Goal: Information Seeking & Learning: Learn about a topic

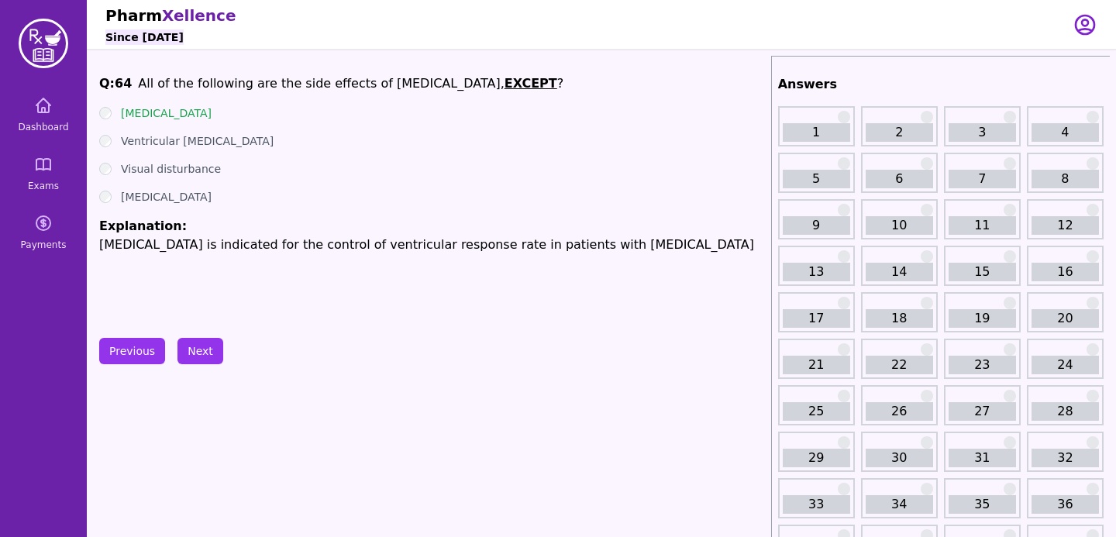
scroll to position [16, 0]
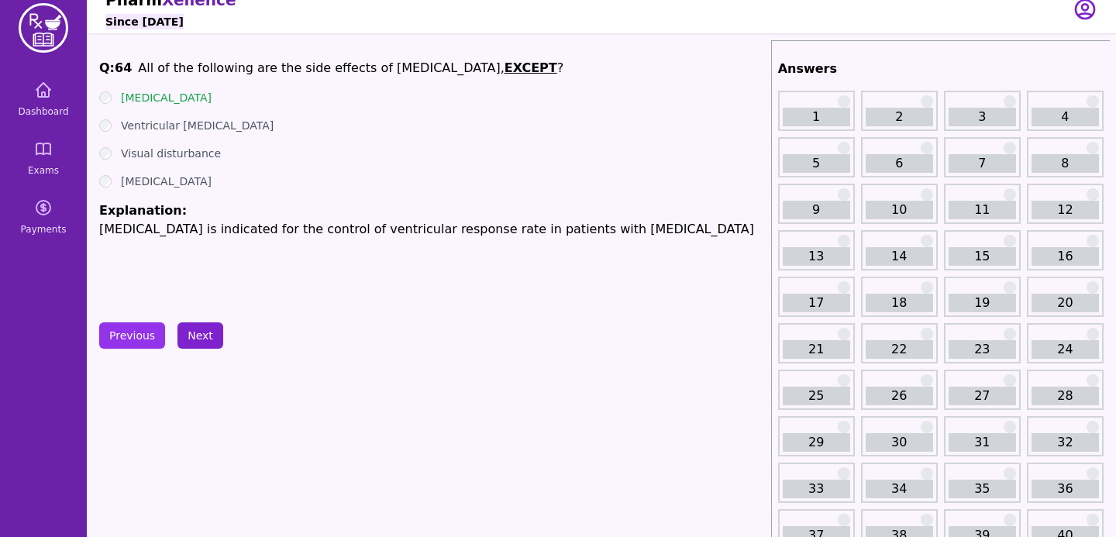
click at [209, 338] on button "Next" at bounding box center [201, 335] width 46 height 26
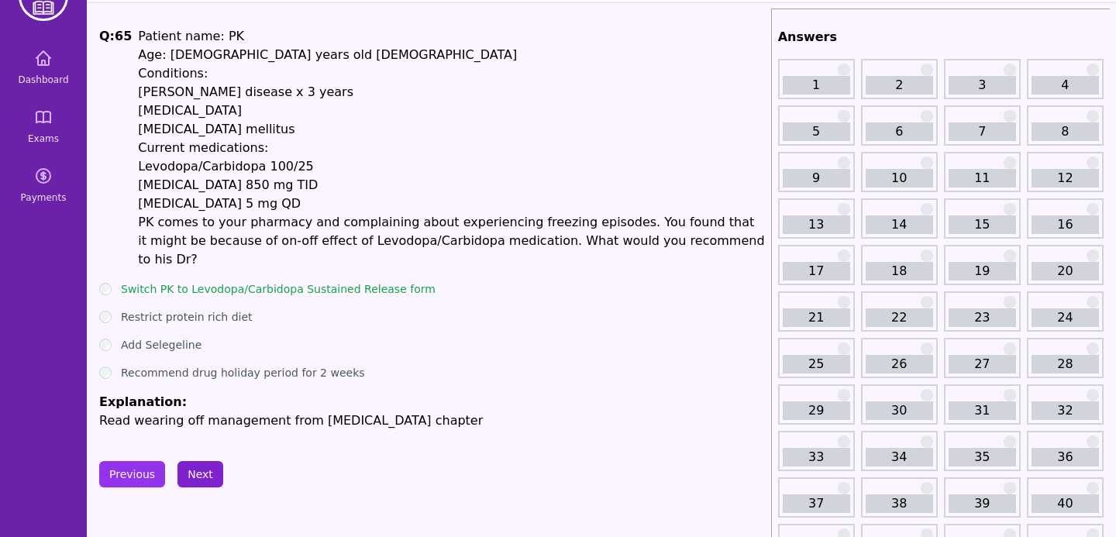
scroll to position [44, 0]
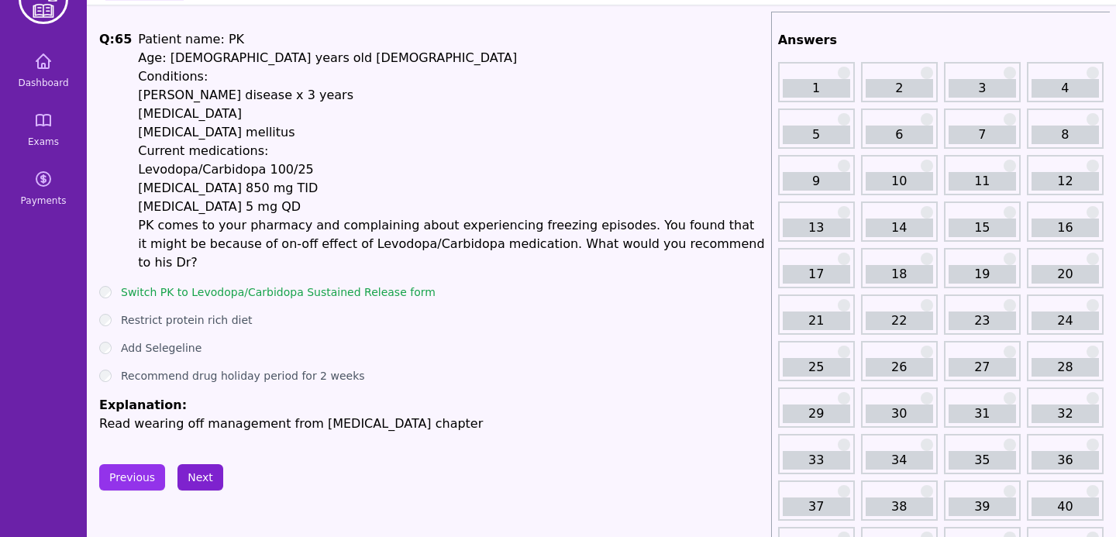
click at [206, 464] on button "Next" at bounding box center [201, 477] width 46 height 26
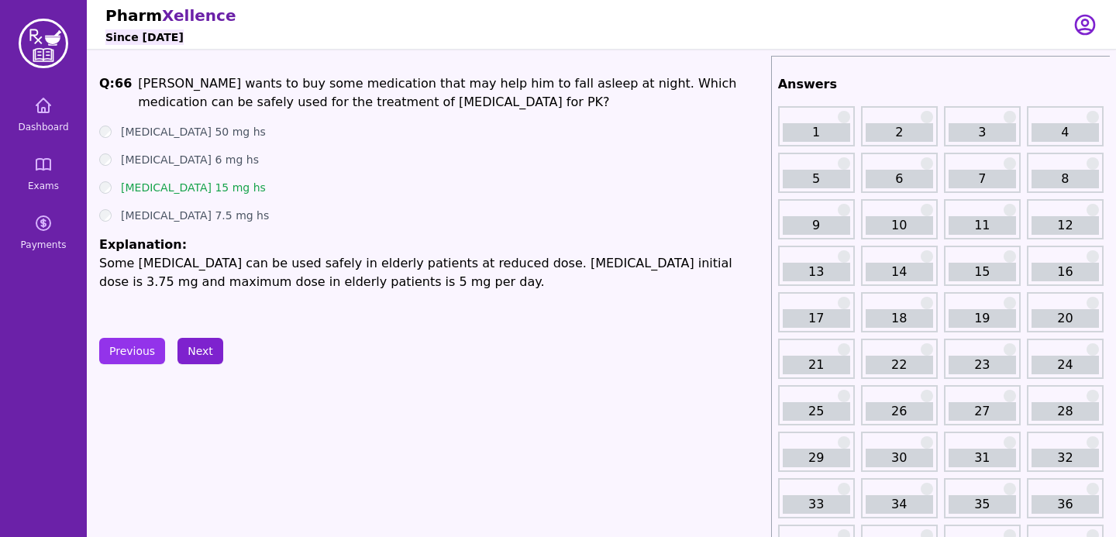
click at [199, 356] on button "Next" at bounding box center [201, 351] width 46 height 26
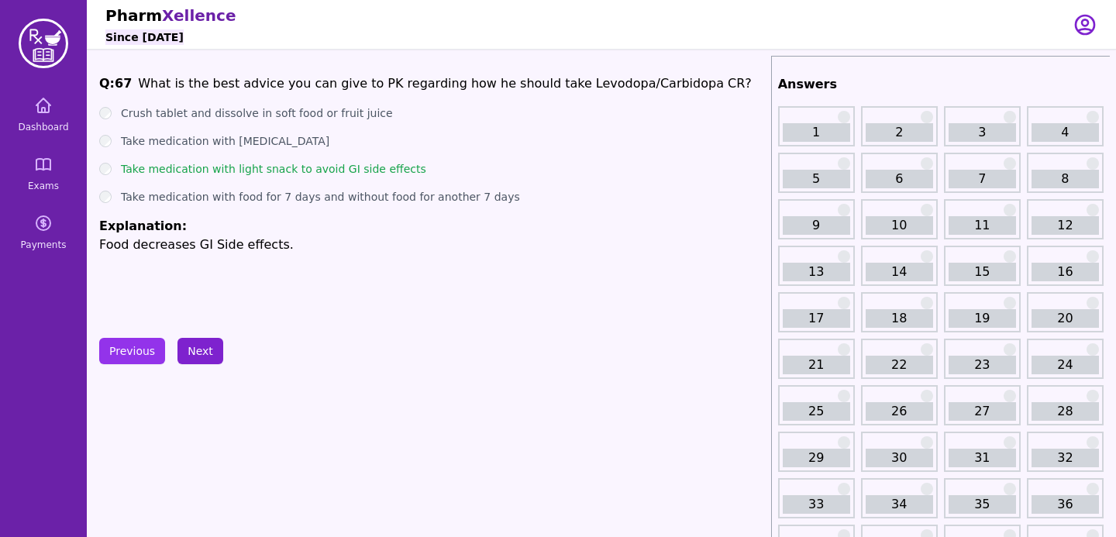
click at [199, 356] on button "Next" at bounding box center [201, 351] width 46 height 26
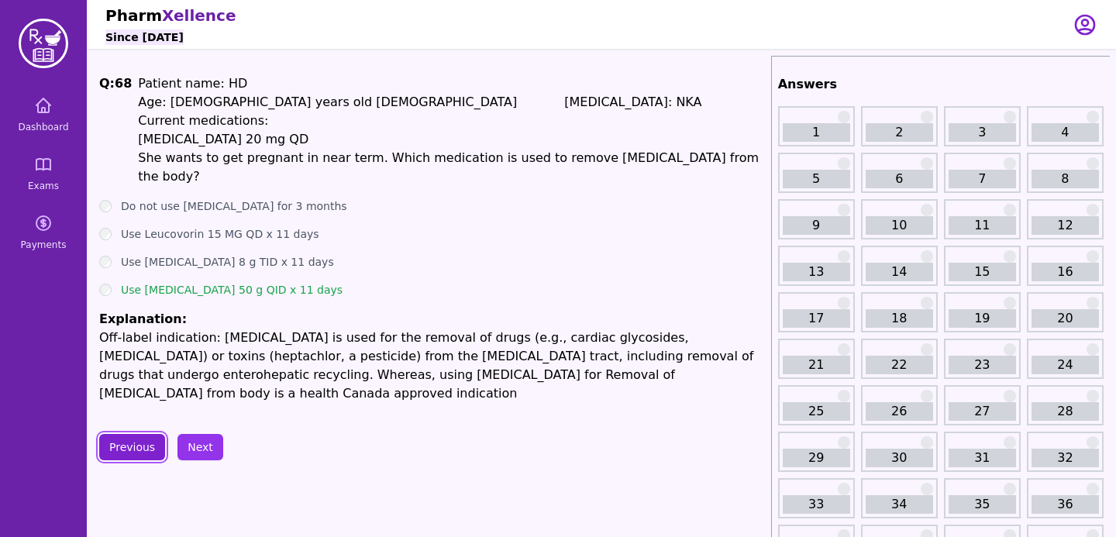
click at [132, 434] on button "Previous" at bounding box center [132, 447] width 66 height 26
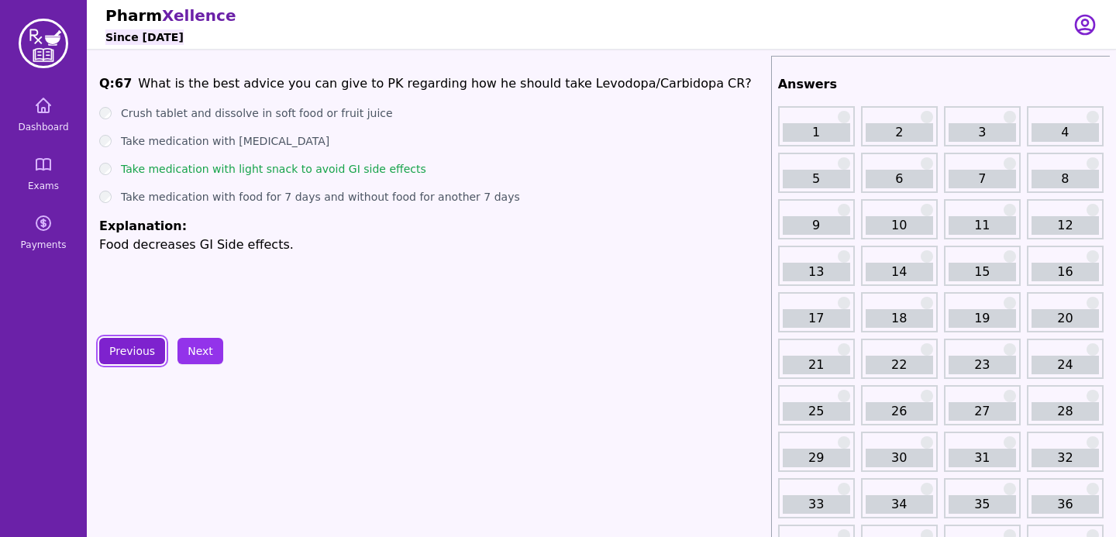
click at [128, 347] on button "Previous" at bounding box center [132, 351] width 66 height 26
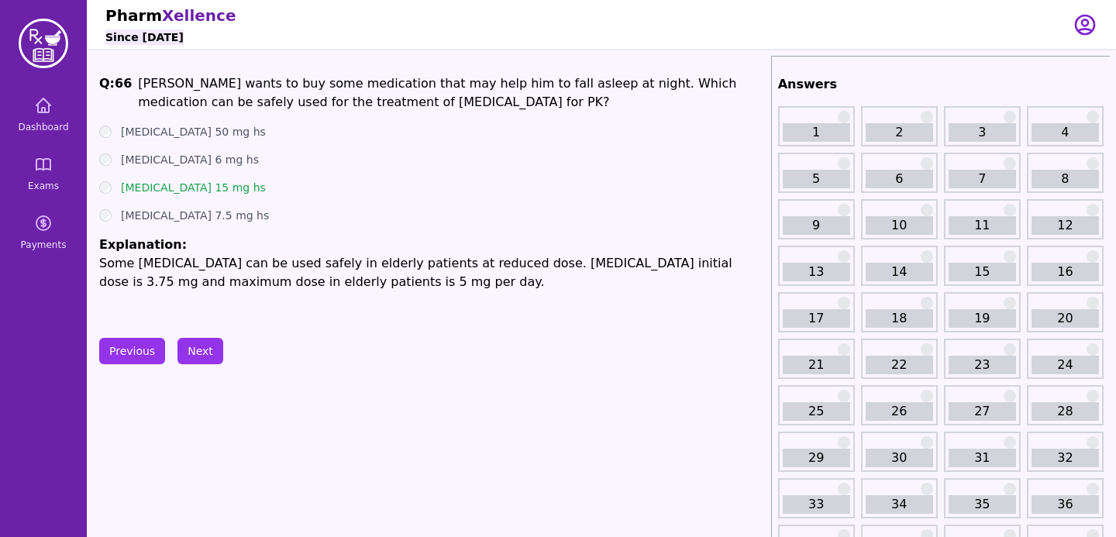
click at [202, 360] on button "Next" at bounding box center [201, 351] width 46 height 26
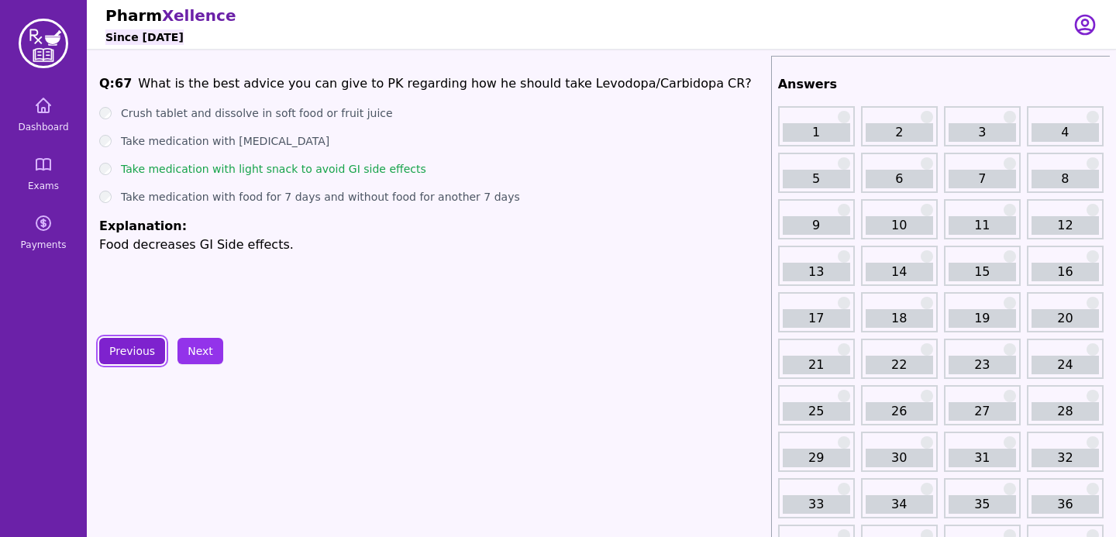
click at [146, 340] on button "Previous" at bounding box center [132, 351] width 66 height 26
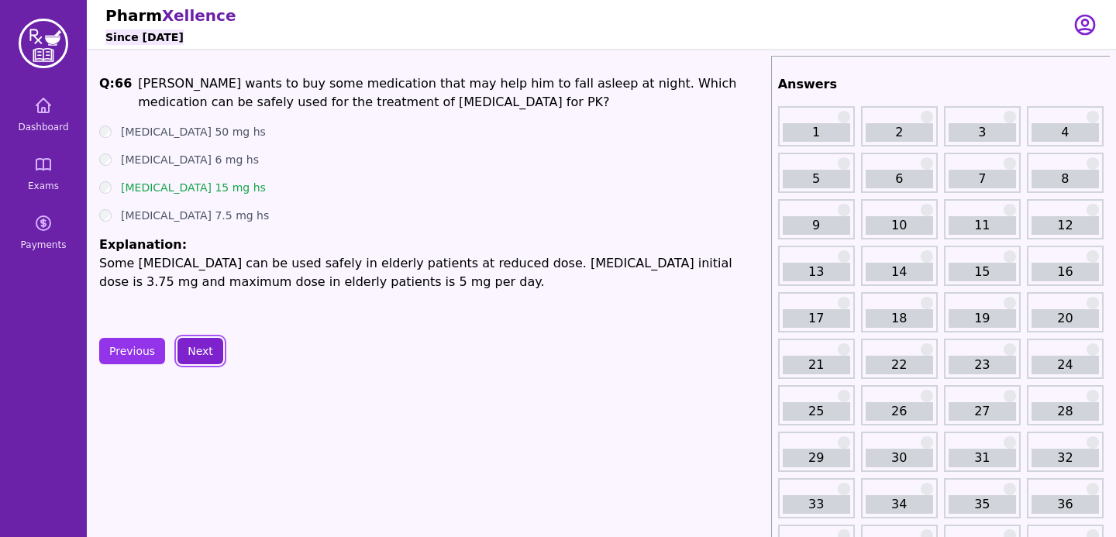
click at [178, 344] on button "Next" at bounding box center [201, 351] width 46 height 26
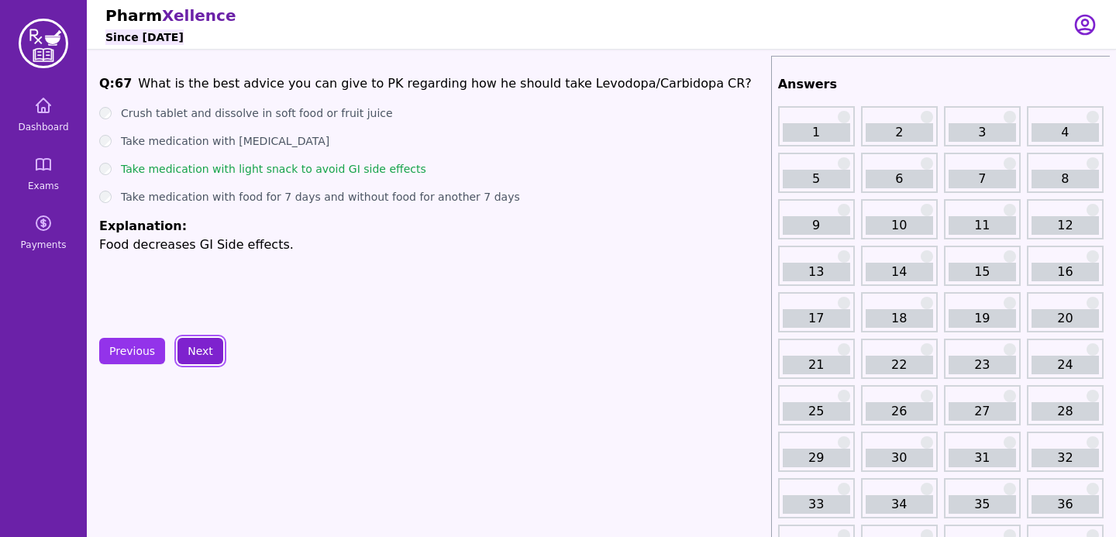
click at [205, 349] on button "Next" at bounding box center [201, 351] width 46 height 26
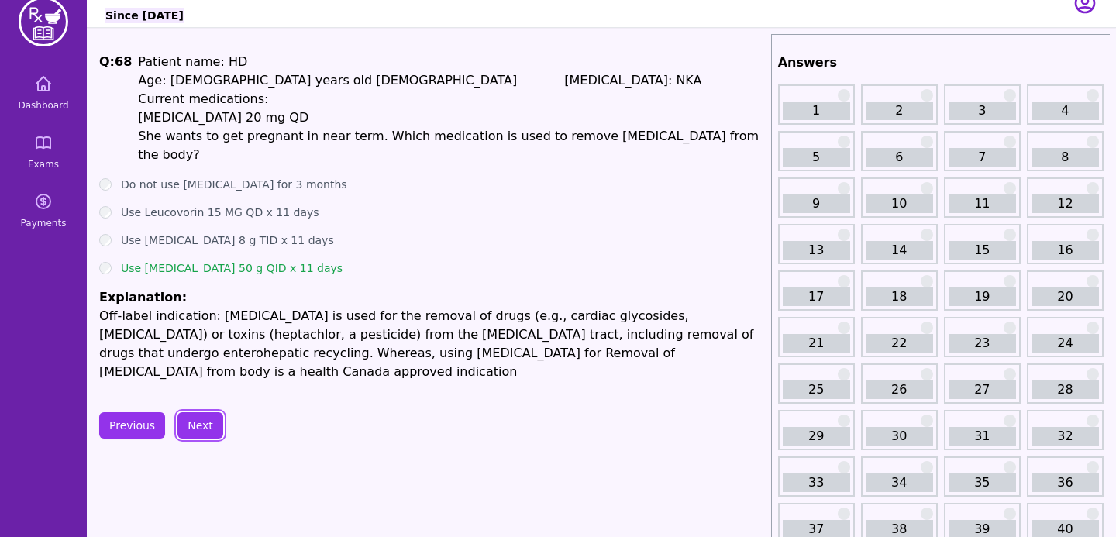
scroll to position [33, 0]
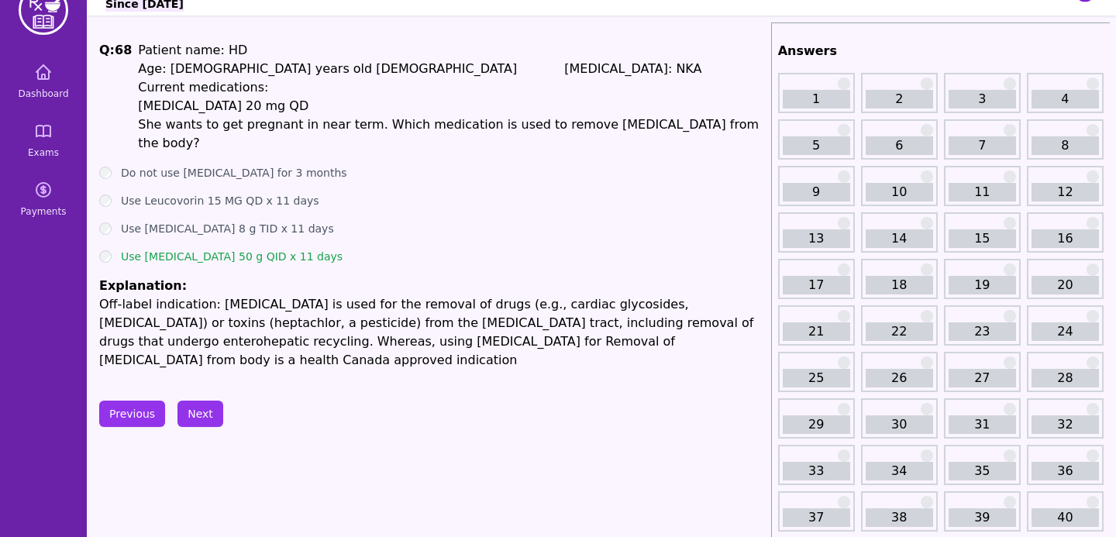
click at [203, 401] on button "Next" at bounding box center [201, 414] width 46 height 26
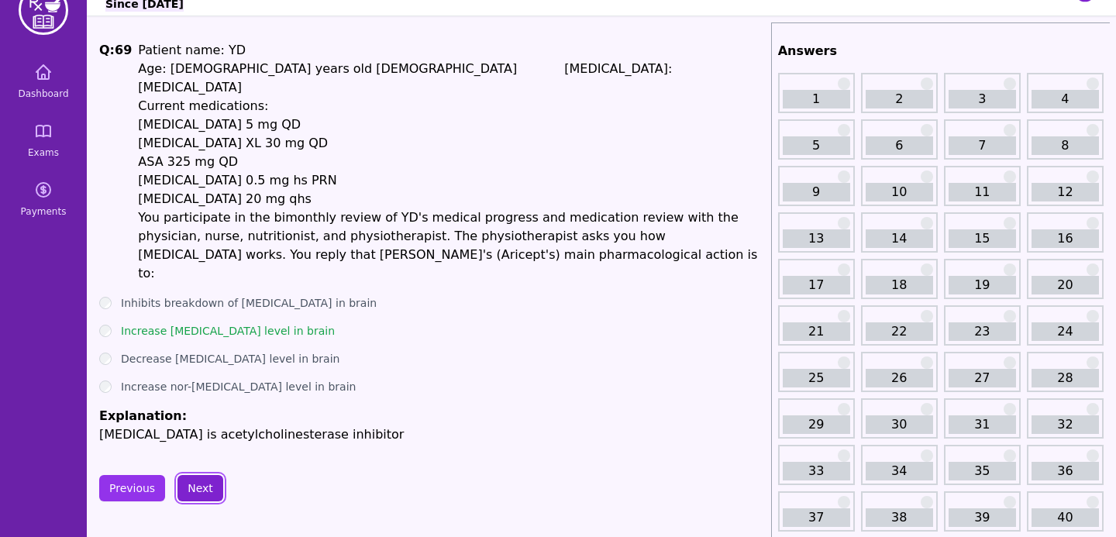
click at [198, 475] on button "Next" at bounding box center [201, 488] width 46 height 26
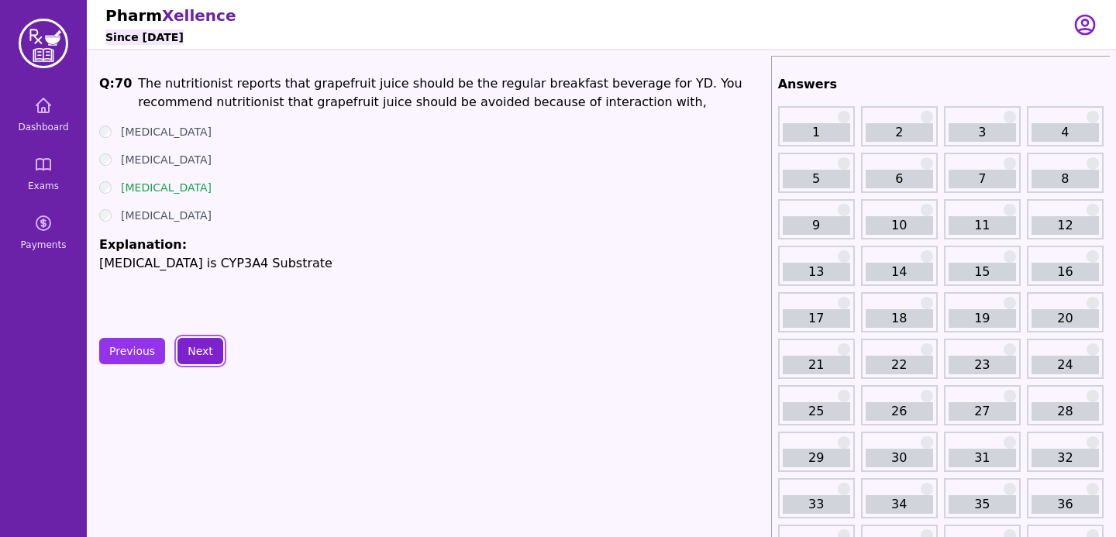
click at [178, 357] on button "Next" at bounding box center [201, 351] width 46 height 26
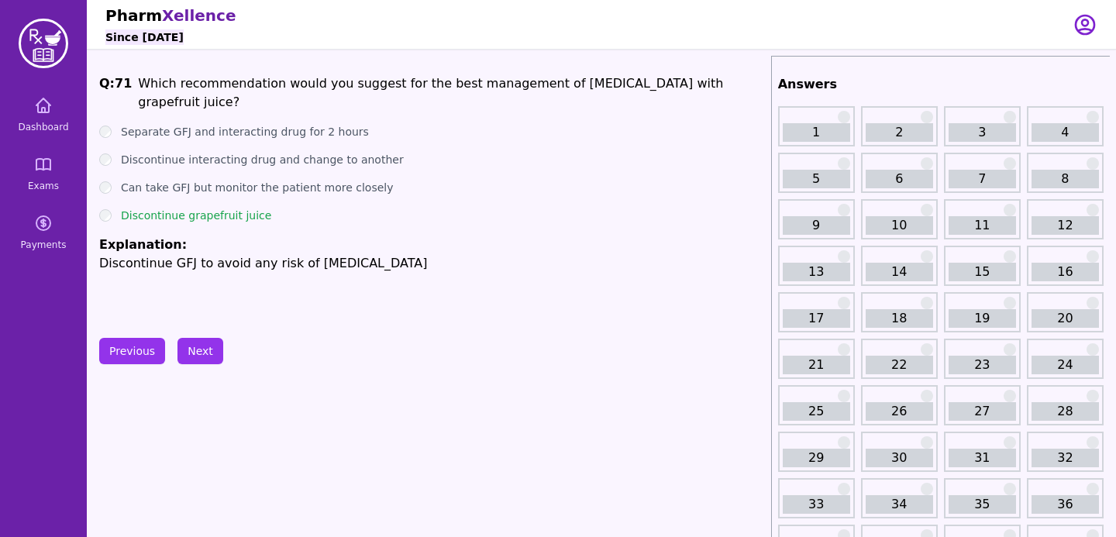
click at [141, 347] on button "Previous" at bounding box center [132, 351] width 66 height 26
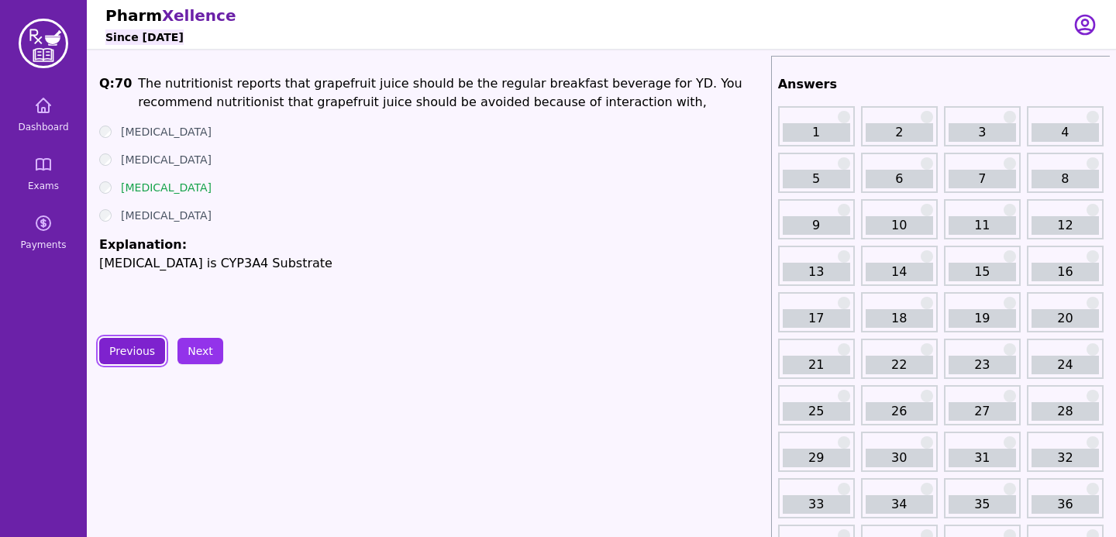
click at [141, 350] on button "Previous" at bounding box center [132, 351] width 66 height 26
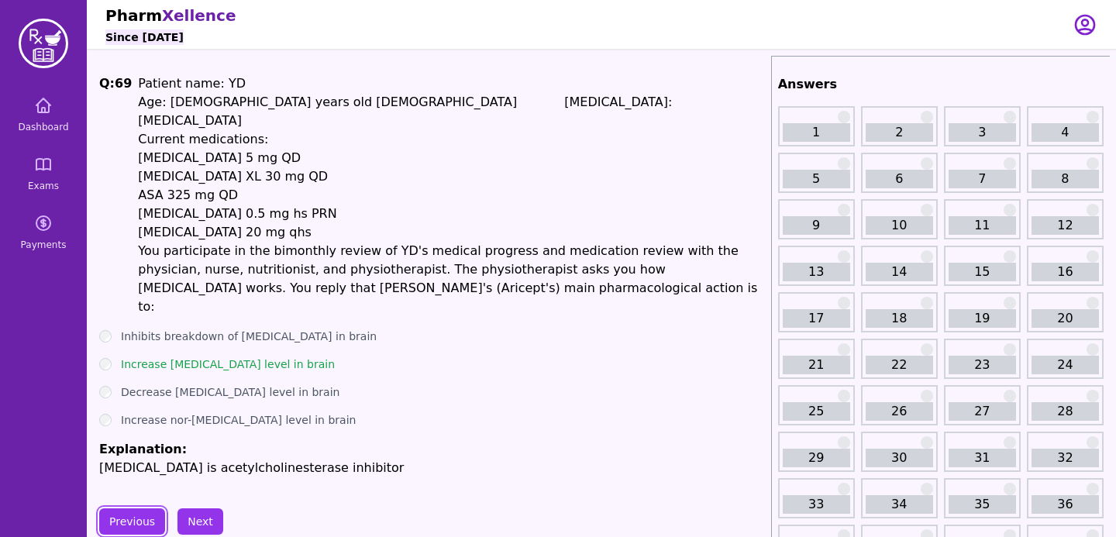
scroll to position [47, 0]
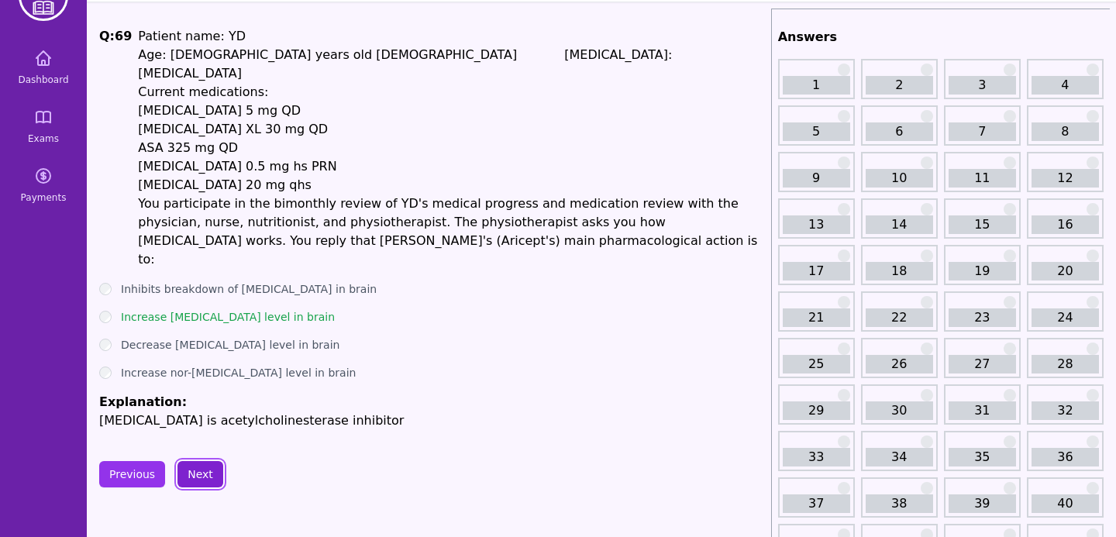
click at [215, 461] on button "Next" at bounding box center [201, 474] width 46 height 26
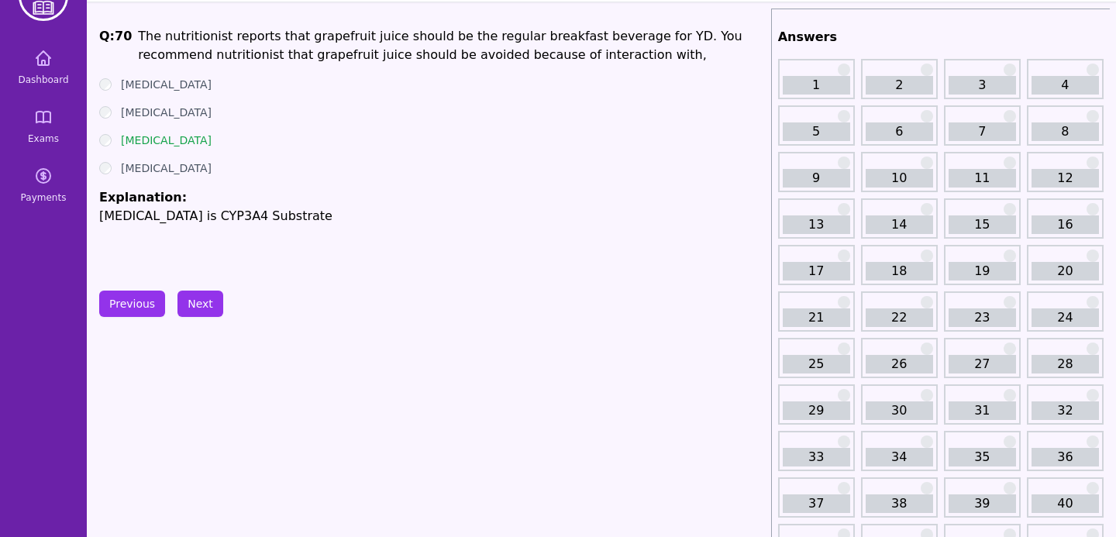
click at [189, 311] on button "Next" at bounding box center [201, 304] width 46 height 26
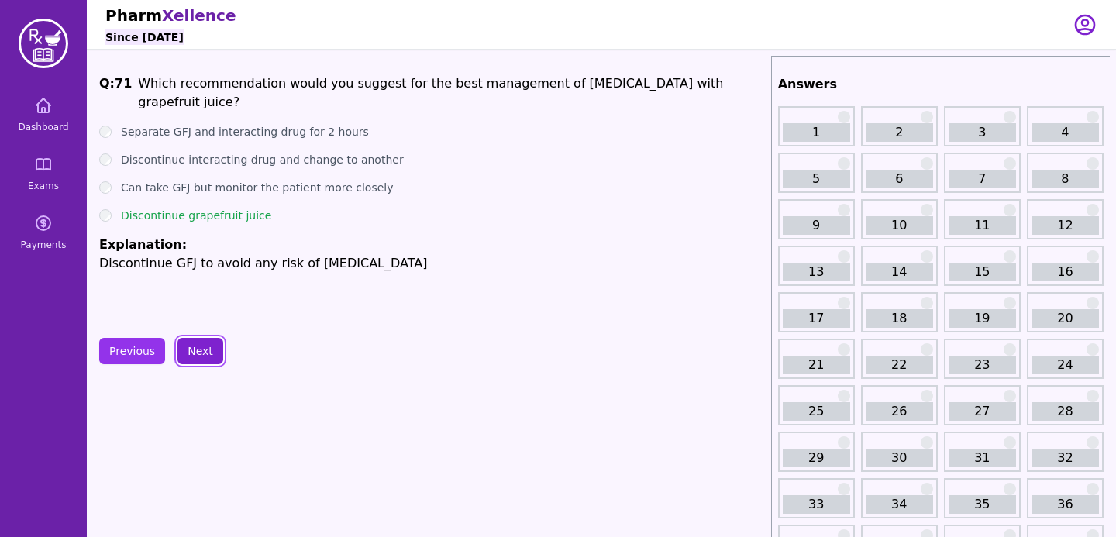
click at [196, 360] on button "Next" at bounding box center [201, 351] width 46 height 26
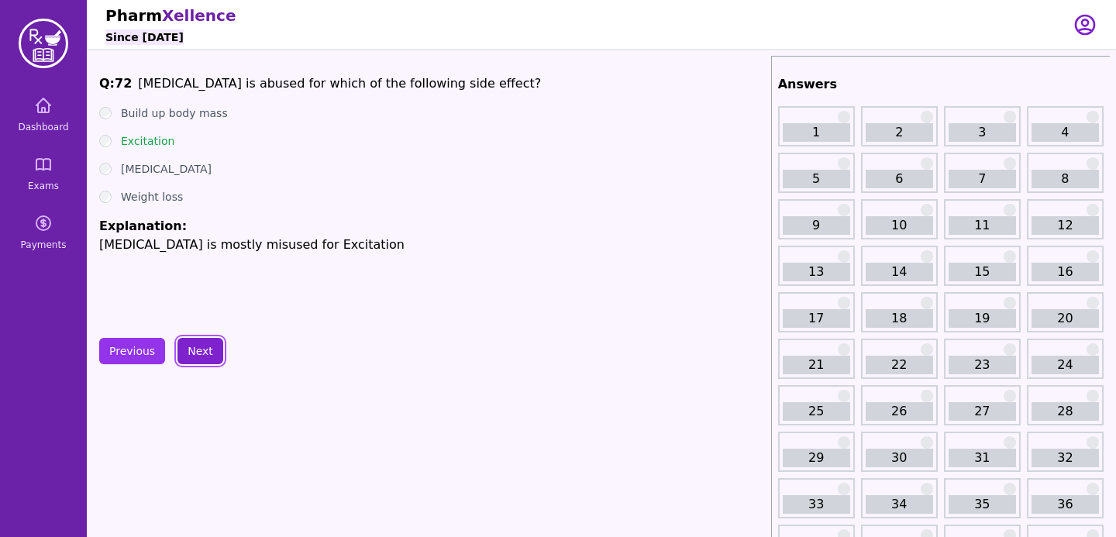
click at [210, 353] on button "Next" at bounding box center [201, 351] width 46 height 26
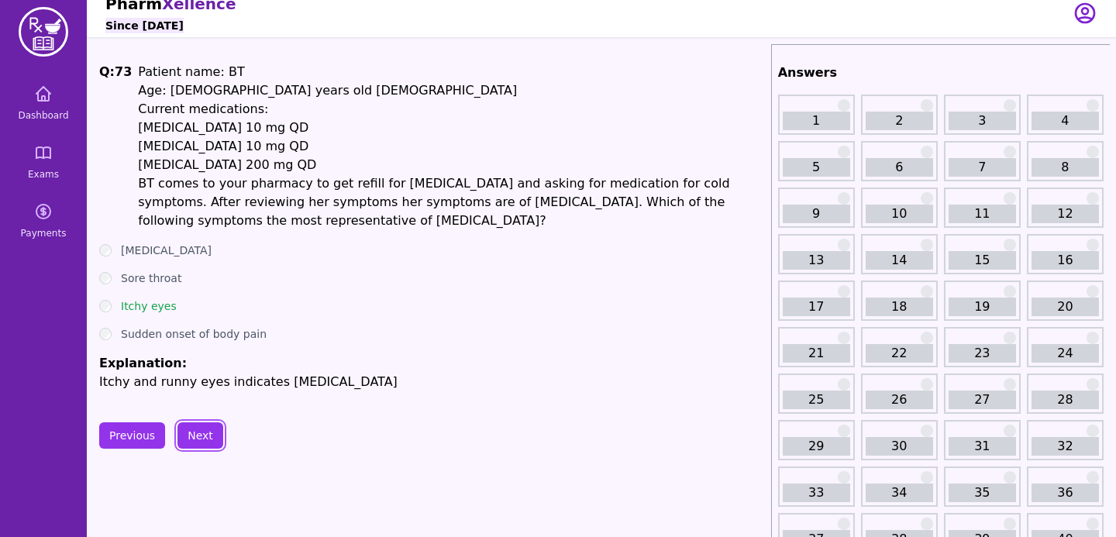
scroll to position [13, 0]
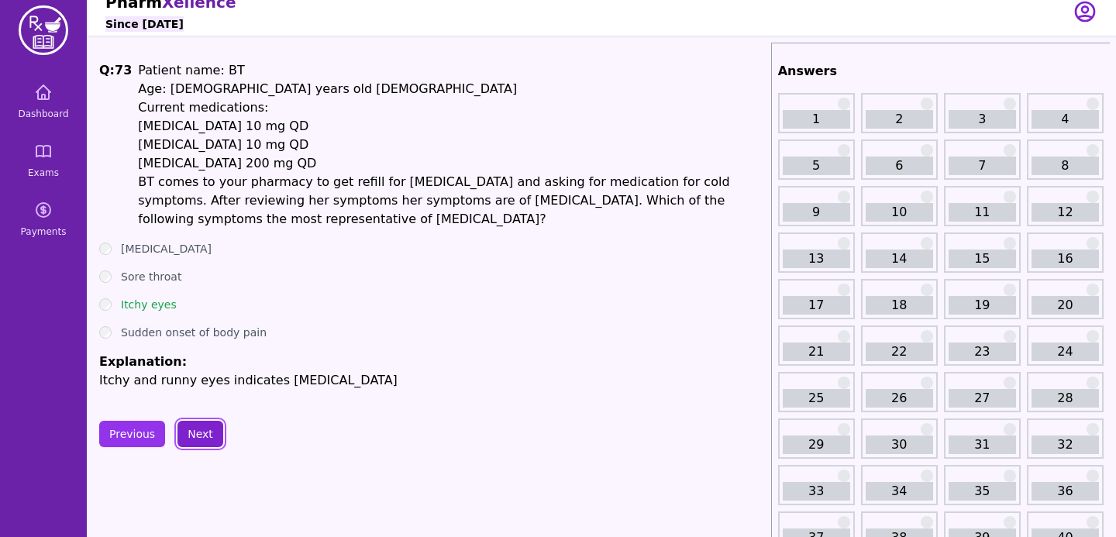
click at [191, 444] on button "Next" at bounding box center [201, 434] width 46 height 26
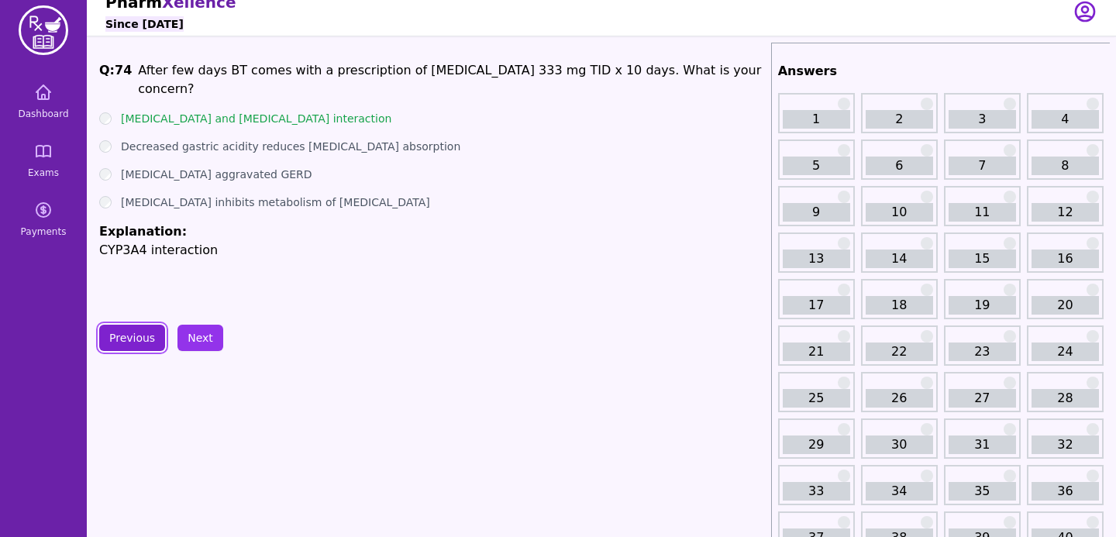
click at [148, 347] on button "Previous" at bounding box center [132, 338] width 66 height 26
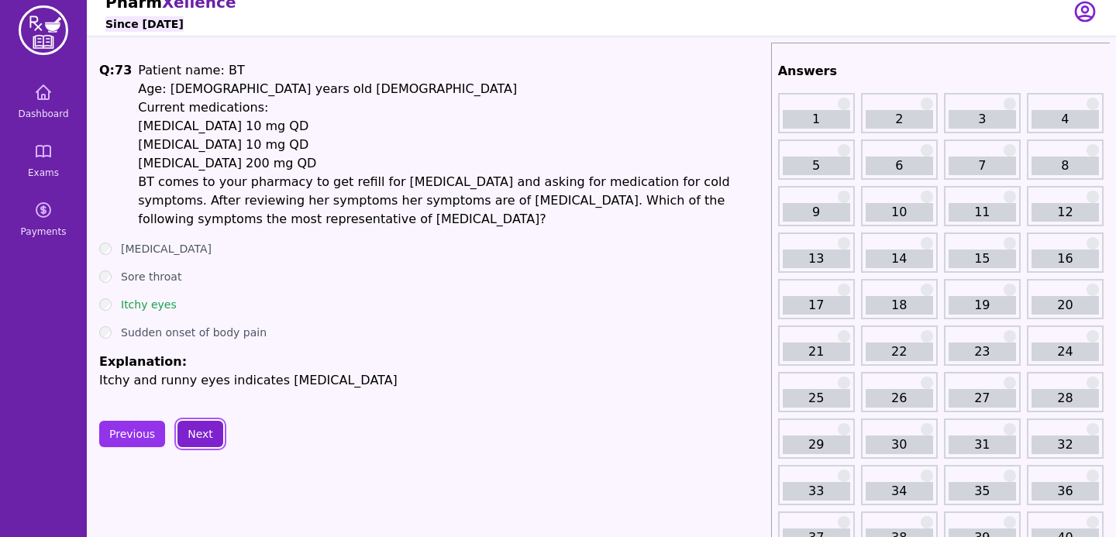
click at [191, 427] on button "Next" at bounding box center [201, 434] width 46 height 26
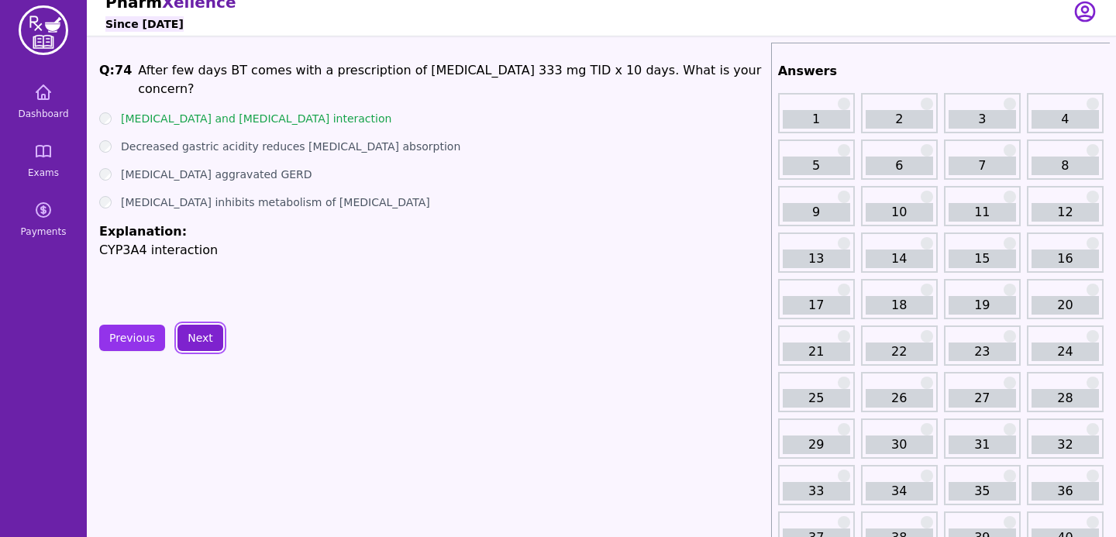
click at [195, 343] on button "Next" at bounding box center [201, 338] width 46 height 26
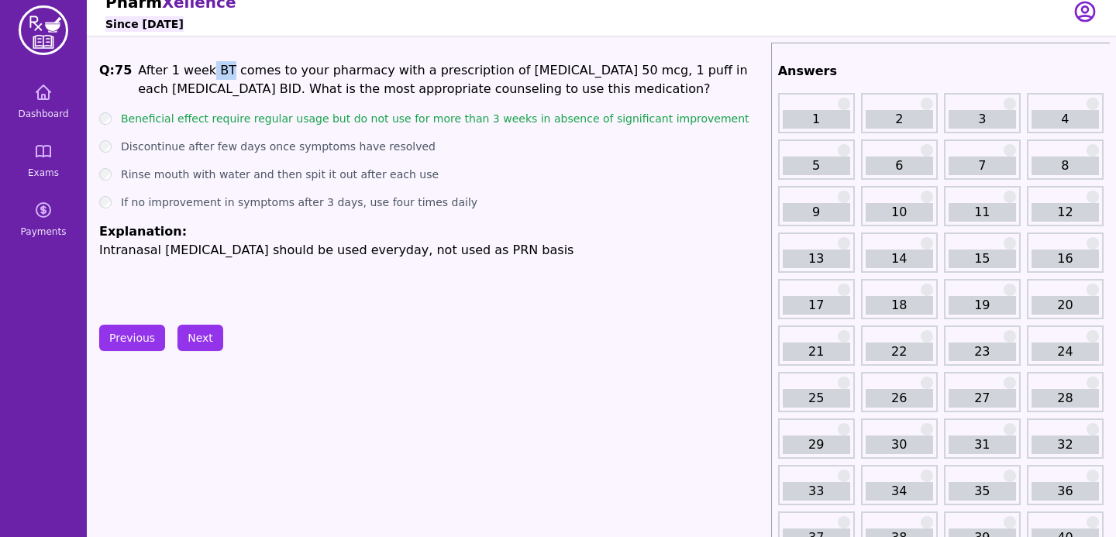
drag, startPoint x: 202, startPoint y: 68, endPoint x: 219, endPoint y: 69, distance: 16.3
click at [219, 69] on p "After 1 week BT comes to your pharmacy with a prescription of [MEDICAL_DATA] 50…" at bounding box center [451, 79] width 626 height 37
click at [193, 344] on button "Next" at bounding box center [201, 338] width 46 height 26
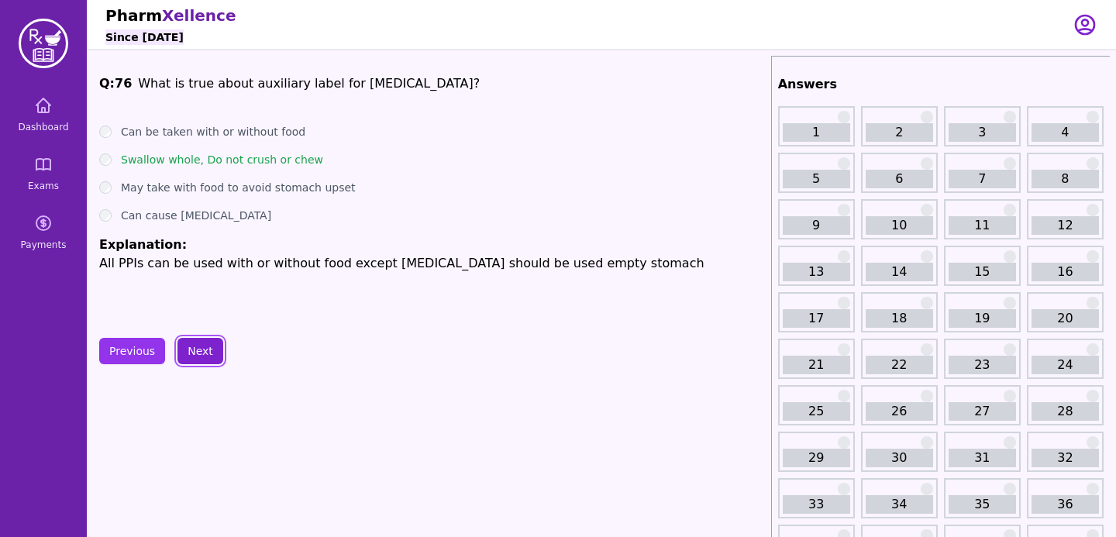
click at [196, 344] on button "Next" at bounding box center [201, 351] width 46 height 26
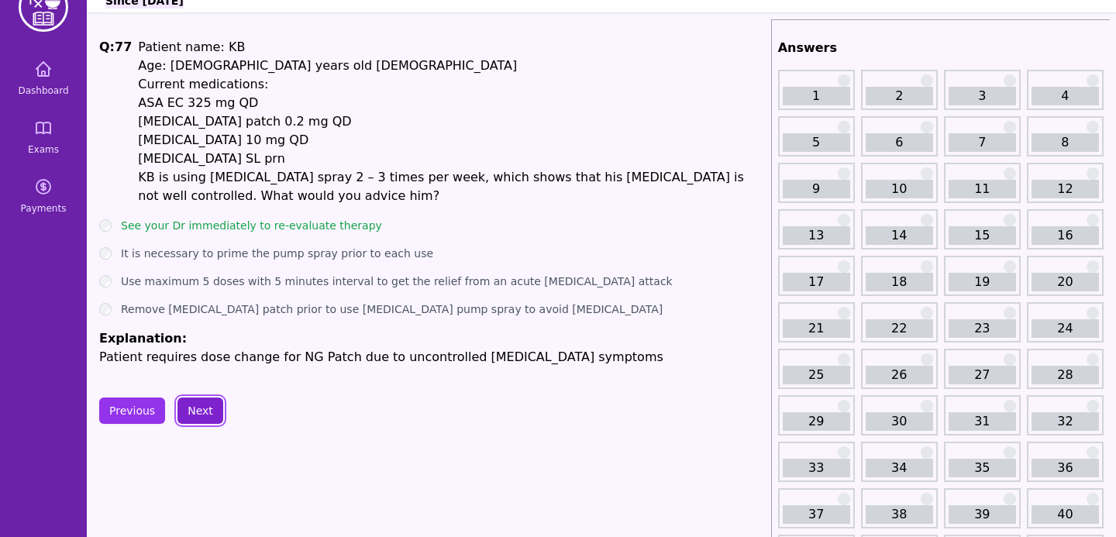
scroll to position [38, 0]
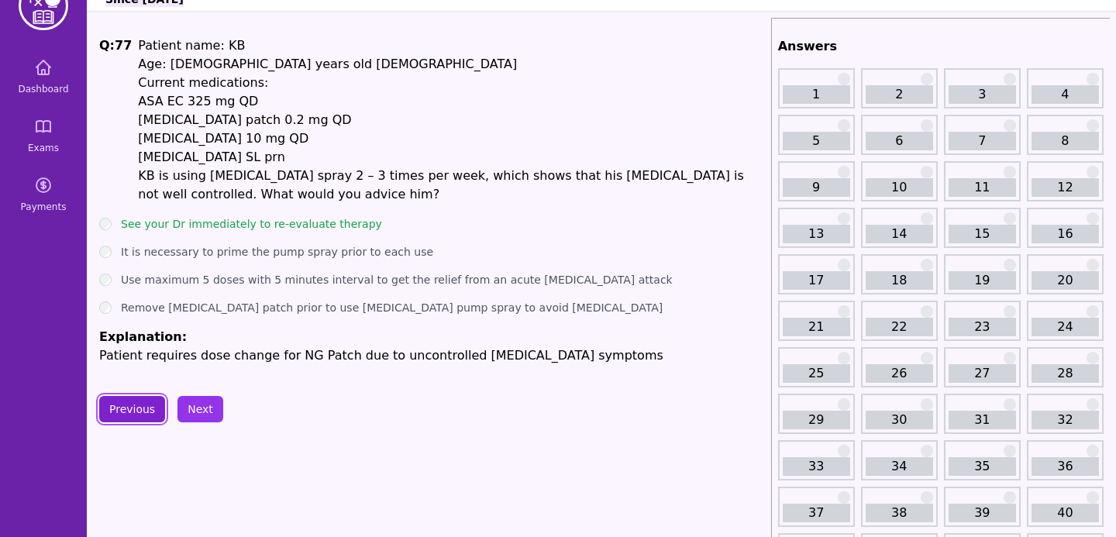
click at [136, 405] on button "Previous" at bounding box center [132, 409] width 66 height 26
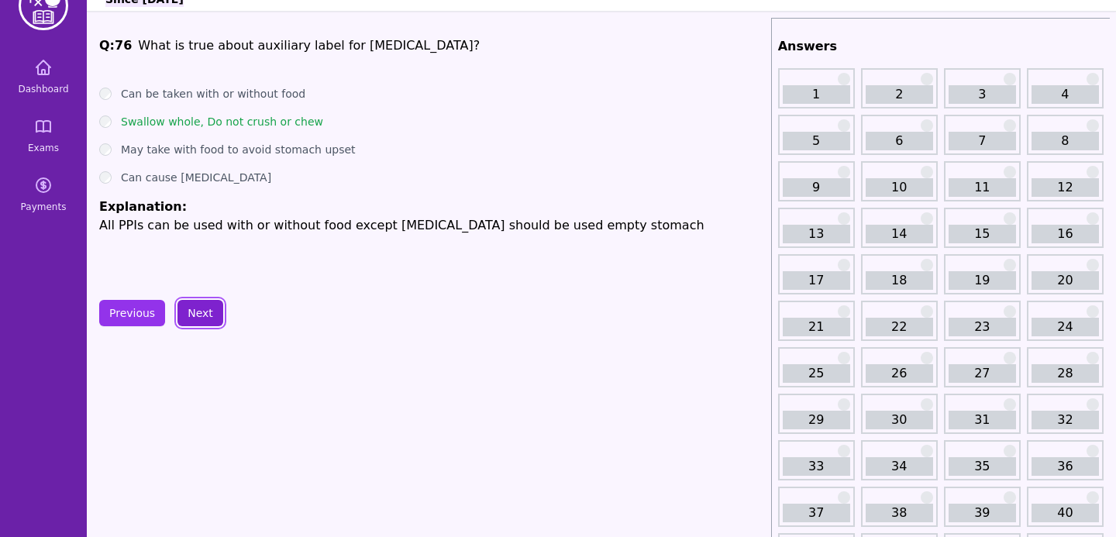
click at [204, 315] on button "Next" at bounding box center [201, 313] width 46 height 26
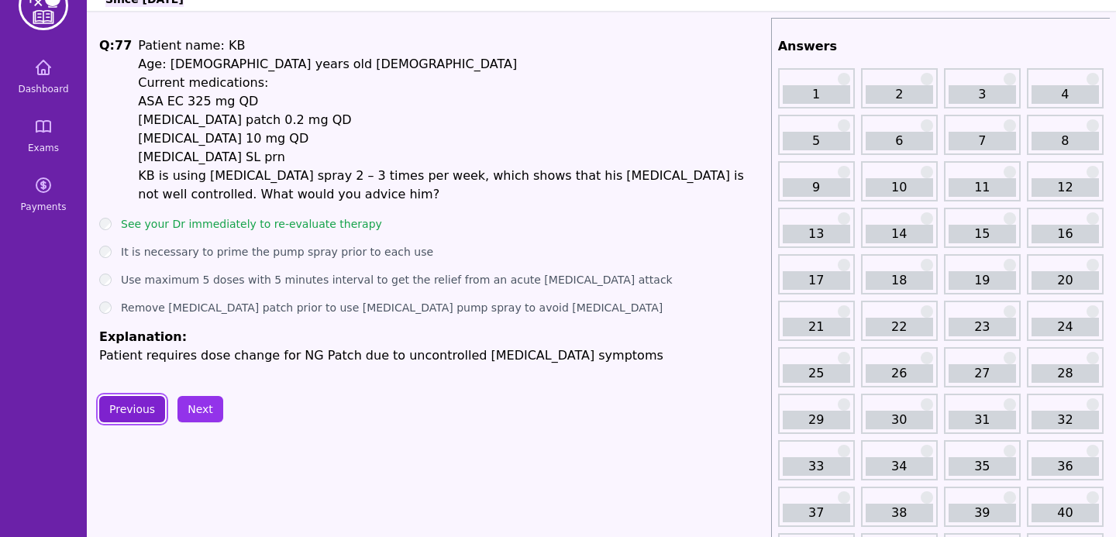
click at [135, 415] on button "Previous" at bounding box center [132, 409] width 66 height 26
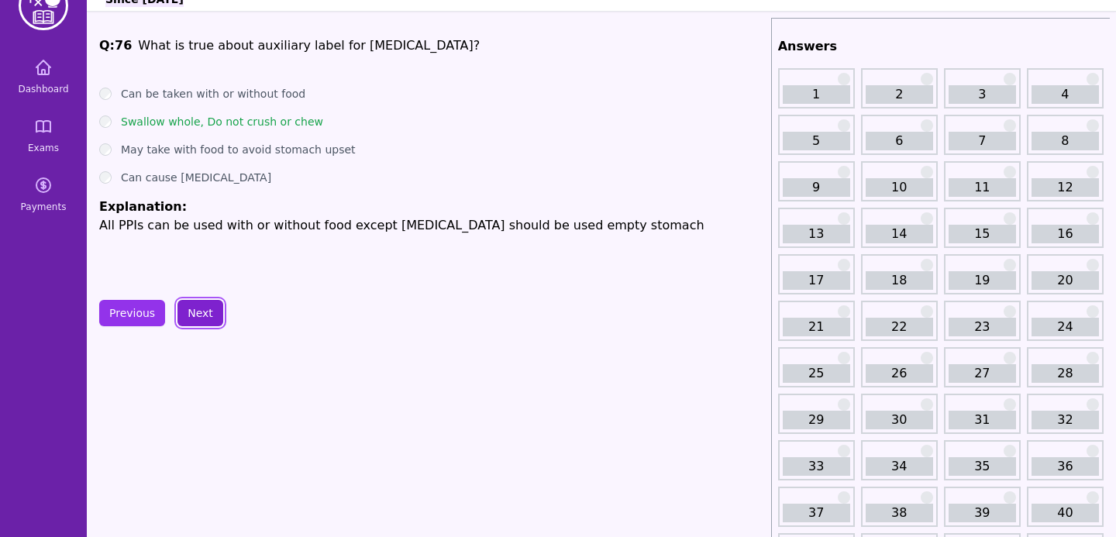
click at [188, 313] on button "Next" at bounding box center [201, 313] width 46 height 26
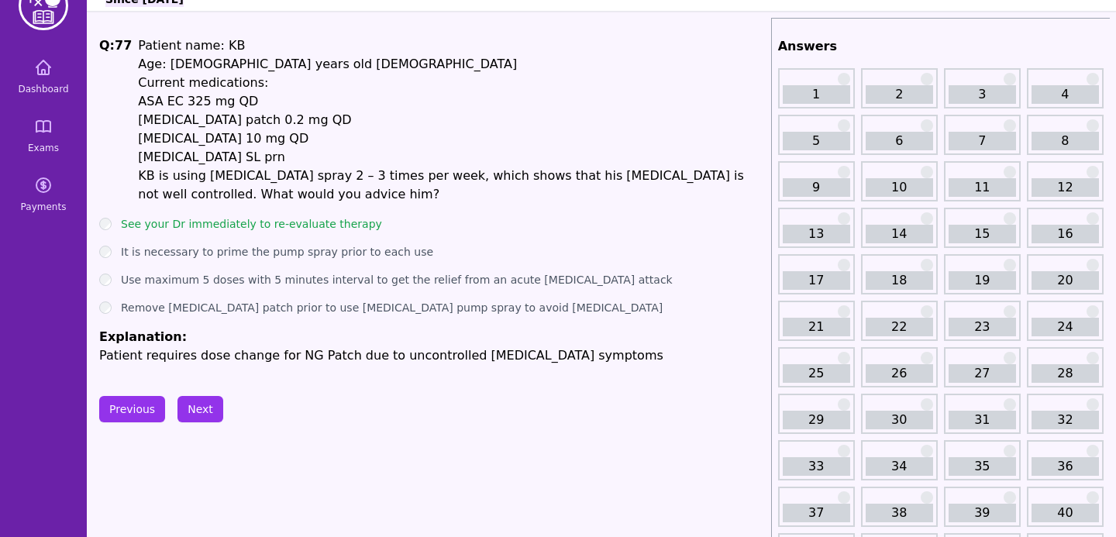
click at [145, 404] on button "Previous" at bounding box center [132, 409] width 66 height 26
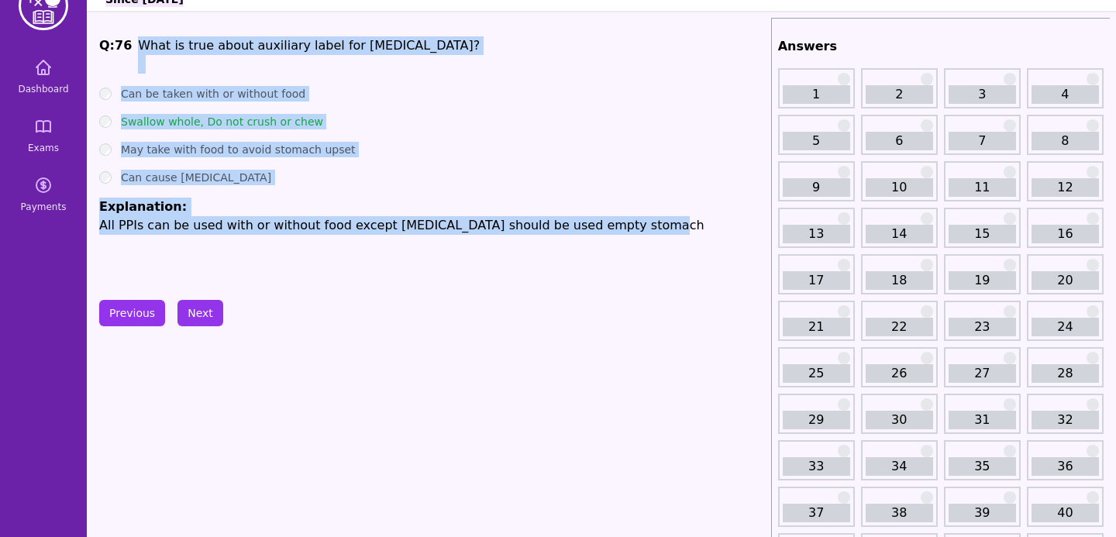
drag, startPoint x: 138, startPoint y: 46, endPoint x: 642, endPoint y: 267, distance: 550.2
click at [642, 267] on div "Q: 76 What is true about auxiliary label for [MEDICAL_DATA]? Can be taken with …" at bounding box center [432, 152] width 666 height 233
copy div "What is true about auxiliary label for [MEDICAL_DATA]? Can be taken with or wit…"
click at [213, 308] on button "Next" at bounding box center [201, 313] width 46 height 26
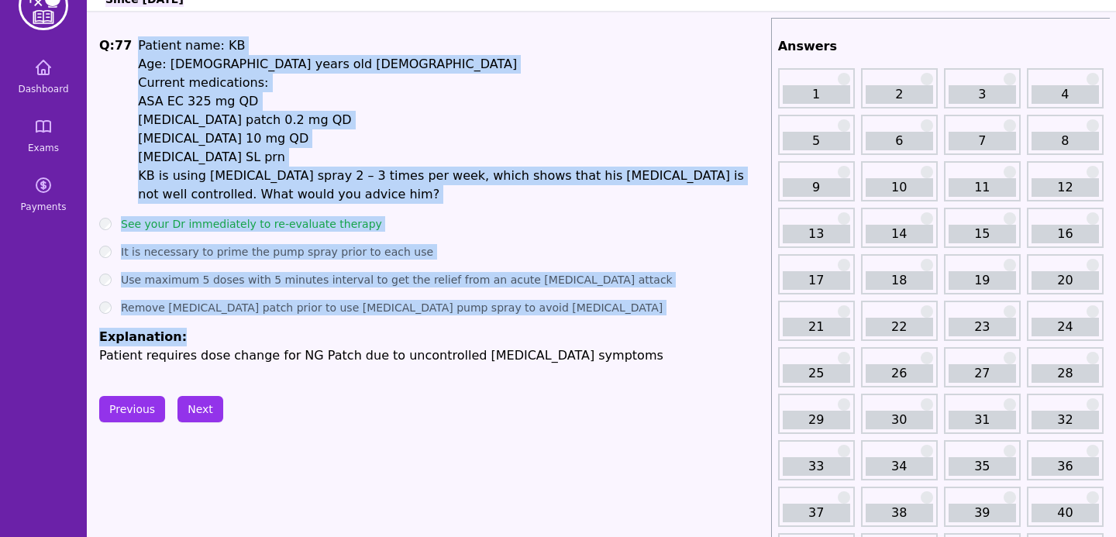
click at [284, 309] on label "Remove [MEDICAL_DATA] patch prior to use [MEDICAL_DATA] pump spray to avoid [ME…" at bounding box center [392, 308] width 542 height 16
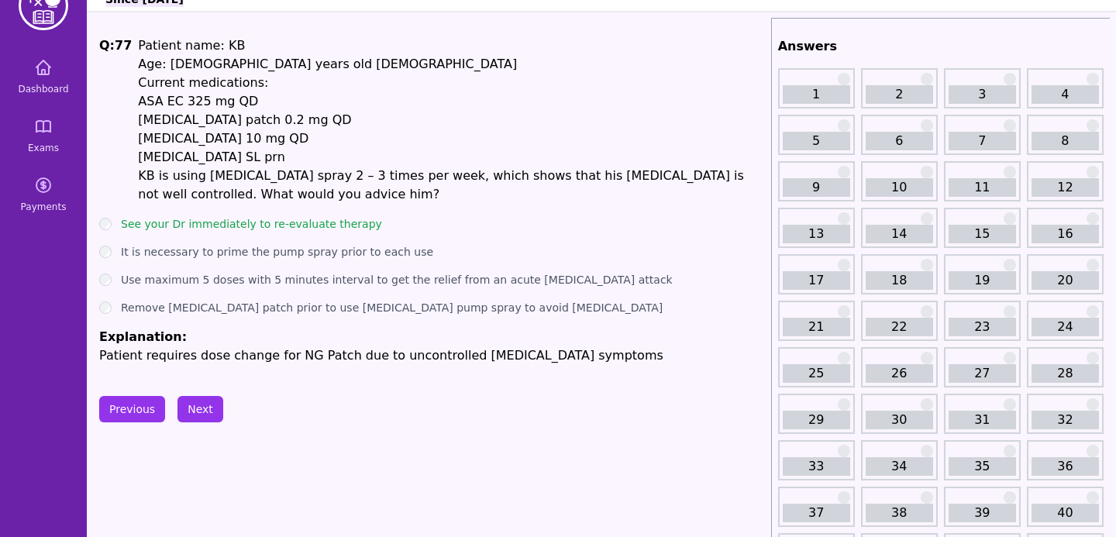
scroll to position [19, 0]
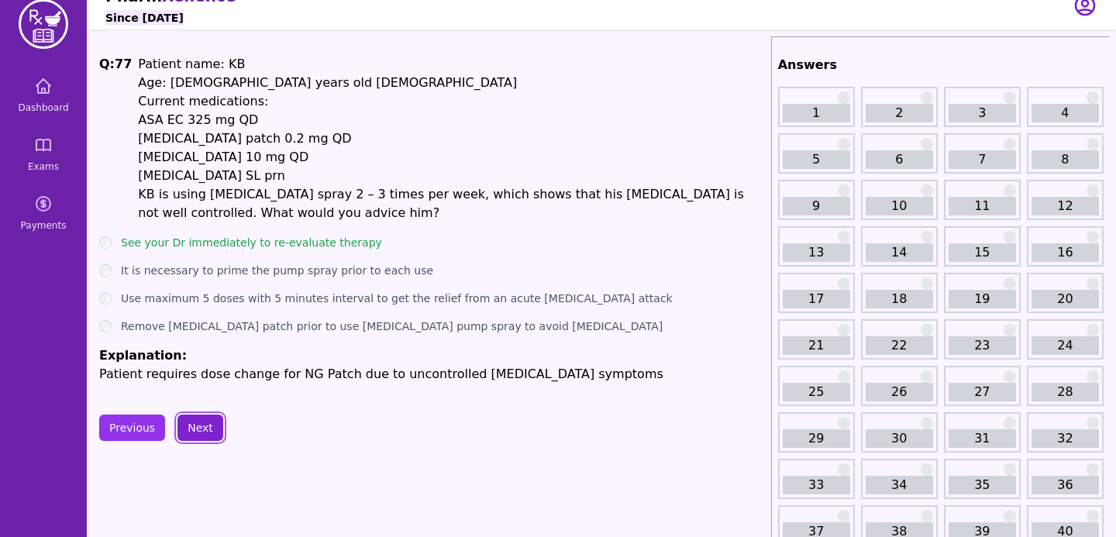
click at [201, 426] on button "Next" at bounding box center [201, 428] width 46 height 26
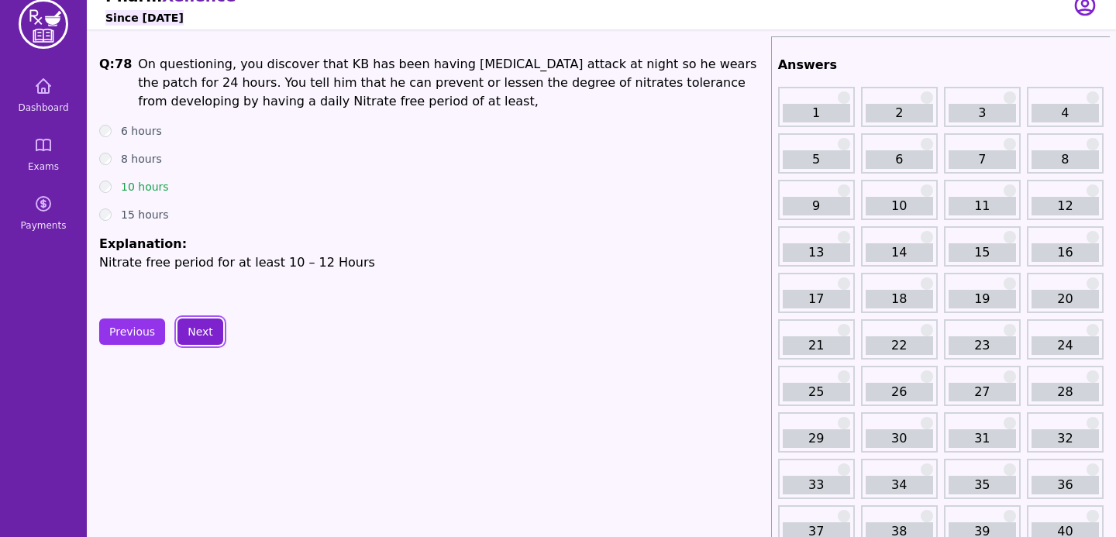
click at [190, 332] on button "Next" at bounding box center [201, 332] width 46 height 26
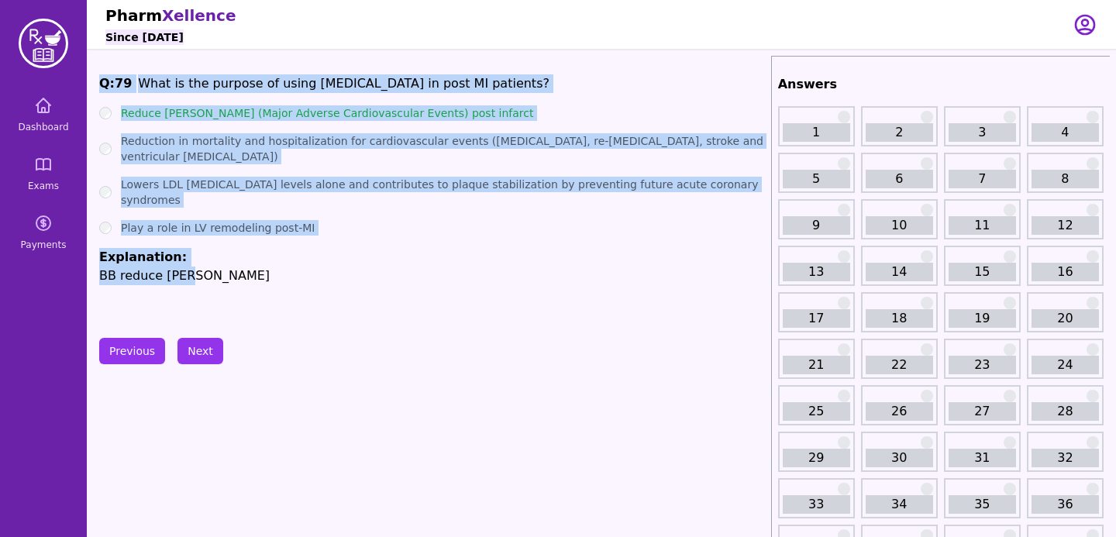
drag, startPoint x: 197, startPoint y: 269, endPoint x: 95, endPoint y: 85, distance: 209.9
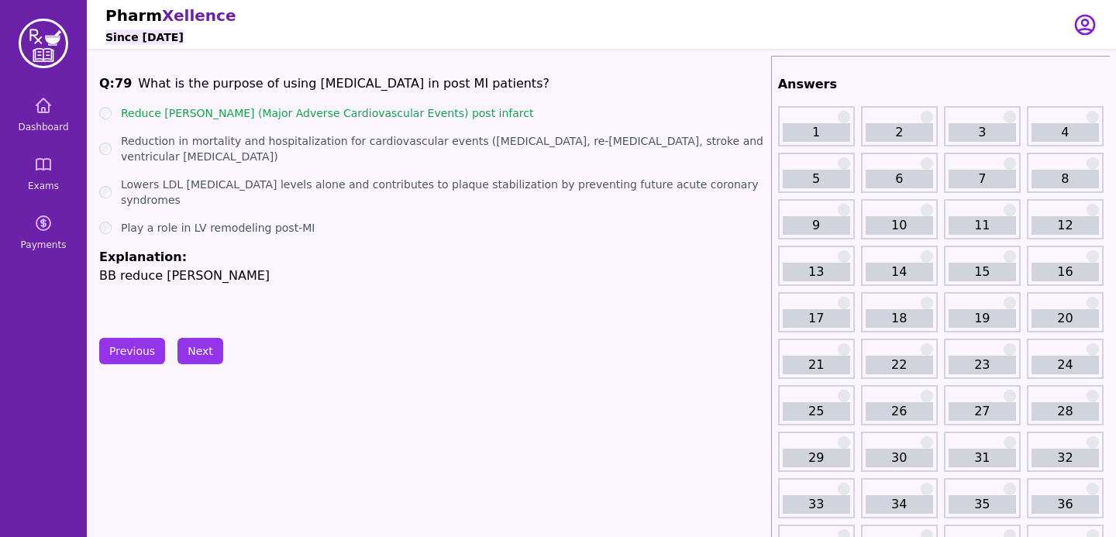
click at [333, 273] on div "Q: 79 What is the purpose of using [MEDICAL_DATA] in post MI patients? Reduce […" at bounding box center [432, 190] width 666 height 233
click at [211, 358] on button "Next" at bounding box center [201, 351] width 46 height 26
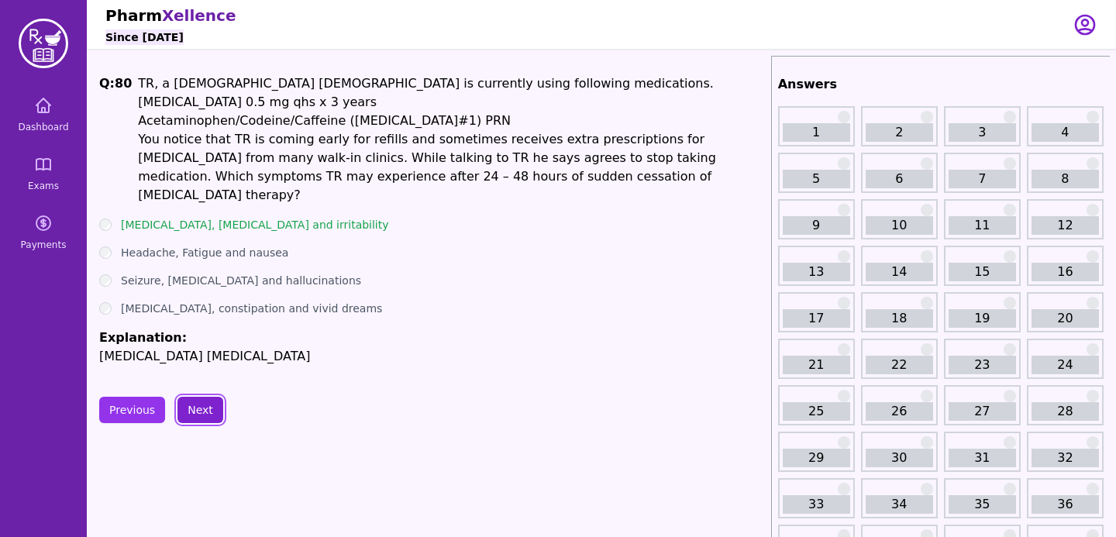
click at [190, 397] on button "Next" at bounding box center [201, 410] width 46 height 26
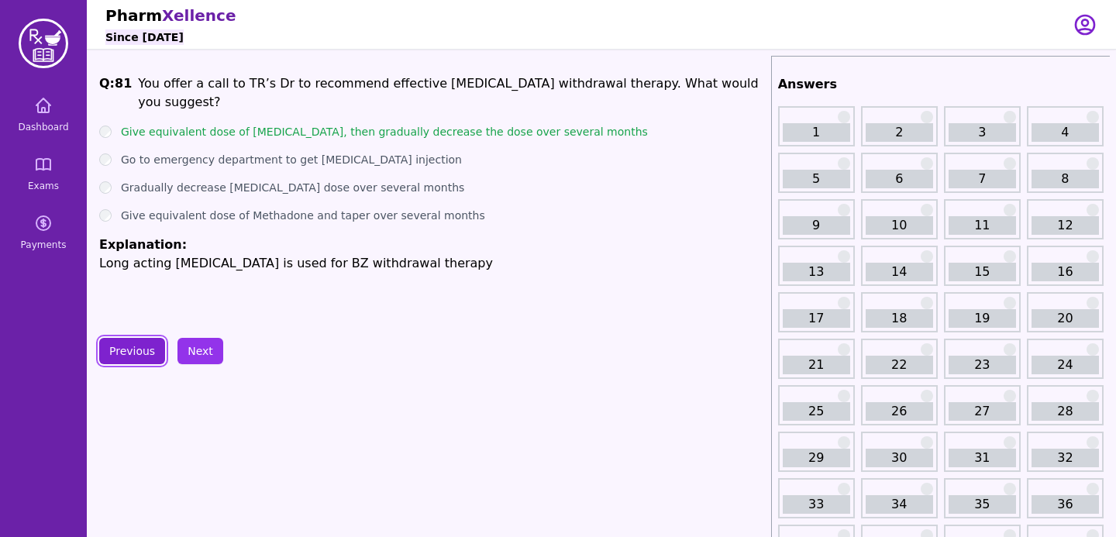
click at [130, 347] on button "Previous" at bounding box center [132, 351] width 66 height 26
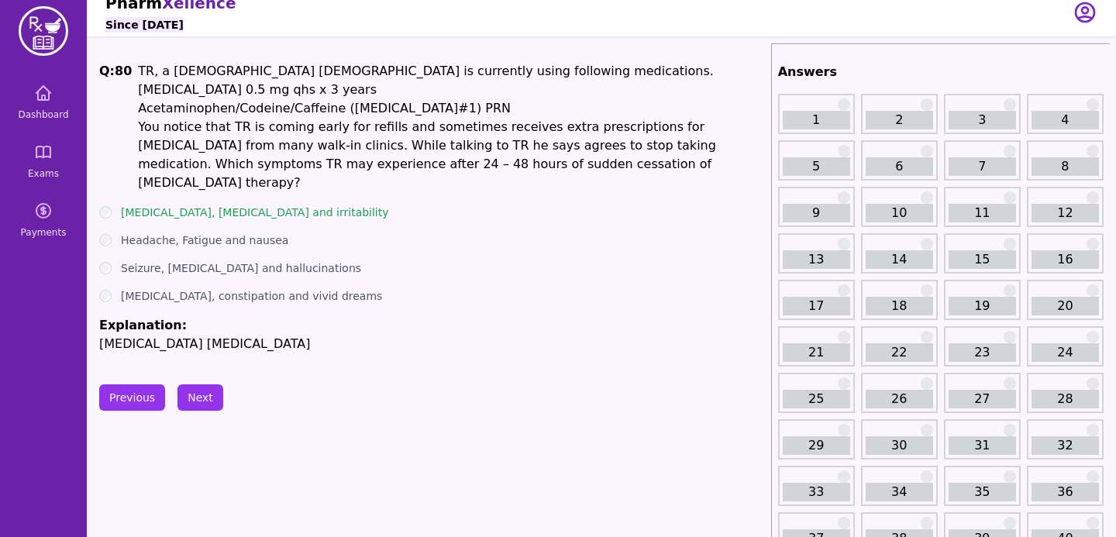
scroll to position [16, 0]
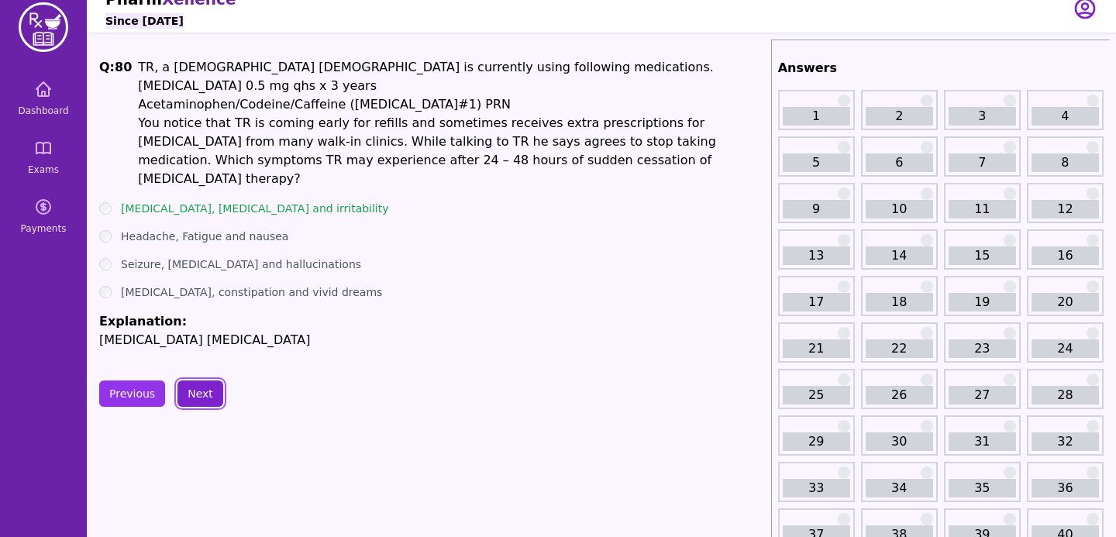
click at [193, 381] on button "Next" at bounding box center [201, 394] width 46 height 26
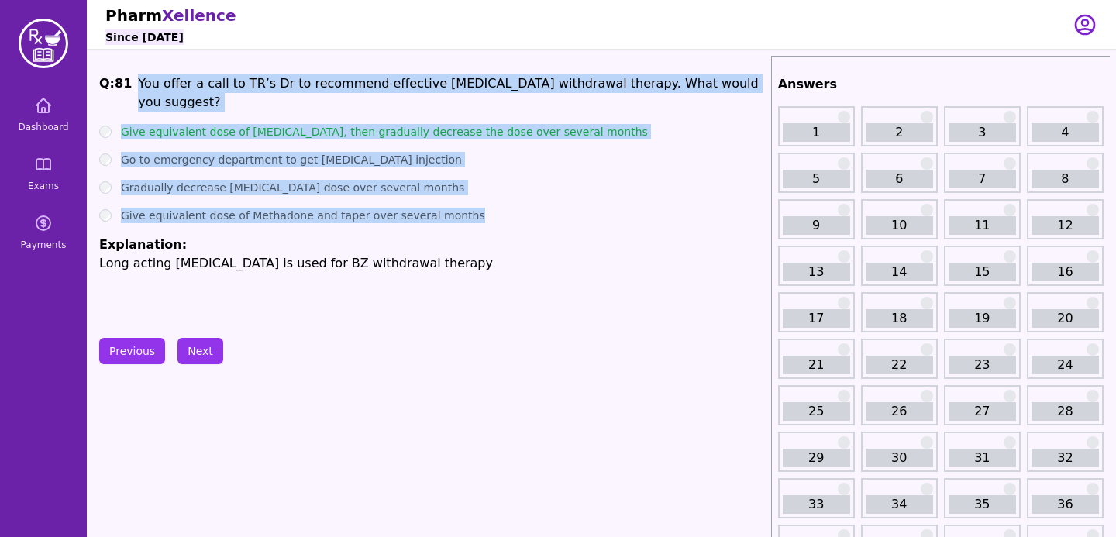
drag, startPoint x: 135, startPoint y: 86, endPoint x: 460, endPoint y: 198, distance: 343.4
click at [460, 198] on div "Q: 81 You offer a call to TR’s Dr to recommend effective [MEDICAL_DATA] withdra…" at bounding box center [432, 190] width 666 height 233
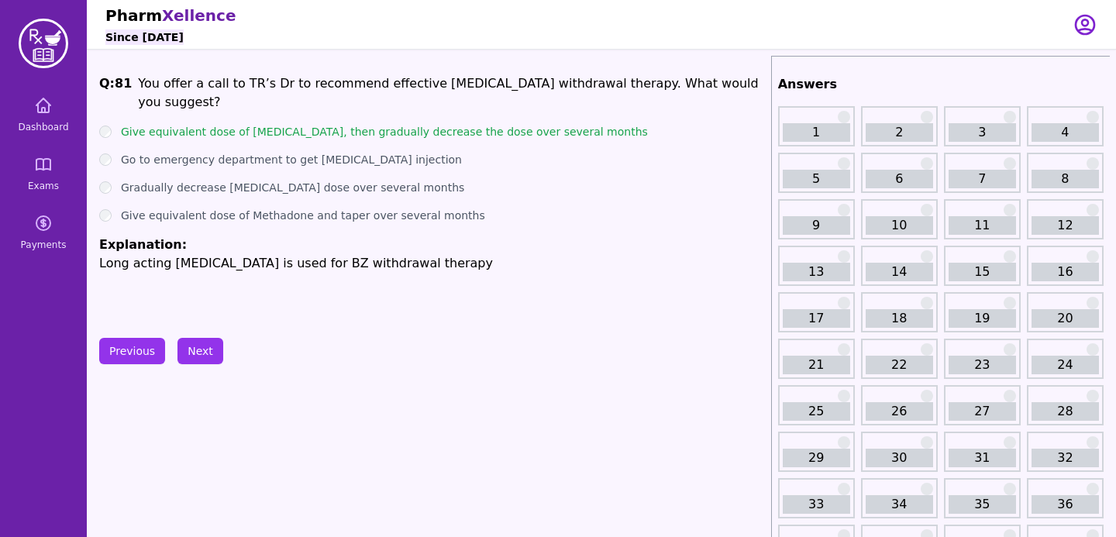
click at [343, 78] on p "You offer a call to TR’s Dr to recommend effective [MEDICAL_DATA] withdrawal th…" at bounding box center [451, 92] width 626 height 37
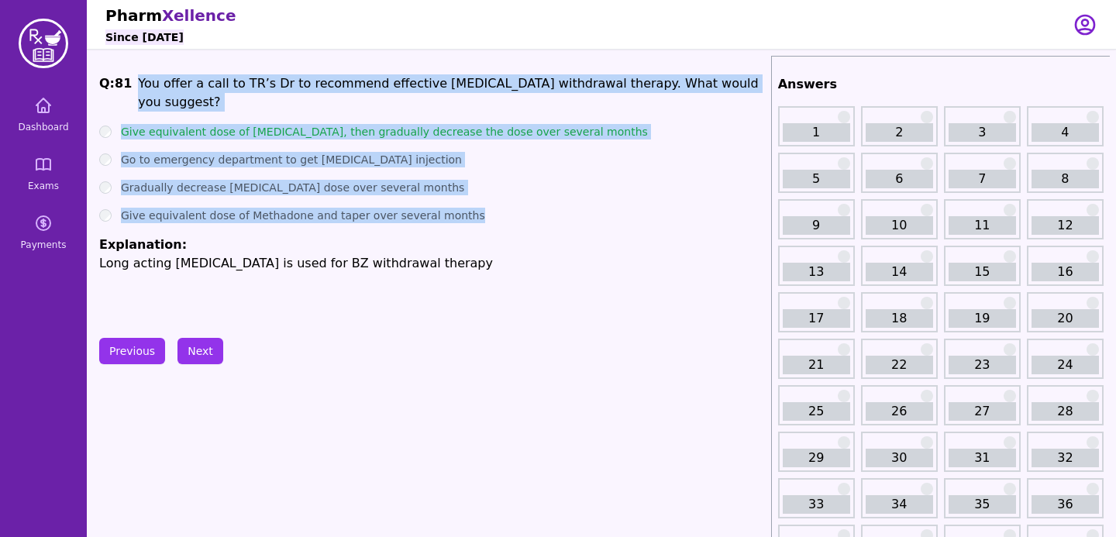
drag, startPoint x: 135, startPoint y: 80, endPoint x: 491, endPoint y: 198, distance: 374.8
click at [491, 198] on div "Q: 81 You offer a call to TR’s Dr to recommend effective [MEDICAL_DATA] withdra…" at bounding box center [432, 190] width 666 height 233
copy div "You offer a call to TR’s Dr to recommend effective [MEDICAL_DATA] withdrawal th…"
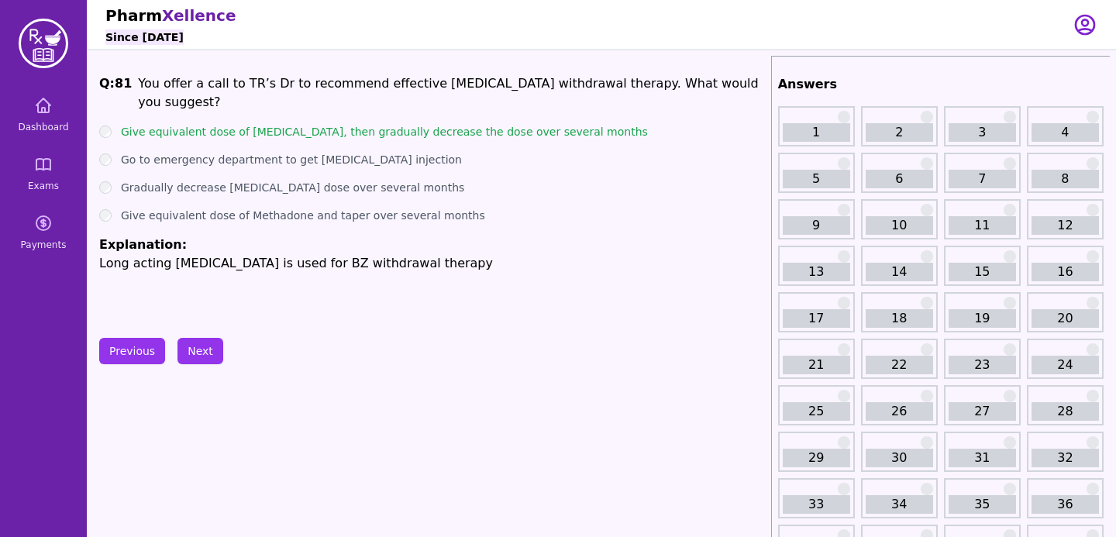
click at [540, 180] on div "Gradually decrease [MEDICAL_DATA] dose over several months" at bounding box center [432, 188] width 666 height 16
click at [213, 350] on button "Next" at bounding box center [201, 351] width 46 height 26
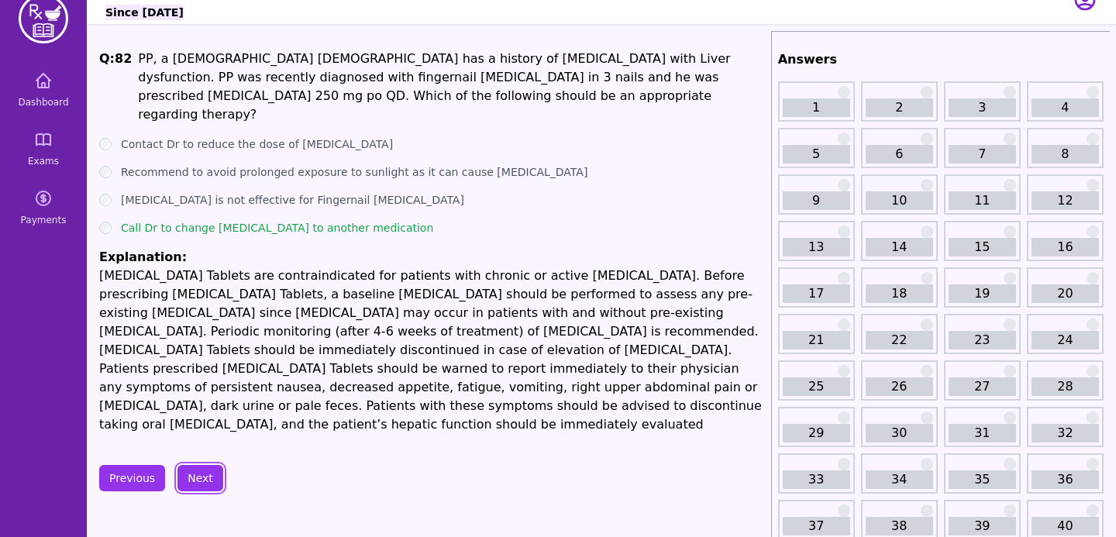
scroll to position [38, 0]
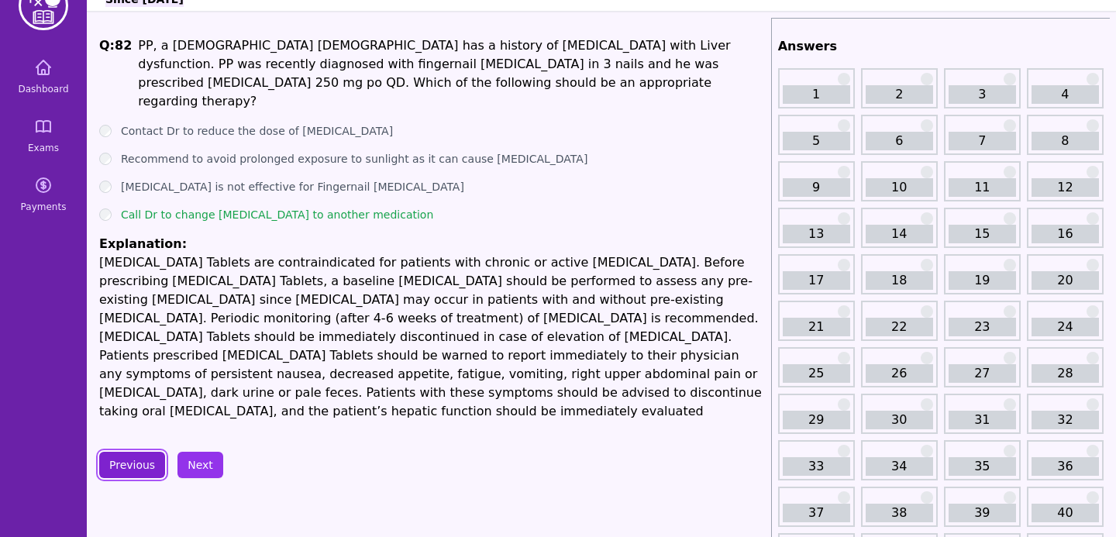
click at [147, 452] on button "Previous" at bounding box center [132, 465] width 66 height 26
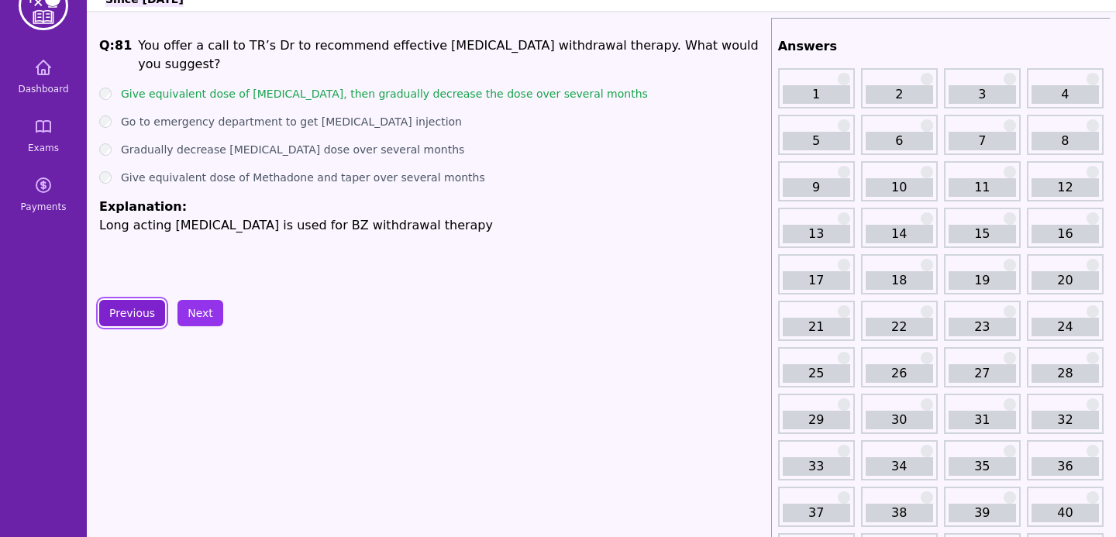
click at [153, 323] on button "Previous" at bounding box center [132, 313] width 66 height 26
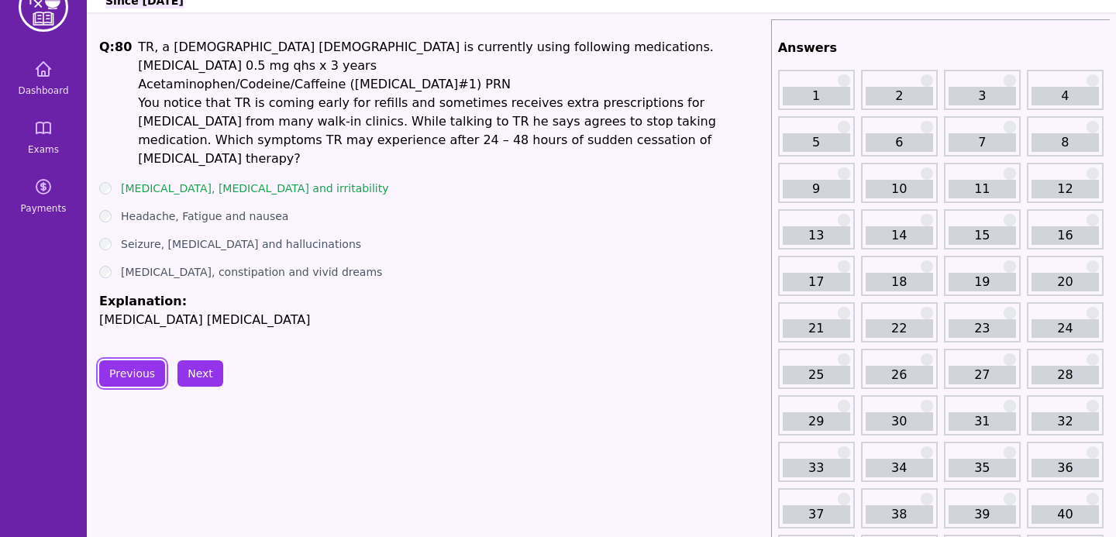
scroll to position [19, 0]
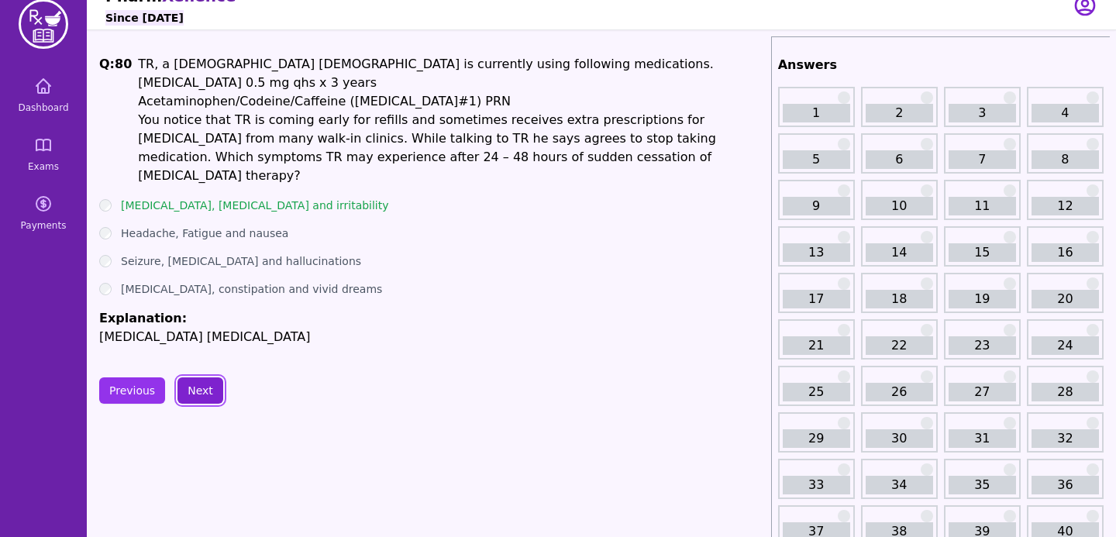
click at [210, 378] on button "Next" at bounding box center [201, 391] width 46 height 26
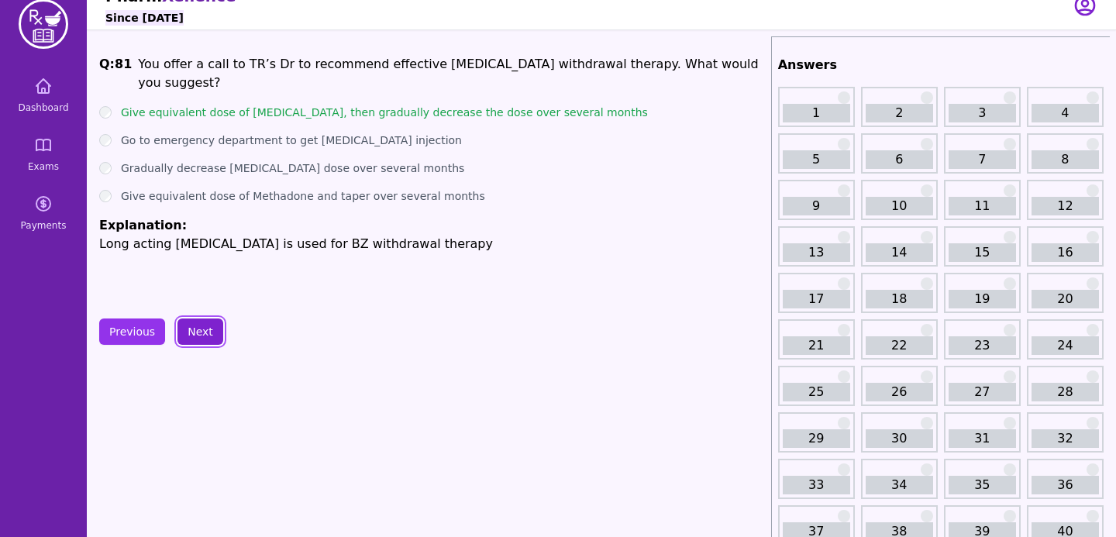
click at [198, 333] on button "Next" at bounding box center [201, 332] width 46 height 26
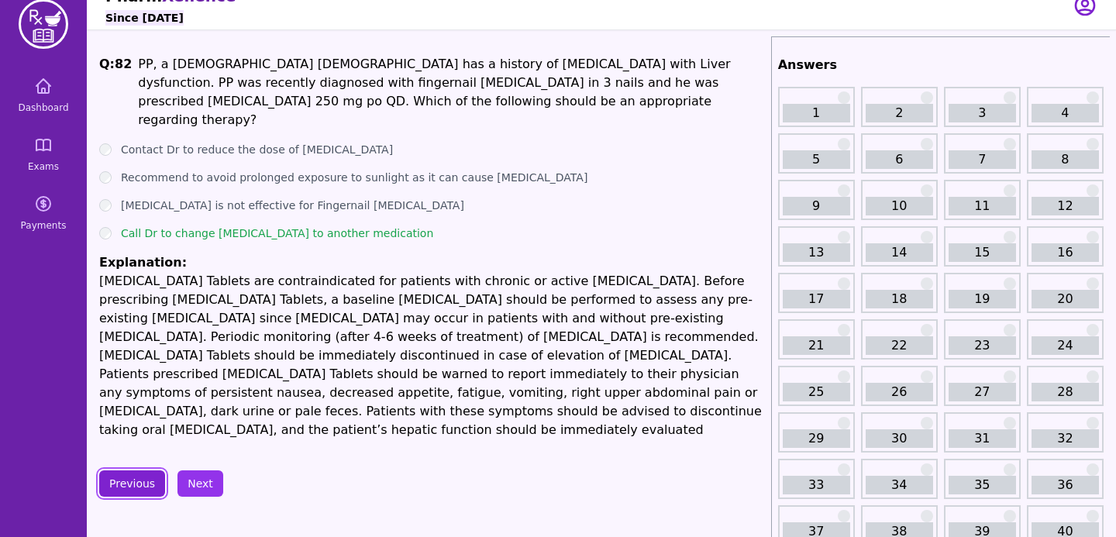
click at [141, 471] on button "Previous" at bounding box center [132, 484] width 66 height 26
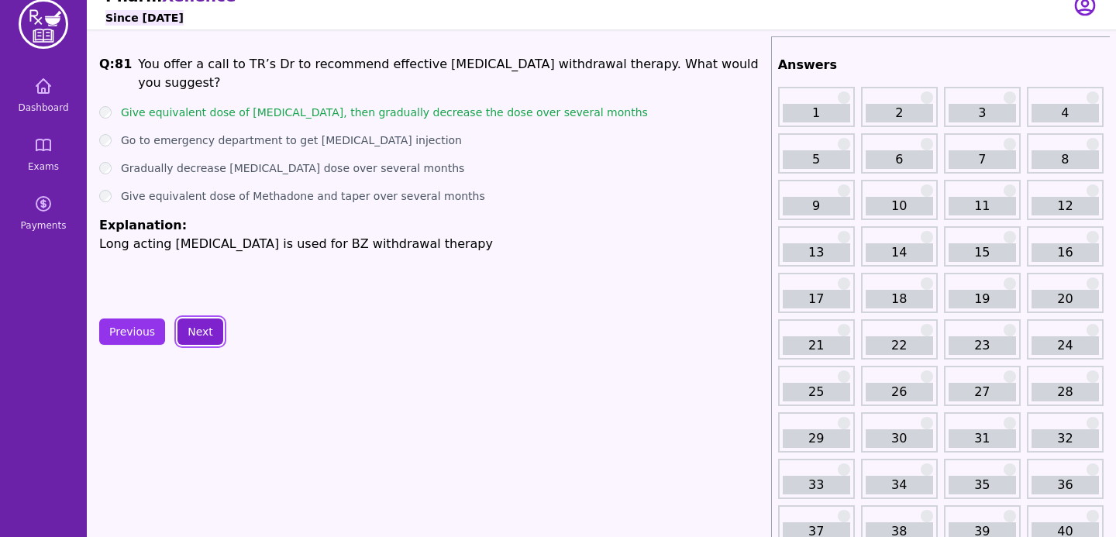
click at [196, 339] on button "Next" at bounding box center [201, 332] width 46 height 26
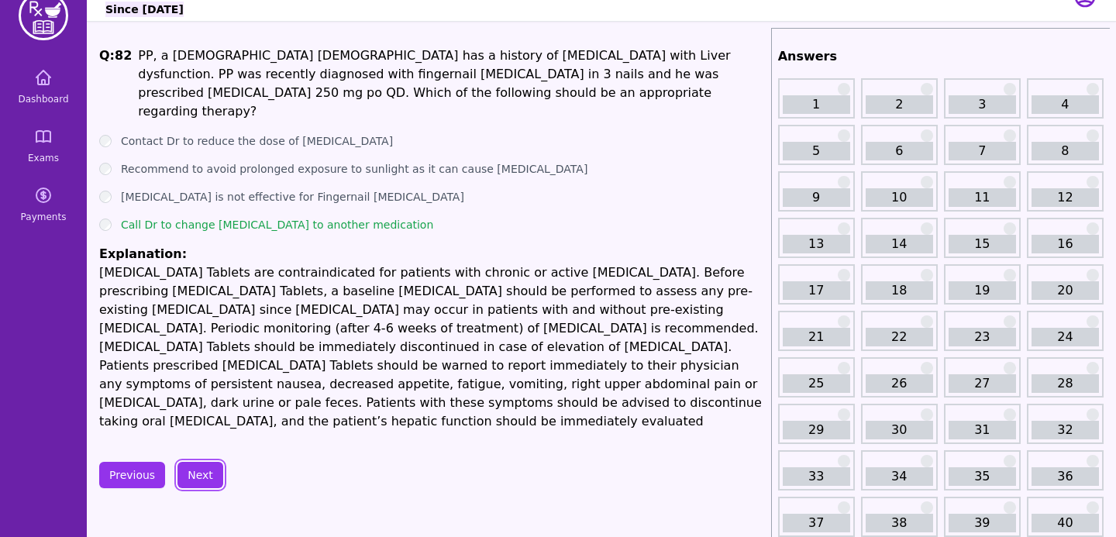
scroll to position [27, 0]
click at [209, 463] on button "Next" at bounding box center [201, 476] width 46 height 26
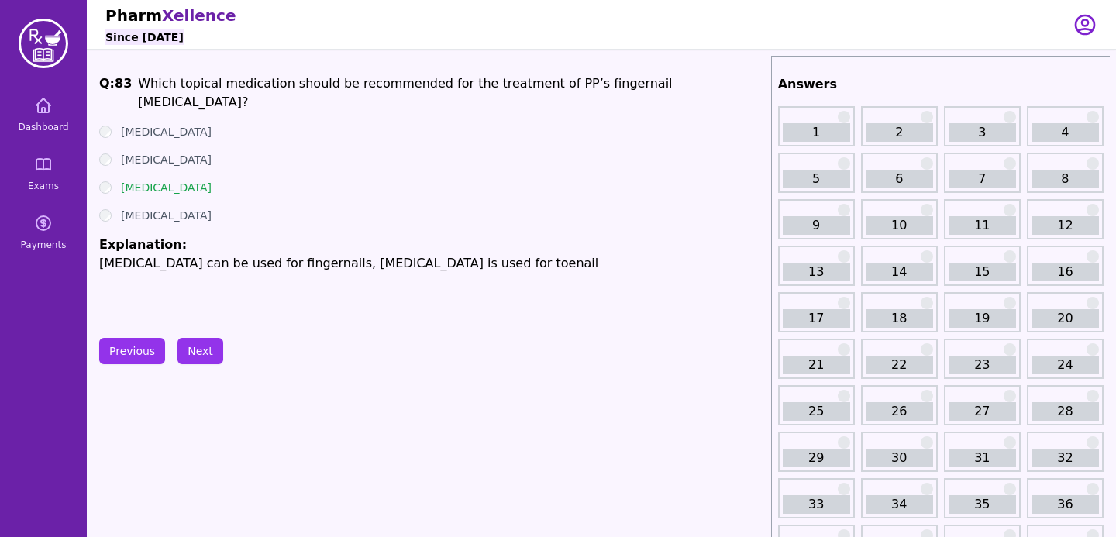
click at [212, 348] on button "Next" at bounding box center [201, 351] width 46 height 26
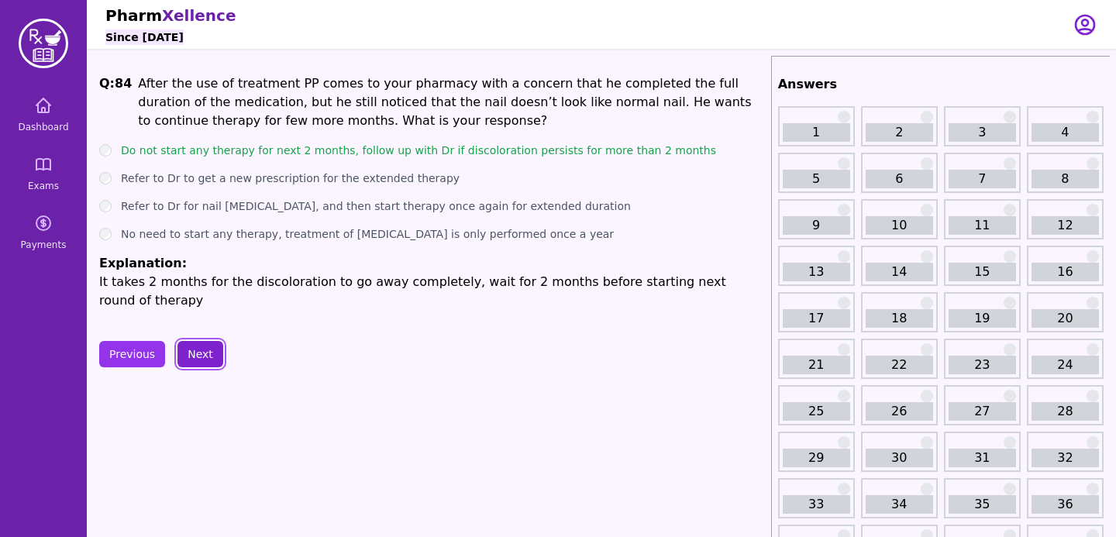
click at [207, 358] on button "Next" at bounding box center [201, 354] width 46 height 26
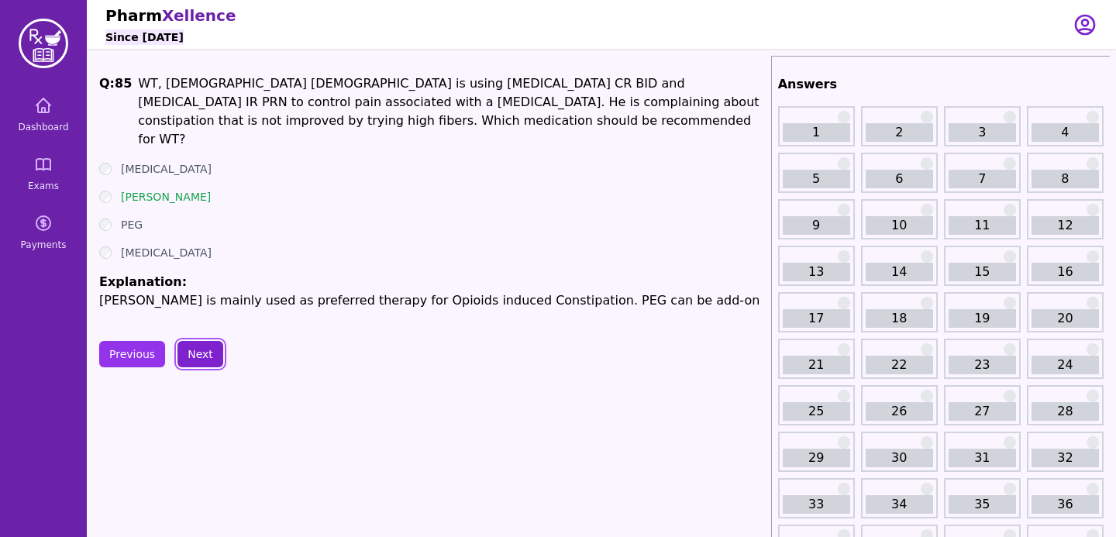
click at [213, 356] on button "Next" at bounding box center [201, 354] width 46 height 26
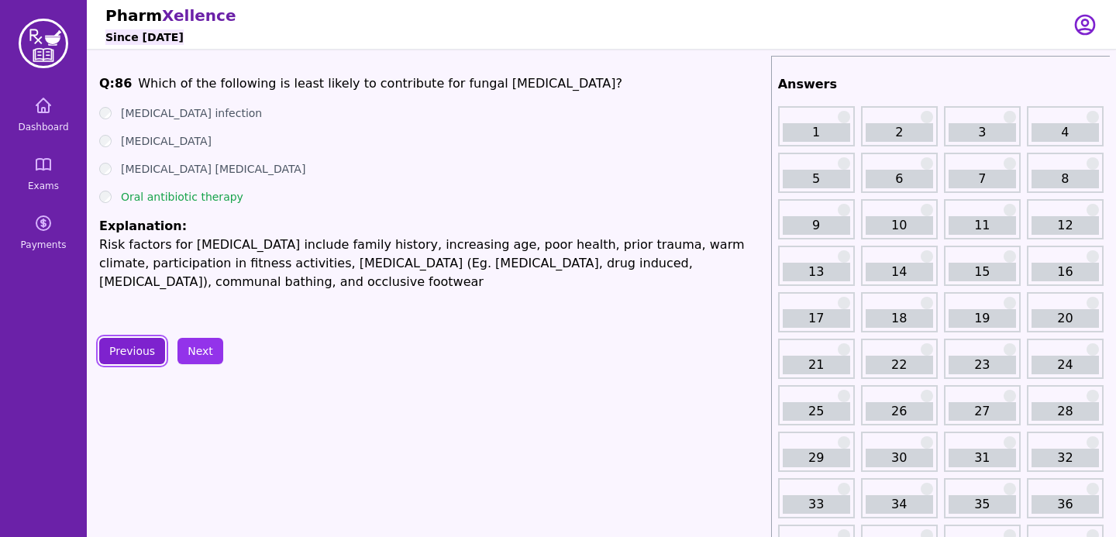
click at [156, 358] on button "Previous" at bounding box center [132, 351] width 66 height 26
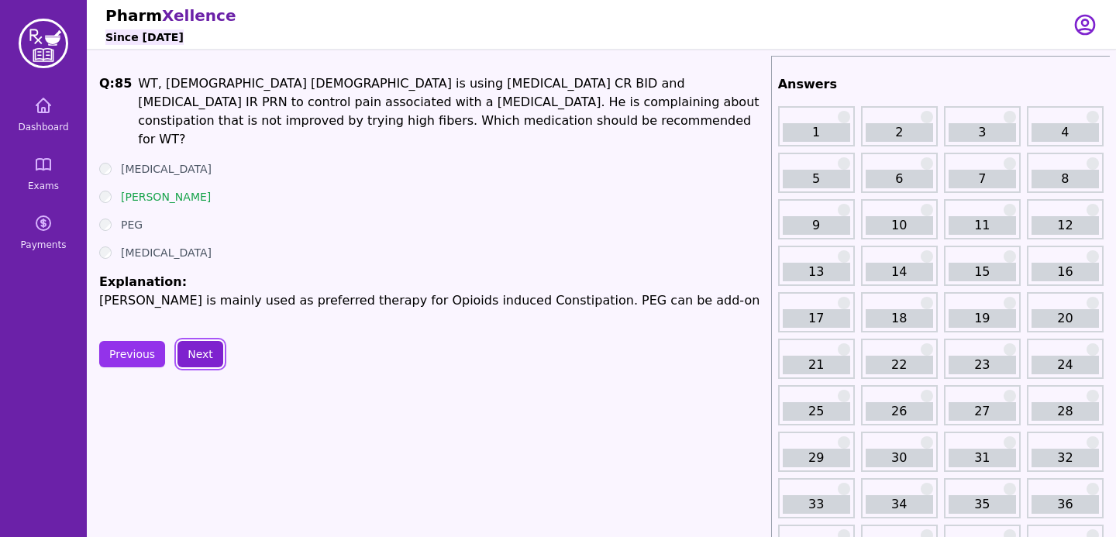
click at [195, 350] on button "Next" at bounding box center [201, 354] width 46 height 26
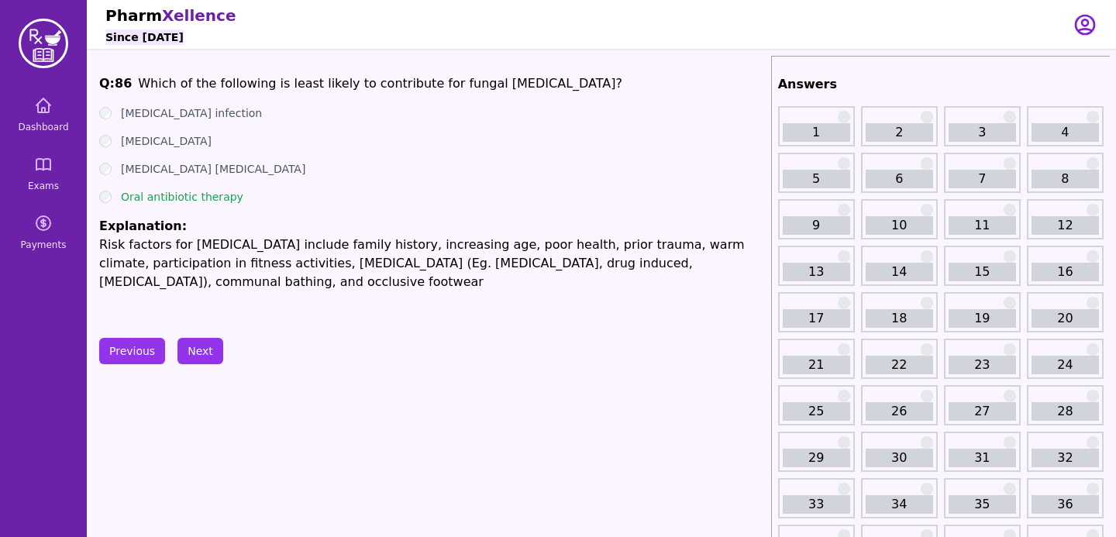
click at [600, 209] on ul "[MEDICAL_DATA] infection [MEDICAL_DATA] [MEDICAL_DATA] [MEDICAL_DATA] Oral anti…" at bounding box center [432, 198] width 666 height 186
click at [201, 347] on button "Next" at bounding box center [201, 351] width 46 height 26
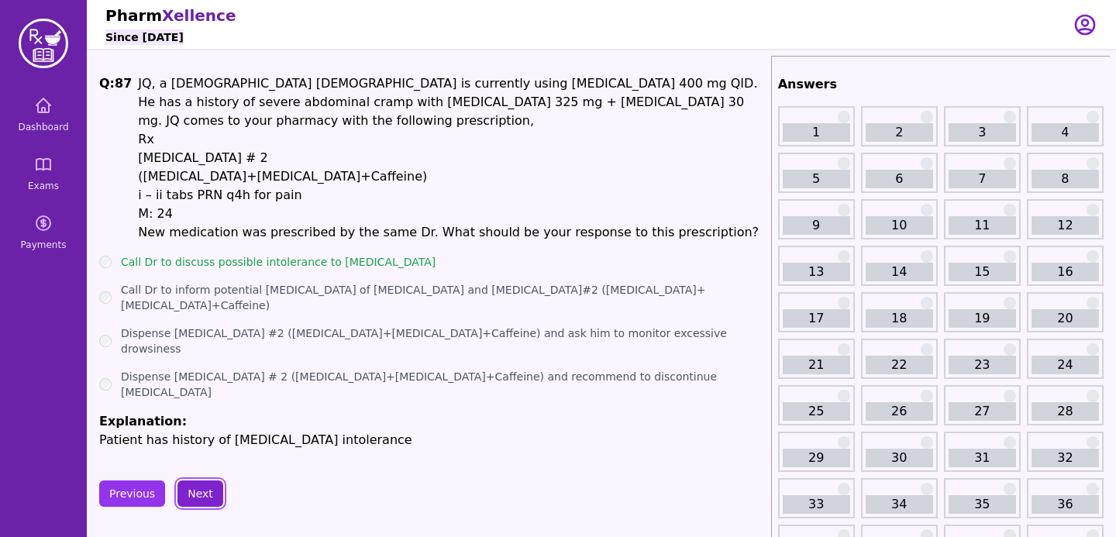
click at [206, 481] on button "Next" at bounding box center [201, 494] width 46 height 26
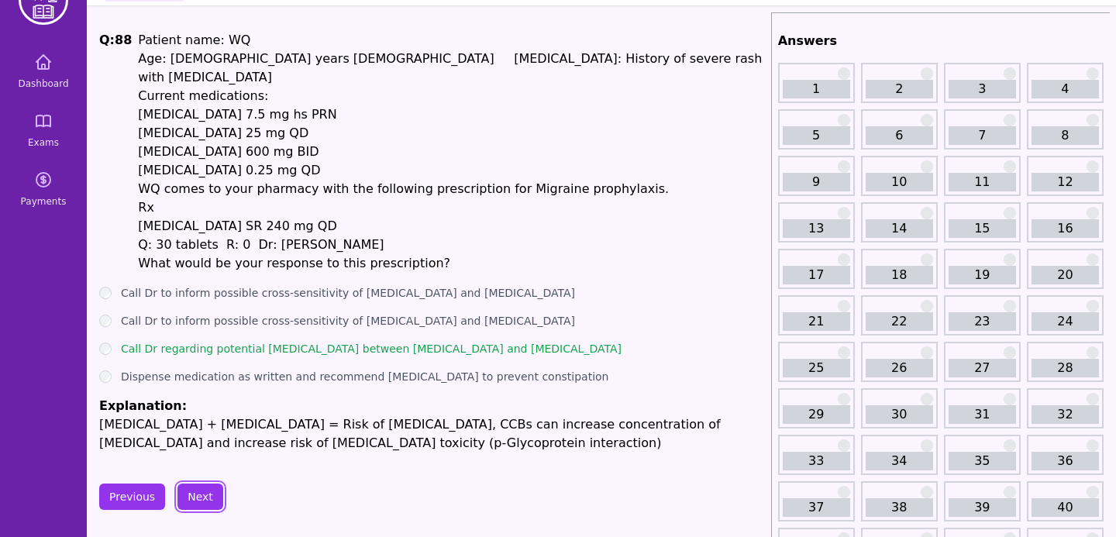
scroll to position [59, 0]
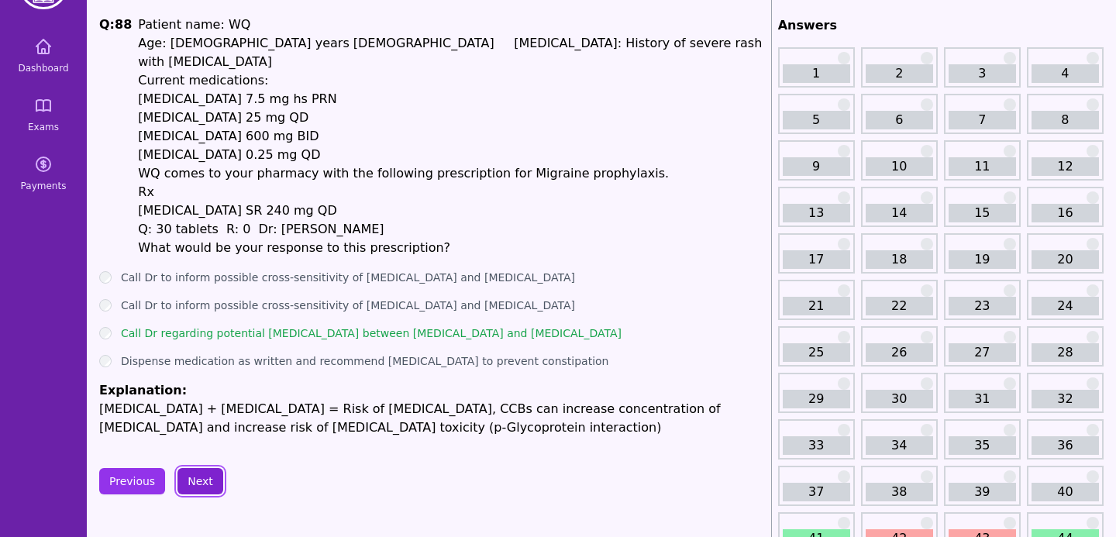
click at [207, 468] on button "Next" at bounding box center [201, 481] width 46 height 26
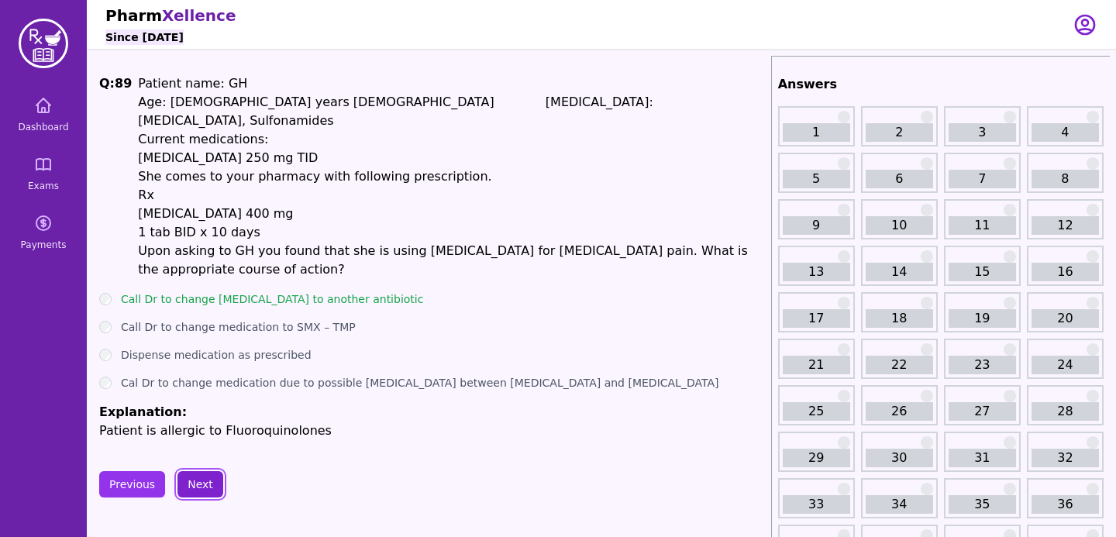
click at [195, 471] on button "Next" at bounding box center [201, 484] width 46 height 26
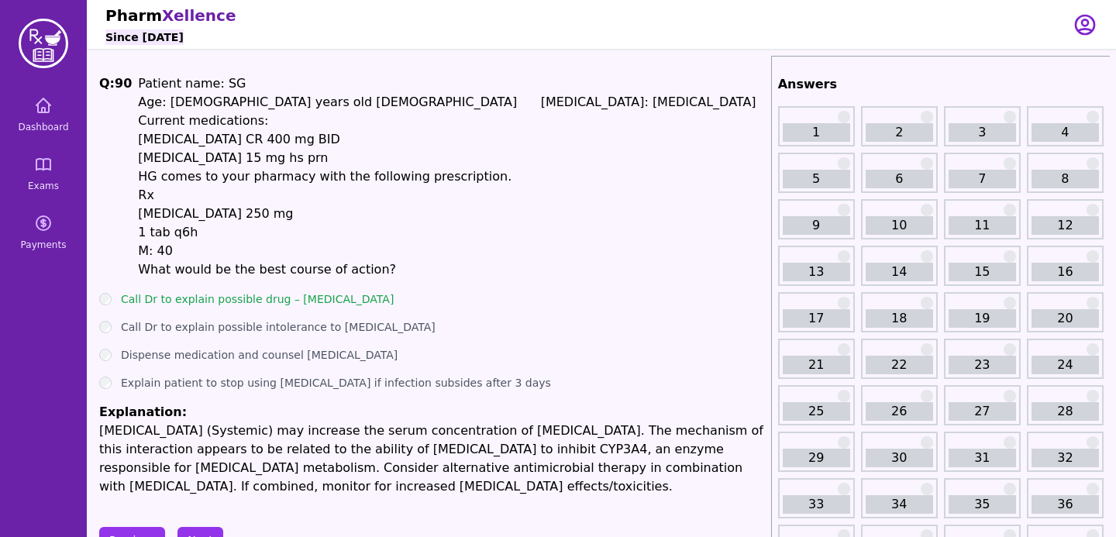
click at [604, 97] on span "Q: 90 Patient name: SG Age: [DEMOGRAPHIC_DATA] years old [DEMOGRAPHIC_DATA] [ME…" at bounding box center [432, 176] width 666 height 205
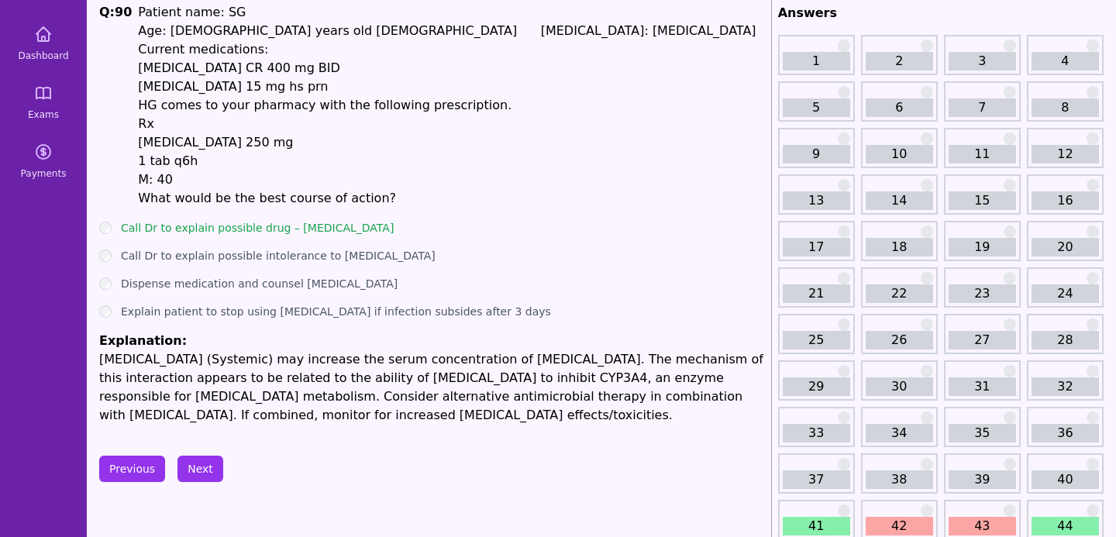
scroll to position [58, 0]
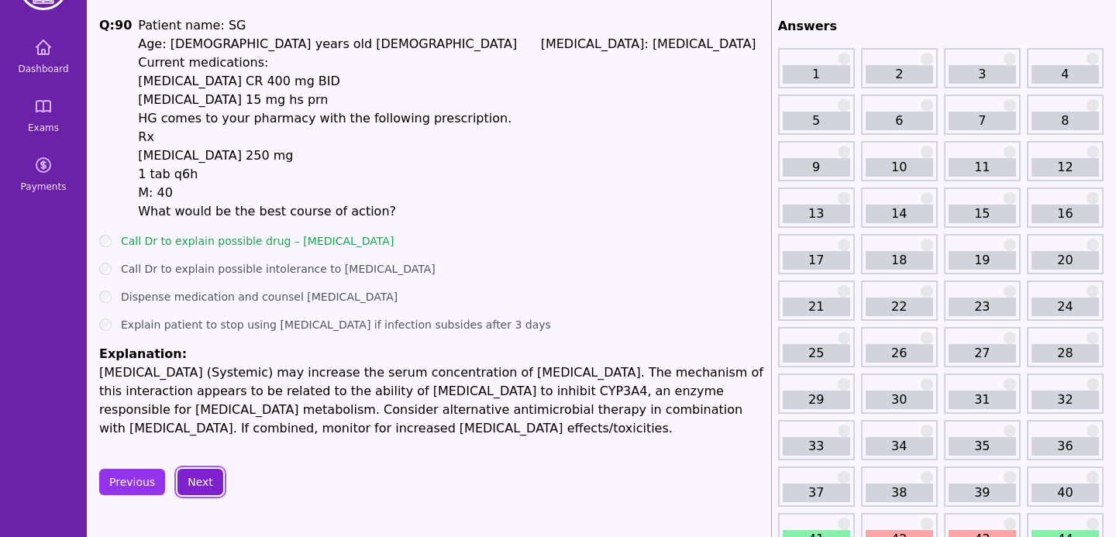
click at [206, 491] on button "Next" at bounding box center [201, 482] width 46 height 26
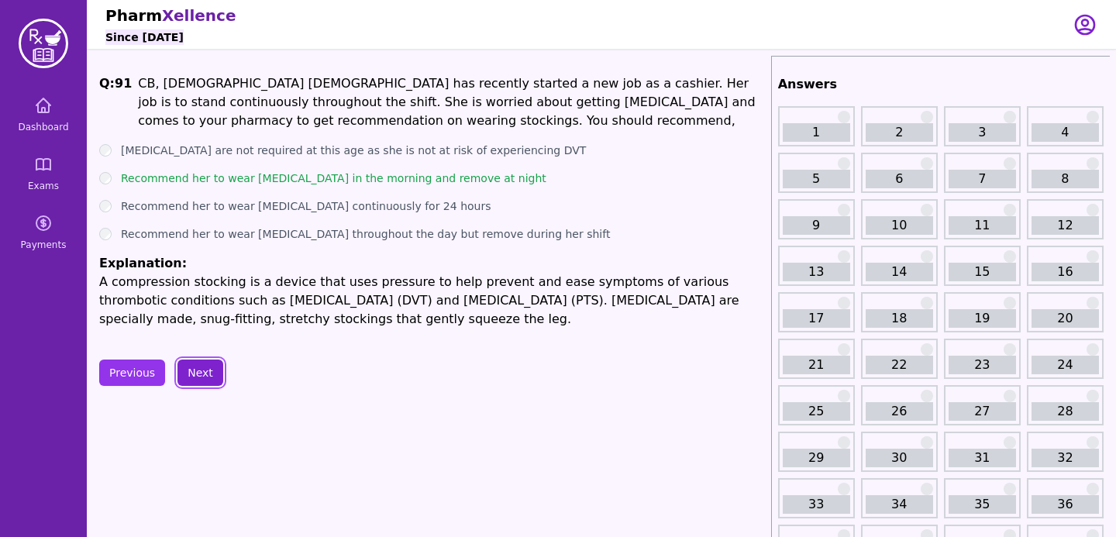
click at [197, 367] on button "Next" at bounding box center [201, 373] width 46 height 26
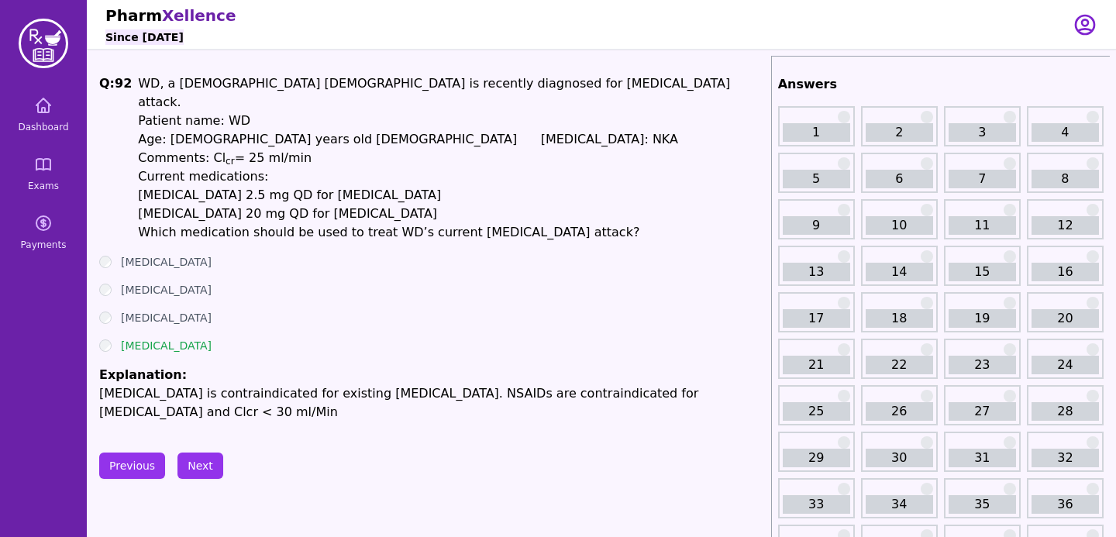
drag, startPoint x: 394, startPoint y: 191, endPoint x: 146, endPoint y: 171, distance: 248.9
click at [146, 171] on h1 "WD, a [DEMOGRAPHIC_DATA] [DEMOGRAPHIC_DATA] is recently diagnosed for [MEDICAL_…" at bounding box center [451, 157] width 626 height 167
click at [253, 384] on p "[MEDICAL_DATA] is contraindicated for existing [MEDICAL_DATA]. NSAIDs are contr…" at bounding box center [432, 402] width 666 height 37
click at [211, 453] on button "Next" at bounding box center [201, 466] width 46 height 26
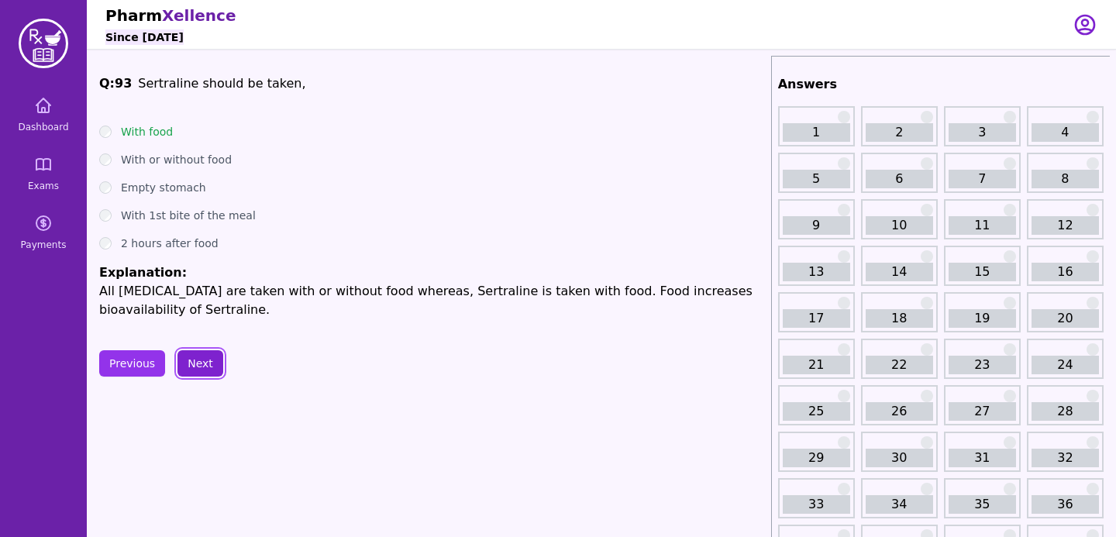
click at [184, 364] on button "Next" at bounding box center [201, 363] width 46 height 26
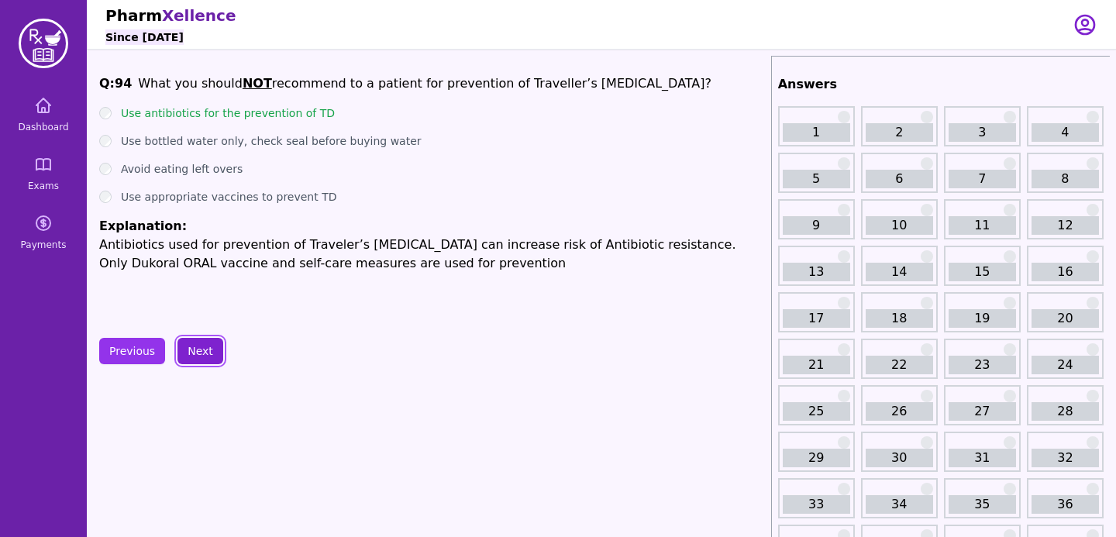
click at [191, 357] on button "Next" at bounding box center [201, 351] width 46 height 26
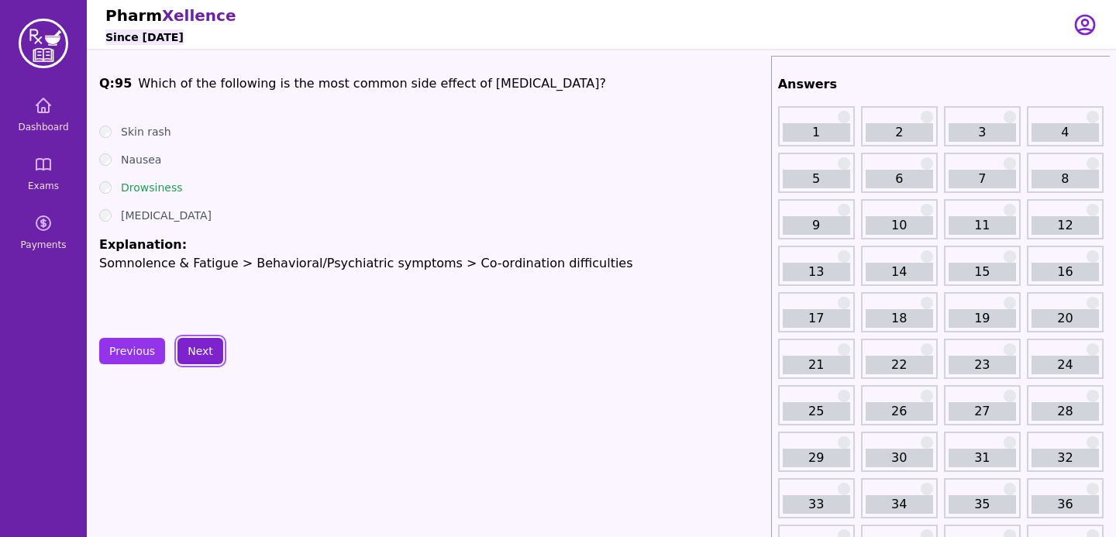
click at [201, 354] on button "Next" at bounding box center [201, 351] width 46 height 26
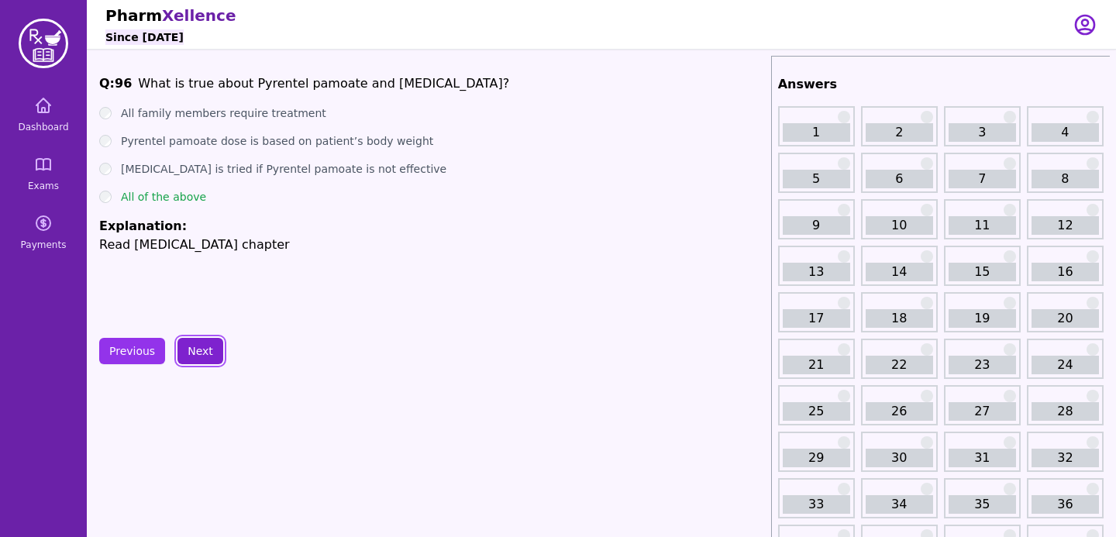
click at [202, 355] on button "Next" at bounding box center [201, 351] width 46 height 26
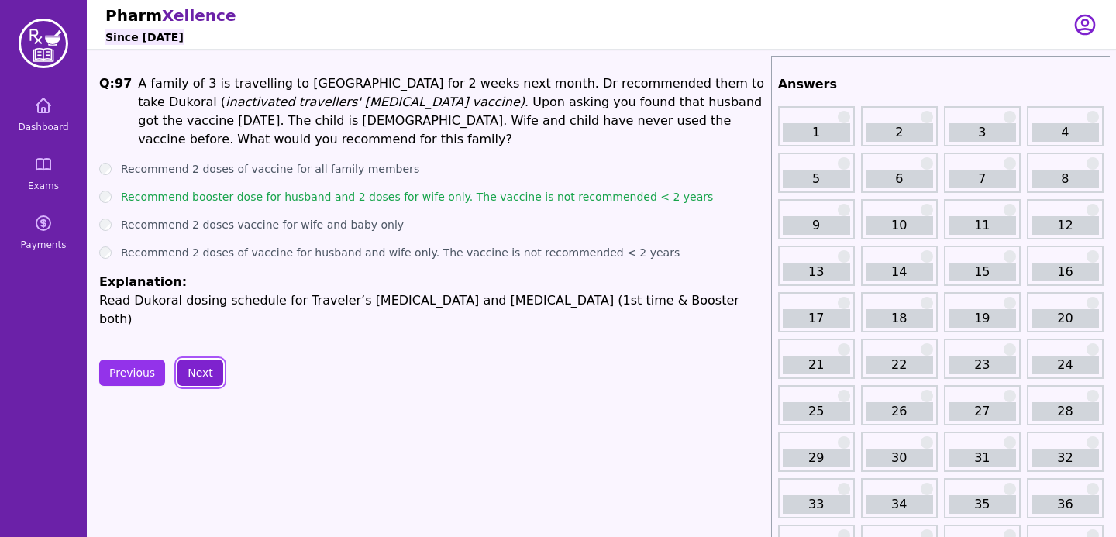
click at [202, 360] on button "Next" at bounding box center [201, 373] width 46 height 26
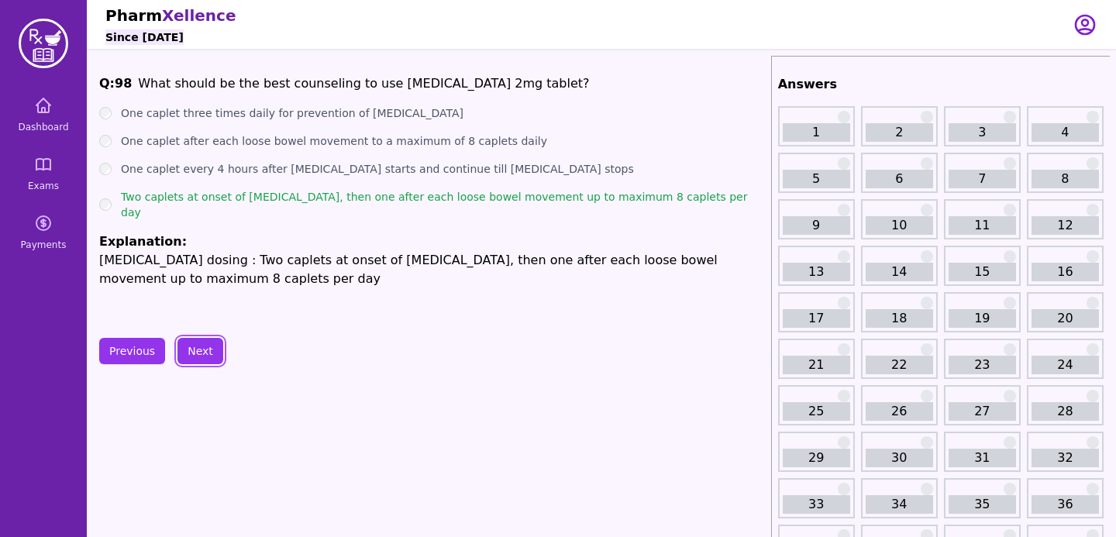
scroll to position [15, 0]
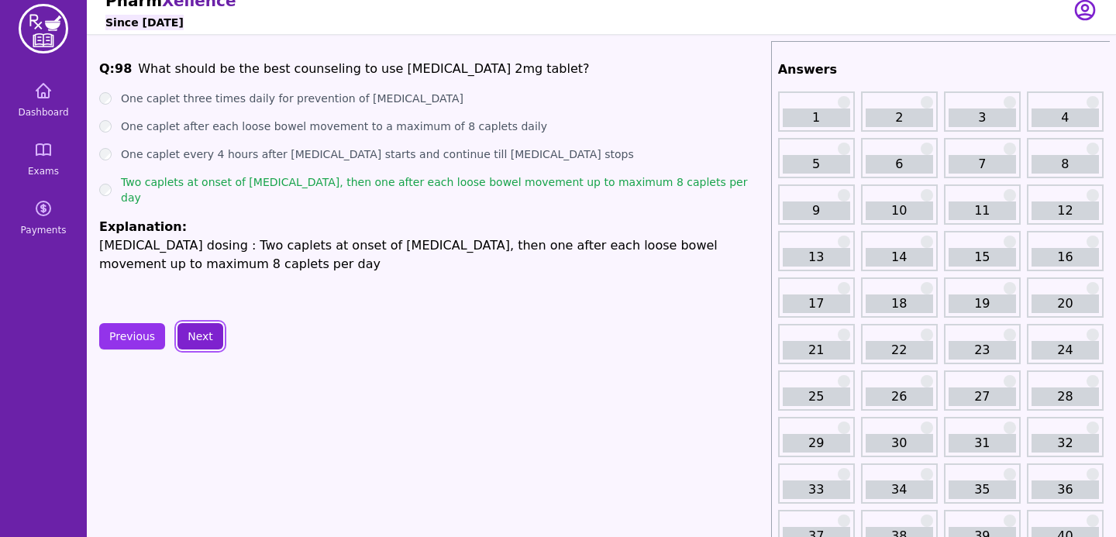
click at [190, 346] on button "Next" at bounding box center [201, 336] width 46 height 26
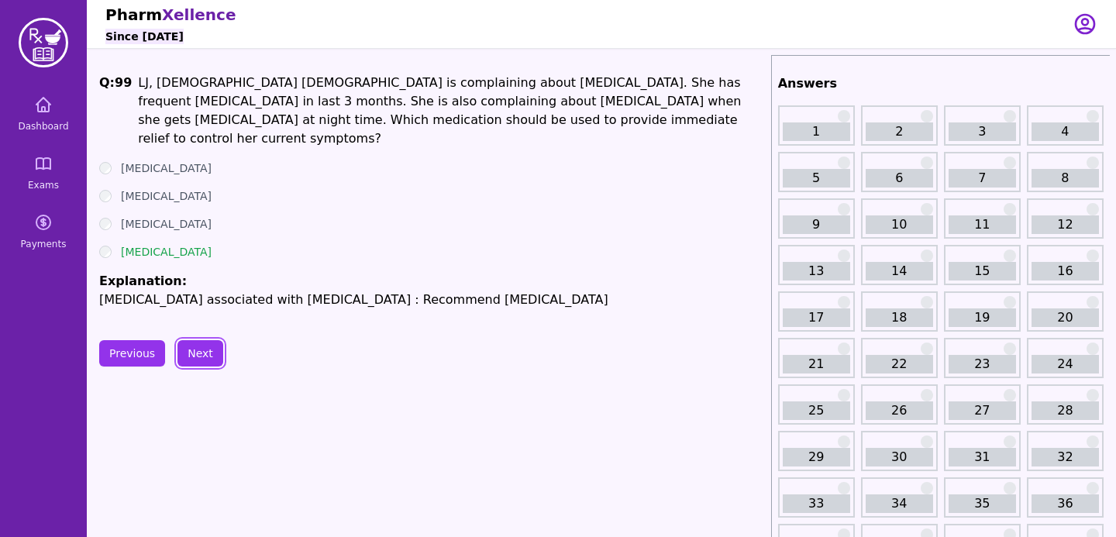
scroll to position [33, 0]
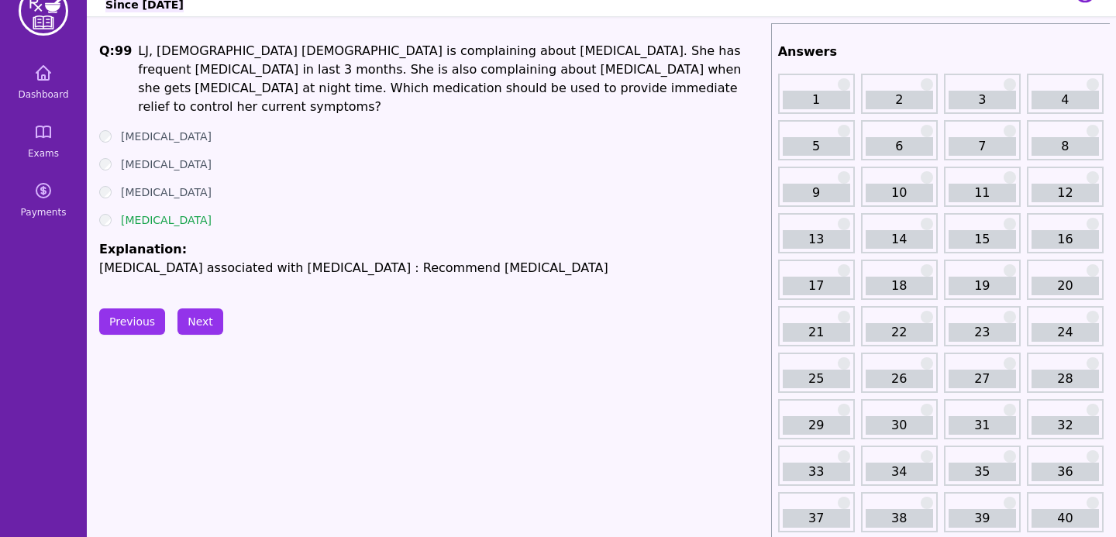
click at [491, 129] on ul "[MEDICAL_DATA] [MEDICAL_DATA] [MEDICAL_DATA] [MEDICAL_DATA] Explanation: [MEDIC…" at bounding box center [432, 203] width 666 height 149
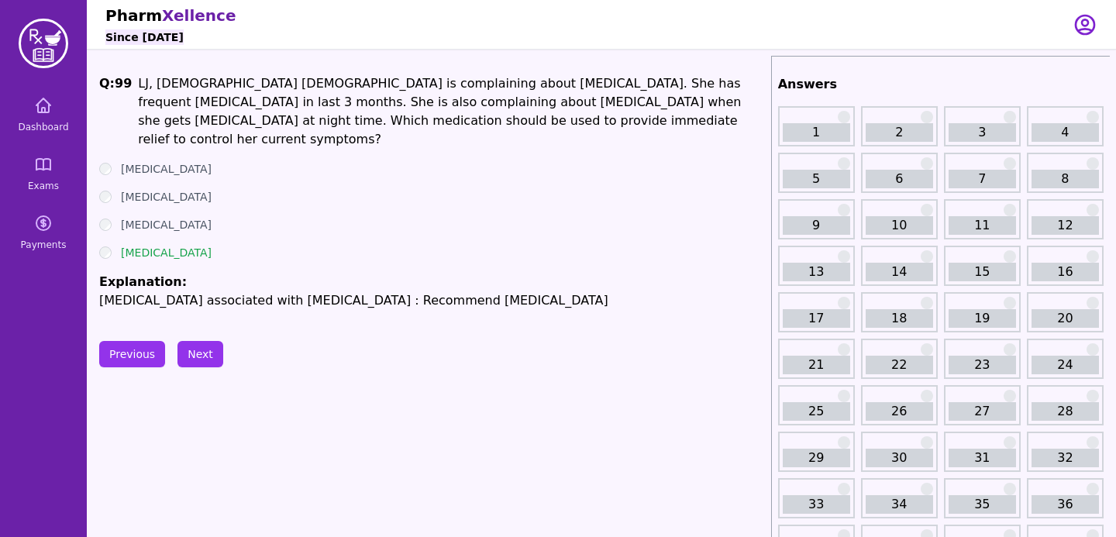
click at [615, 224] on ul "[MEDICAL_DATA] [MEDICAL_DATA] [MEDICAL_DATA] [MEDICAL_DATA] Explanation: [MEDIC…" at bounding box center [432, 235] width 666 height 149
click at [205, 357] on button "Next" at bounding box center [201, 354] width 46 height 26
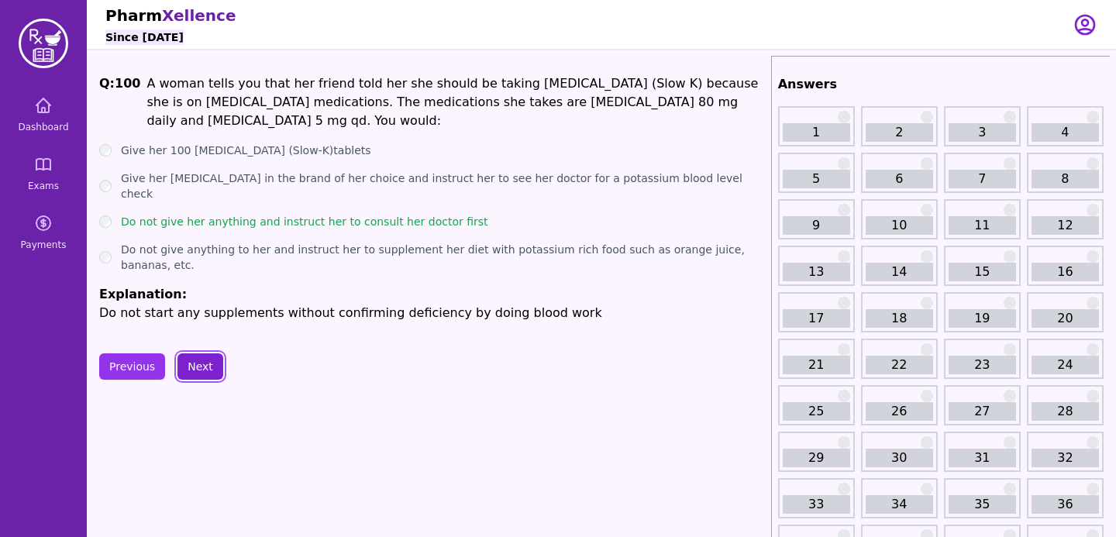
click at [198, 354] on button "Next" at bounding box center [201, 366] width 46 height 26
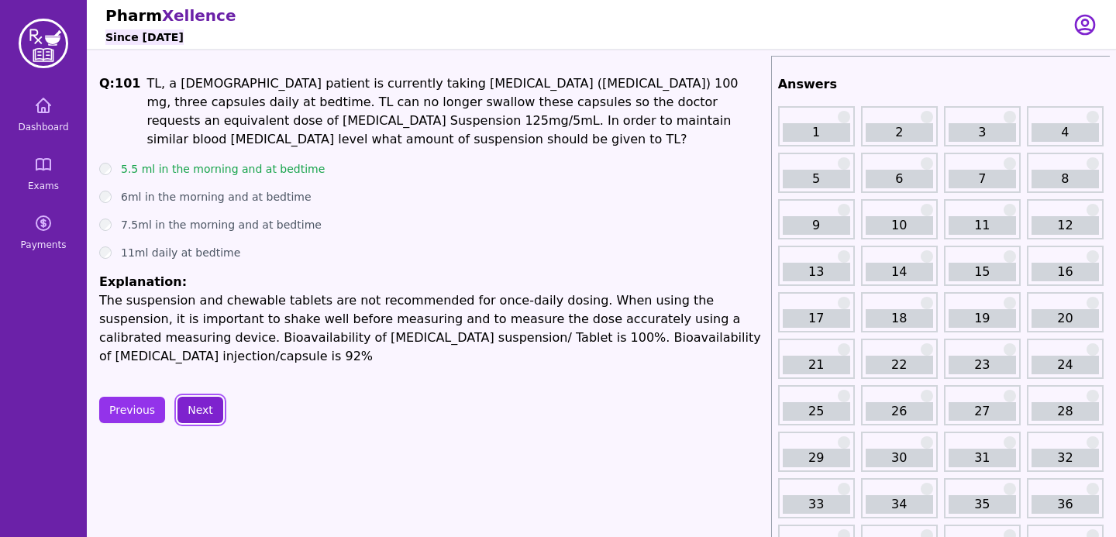
click at [216, 397] on button "Next" at bounding box center [201, 410] width 46 height 26
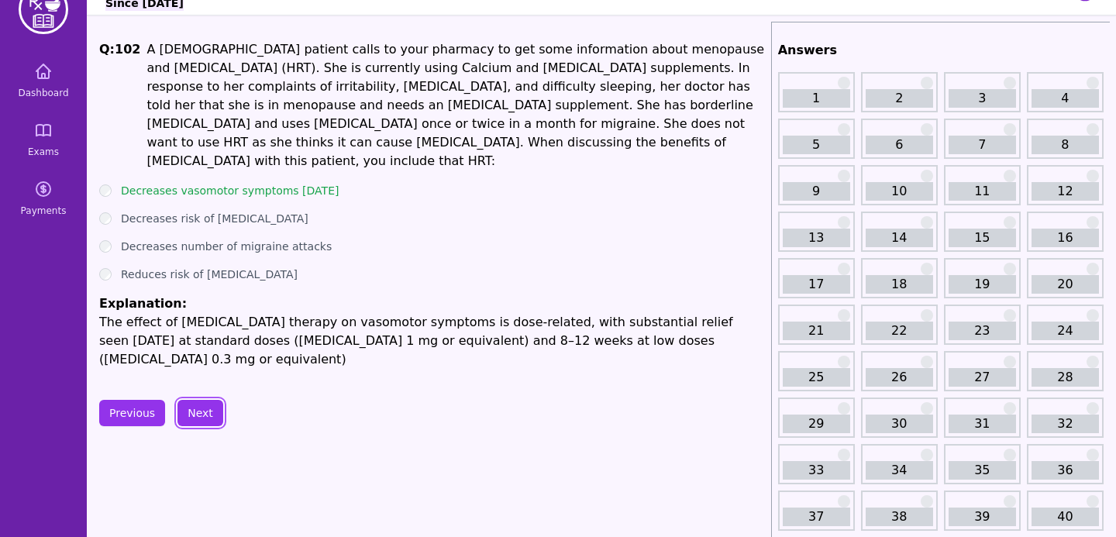
scroll to position [33, 0]
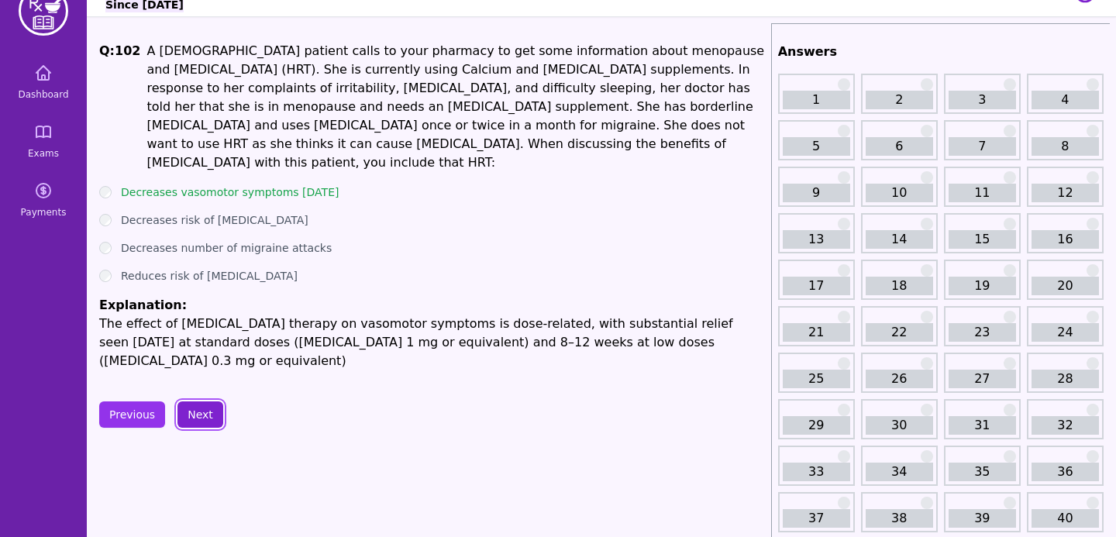
click at [195, 402] on button "Next" at bounding box center [201, 415] width 46 height 26
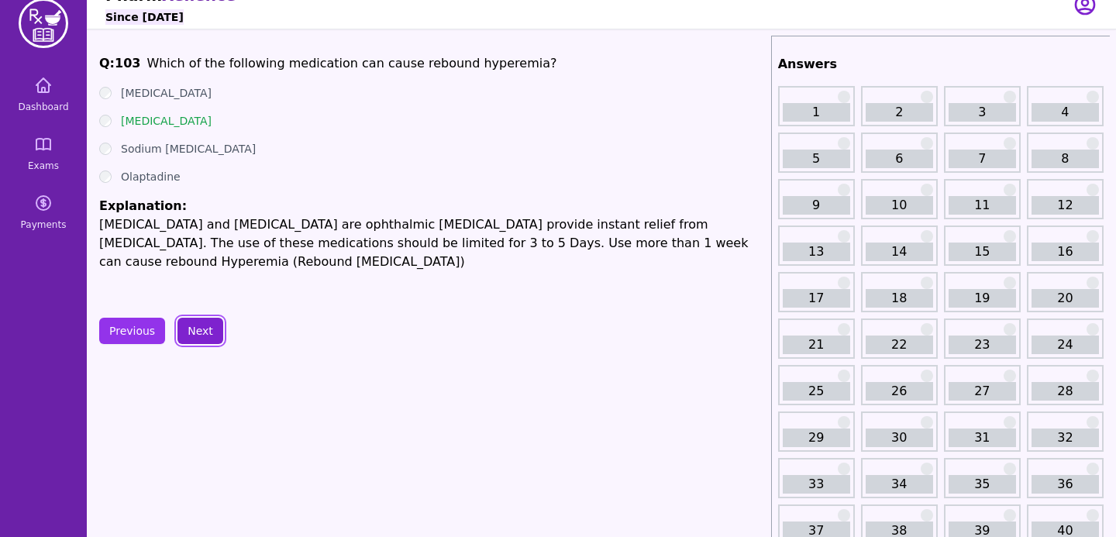
scroll to position [17, 0]
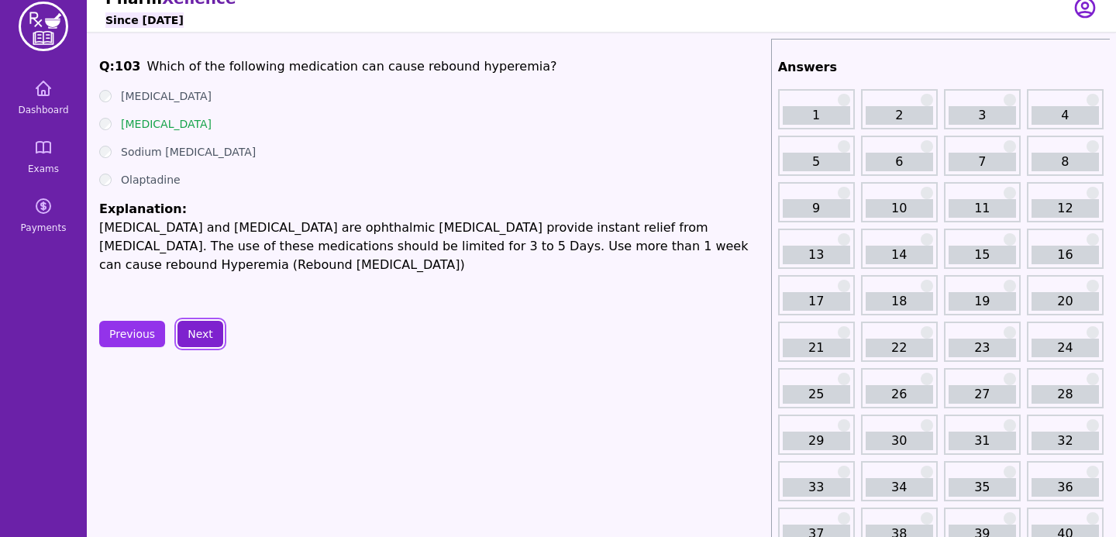
click at [195, 326] on button "Next" at bounding box center [201, 334] width 46 height 26
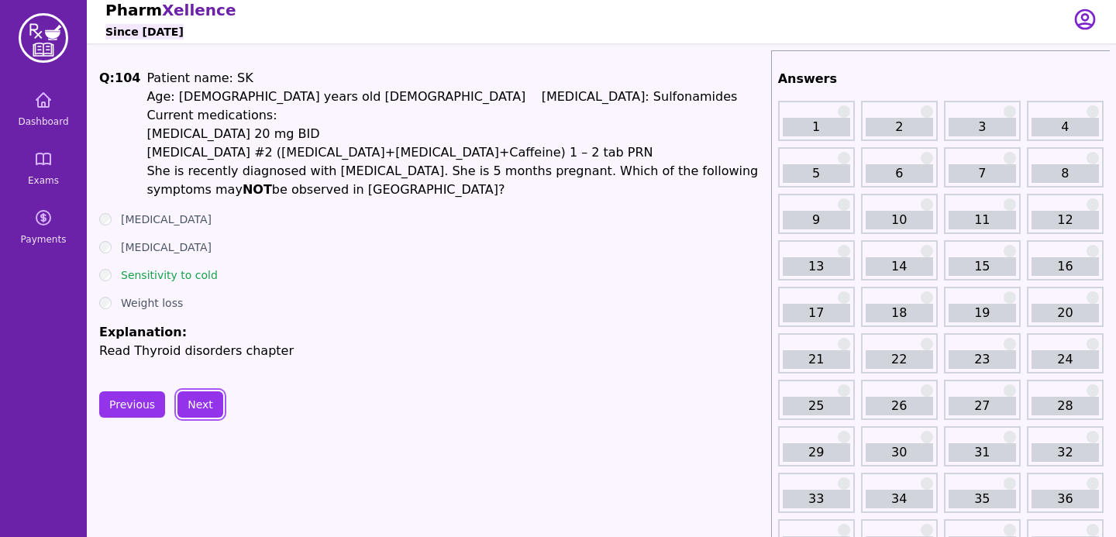
scroll to position [5, 0]
click at [194, 410] on button "Next" at bounding box center [201, 405] width 46 height 26
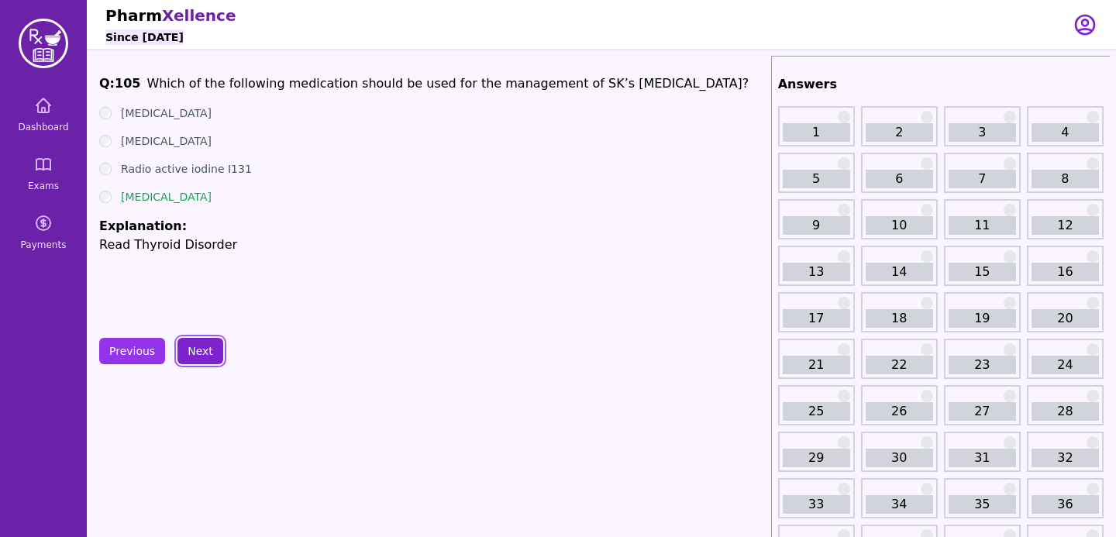
click at [209, 355] on button "Next" at bounding box center [201, 351] width 46 height 26
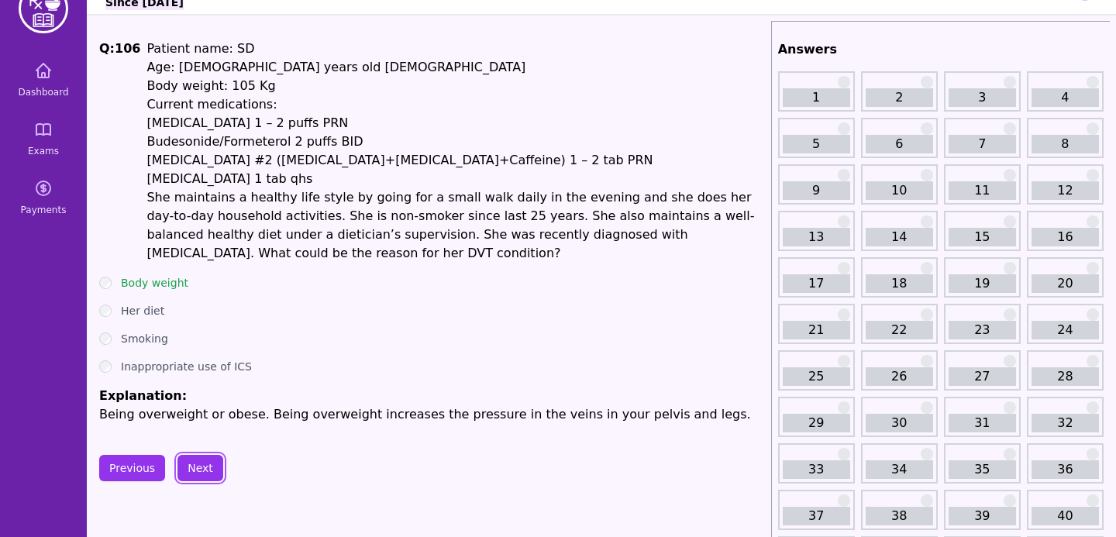
scroll to position [34, 0]
click at [198, 464] on button "Next" at bounding box center [201, 469] width 46 height 26
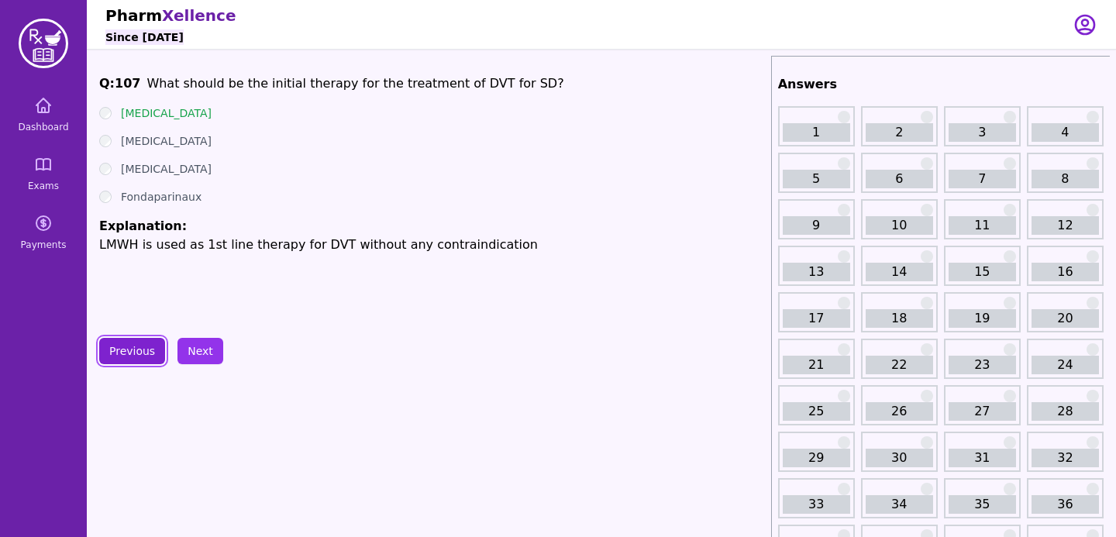
click at [132, 352] on button "Previous" at bounding box center [132, 351] width 66 height 26
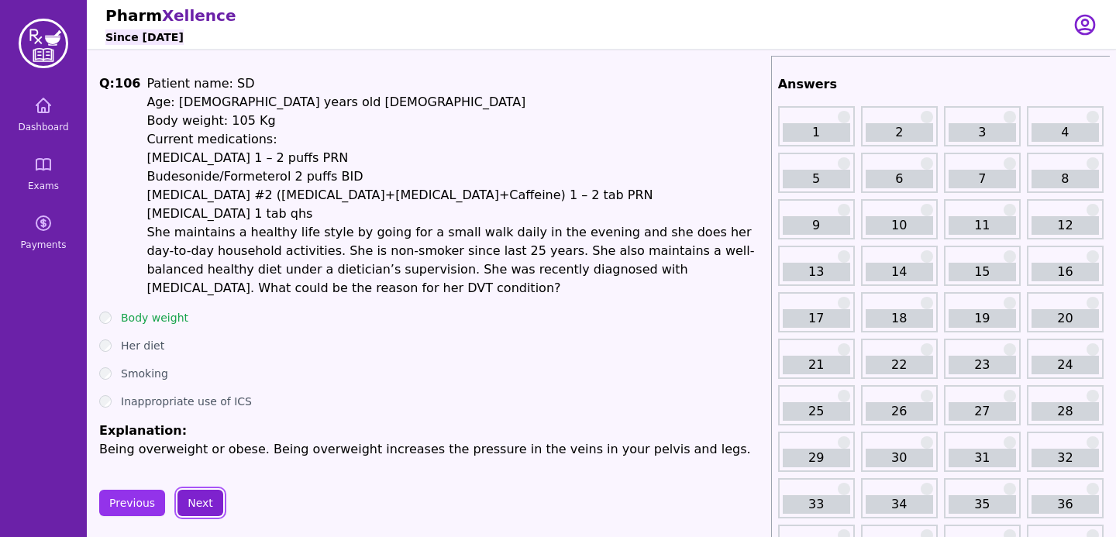
click at [199, 498] on button "Next" at bounding box center [201, 503] width 46 height 26
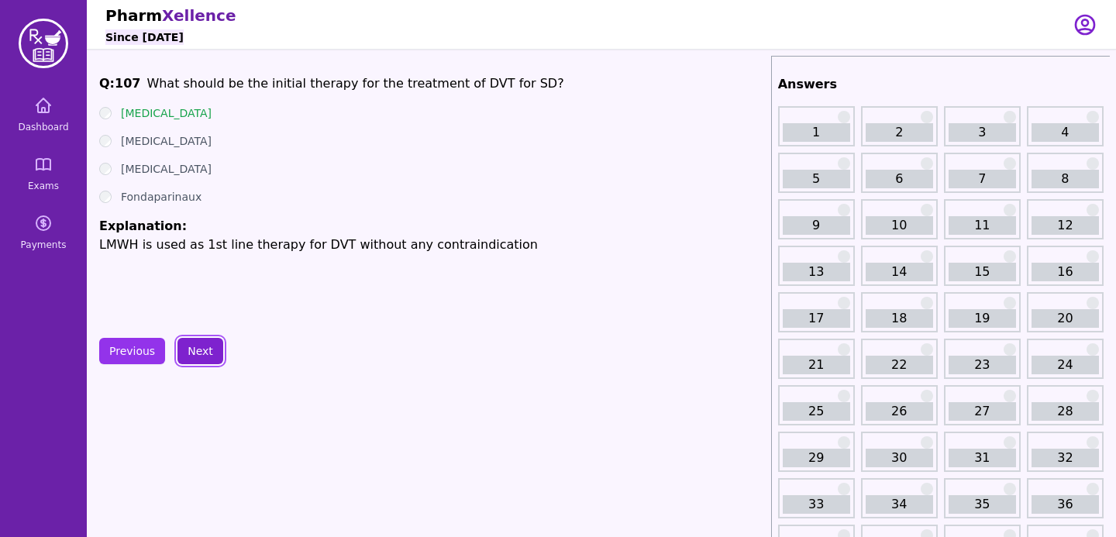
click at [197, 356] on button "Next" at bounding box center [201, 351] width 46 height 26
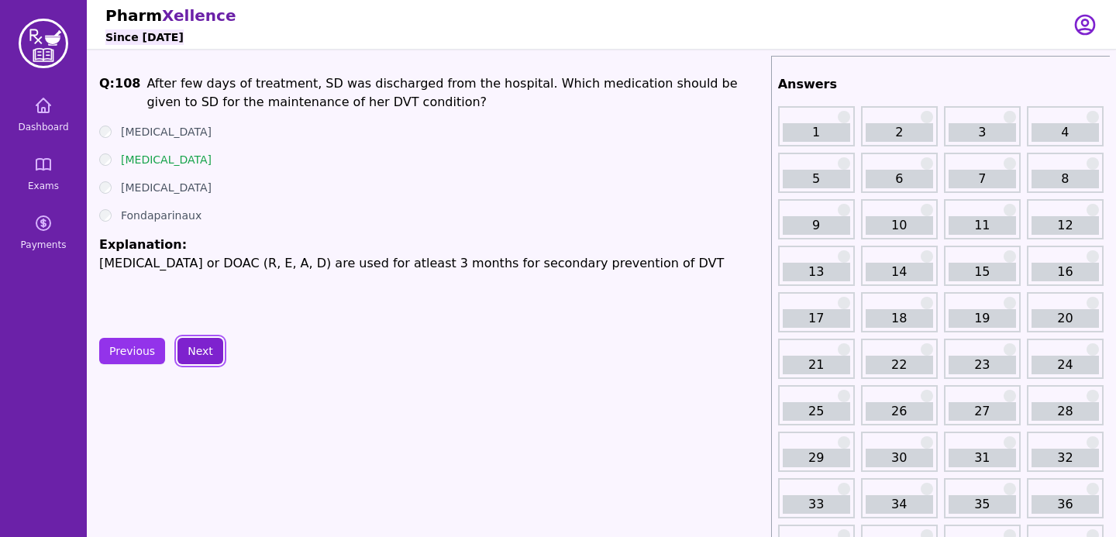
click at [204, 341] on button "Next" at bounding box center [201, 351] width 46 height 26
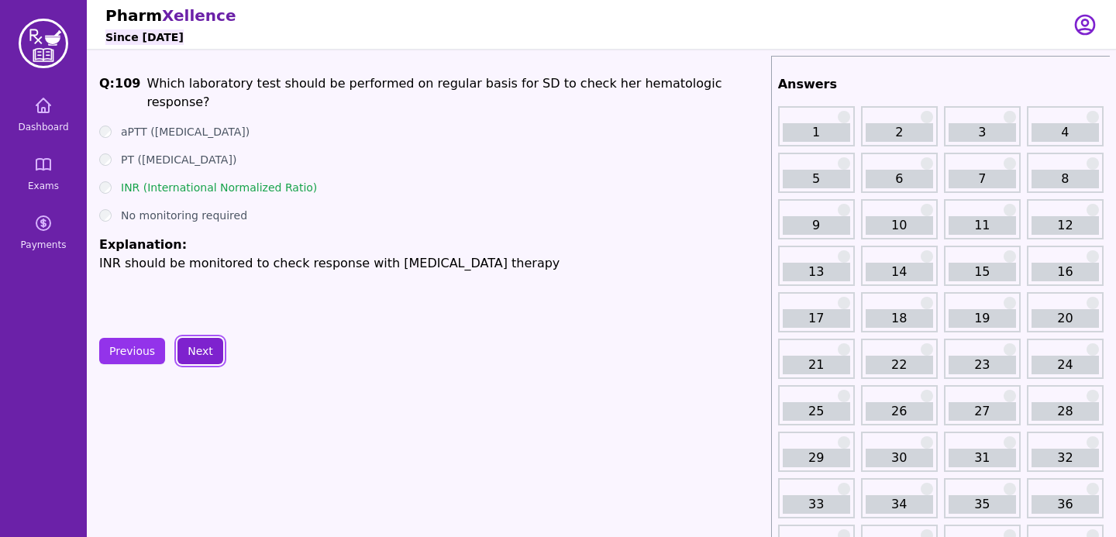
click at [206, 350] on button "Next" at bounding box center [201, 351] width 46 height 26
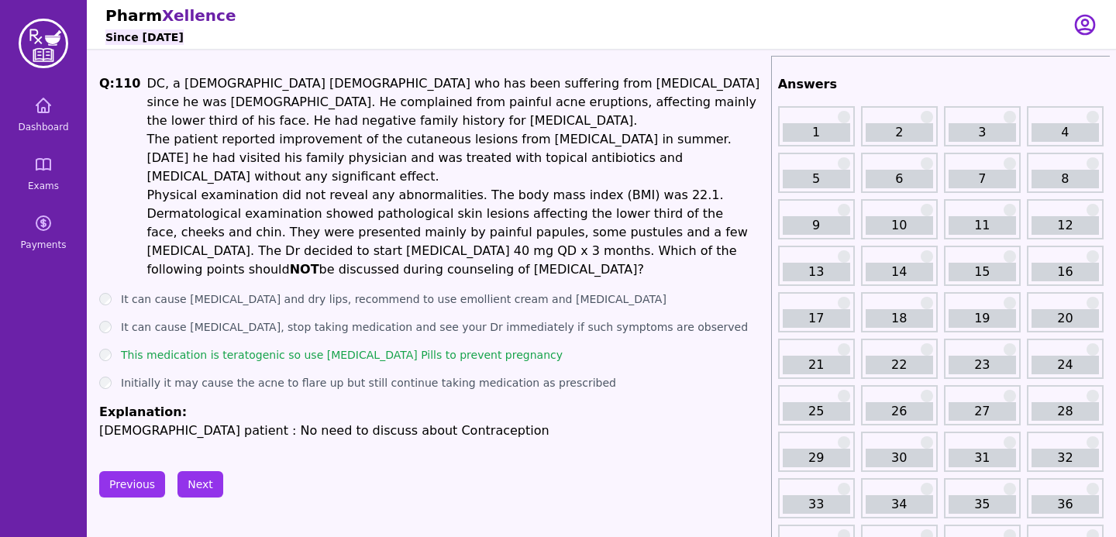
click at [565, 145] on span "DC, a [DEMOGRAPHIC_DATA] [DEMOGRAPHIC_DATA] who has been suffering from [MEDICA…" at bounding box center [453, 176] width 613 height 201
click at [198, 471] on button "Next" at bounding box center [201, 484] width 46 height 26
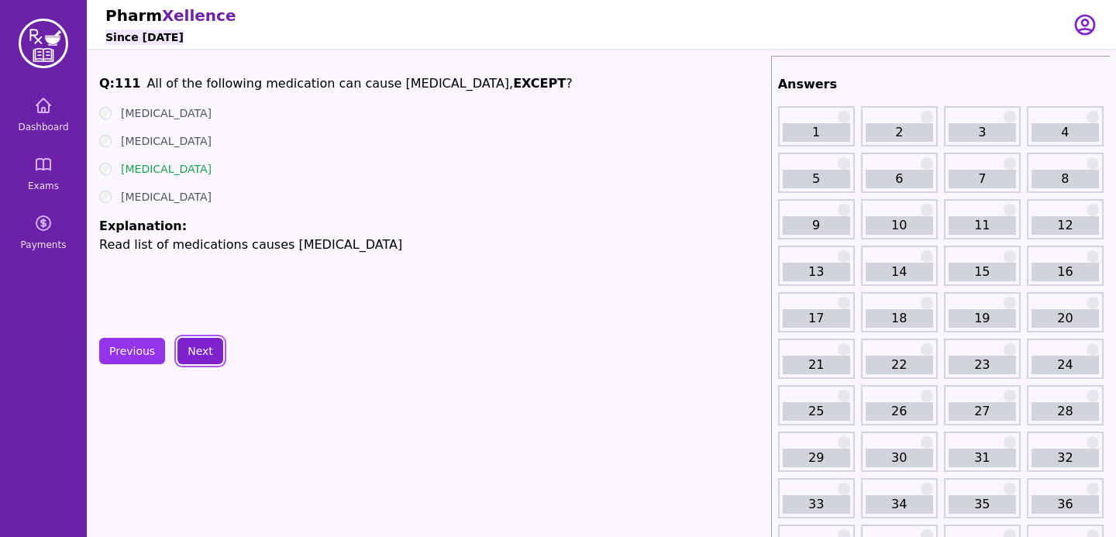
click at [218, 353] on button "Next" at bounding box center [201, 351] width 46 height 26
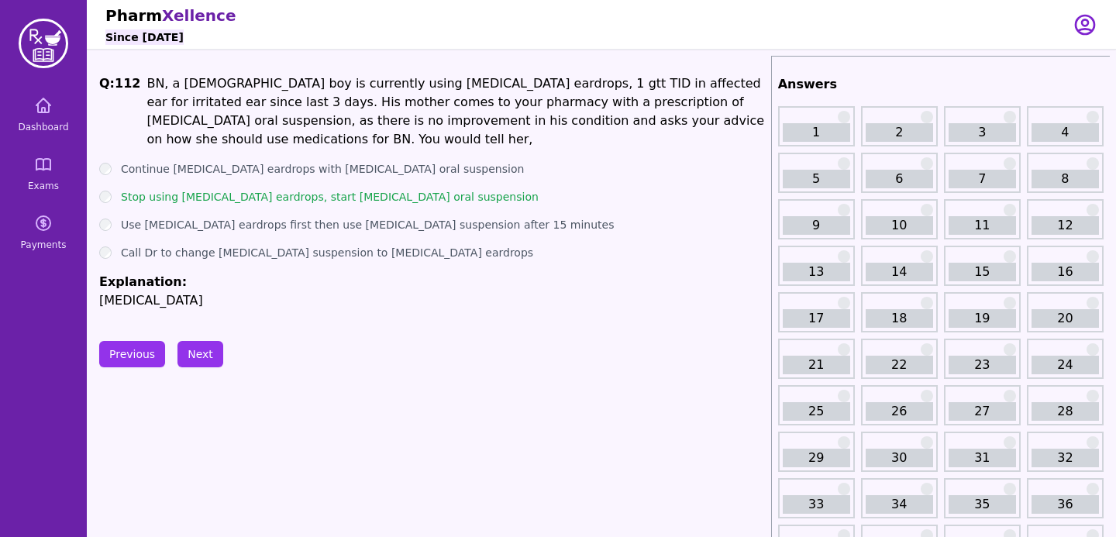
click at [143, 347] on button "Previous" at bounding box center [132, 354] width 66 height 26
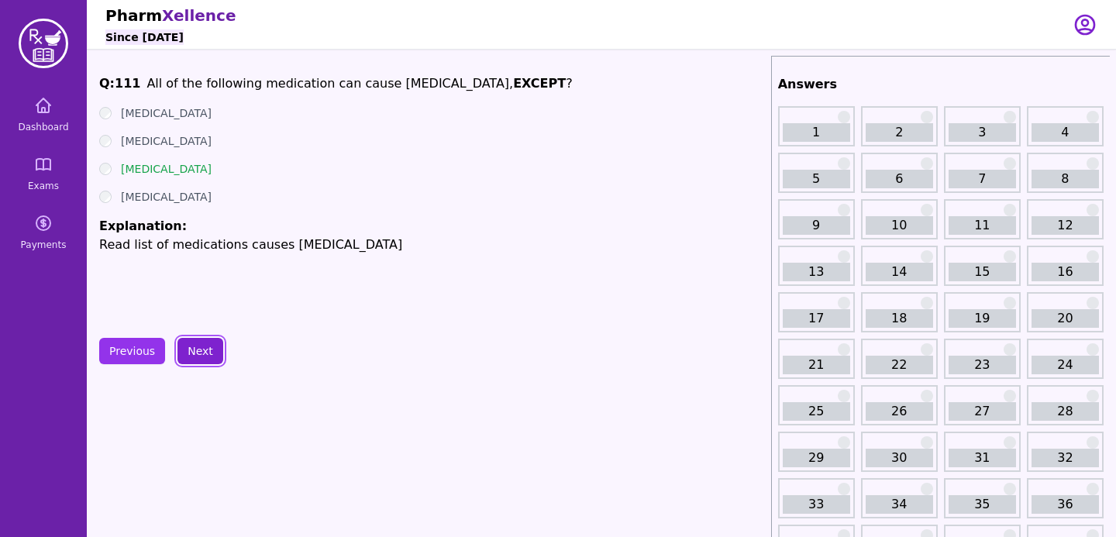
click at [203, 341] on button "Next" at bounding box center [201, 351] width 46 height 26
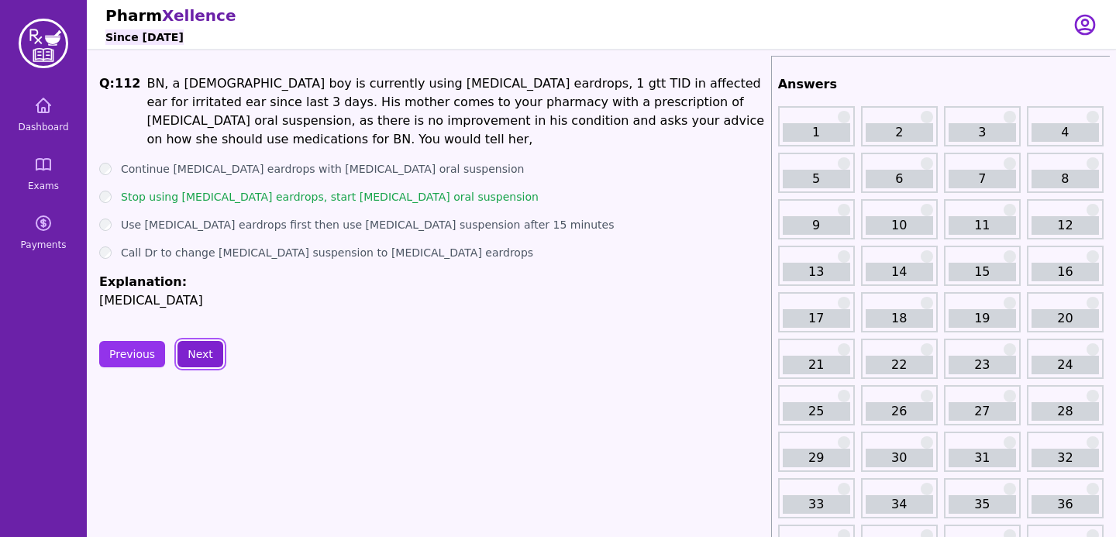
click at [201, 348] on button "Next" at bounding box center [201, 354] width 46 height 26
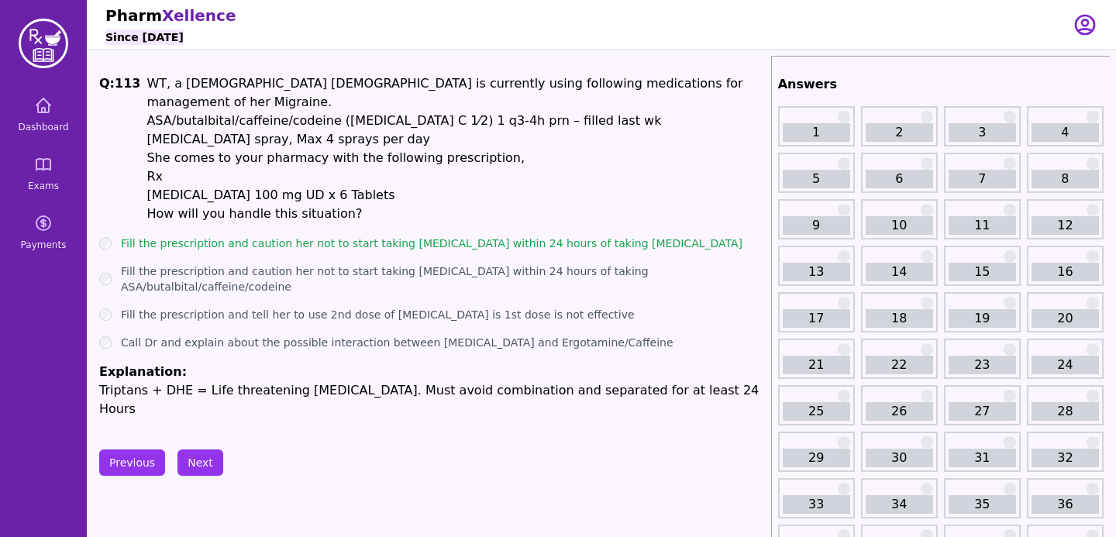
click at [189, 450] on button "Next" at bounding box center [201, 463] width 46 height 26
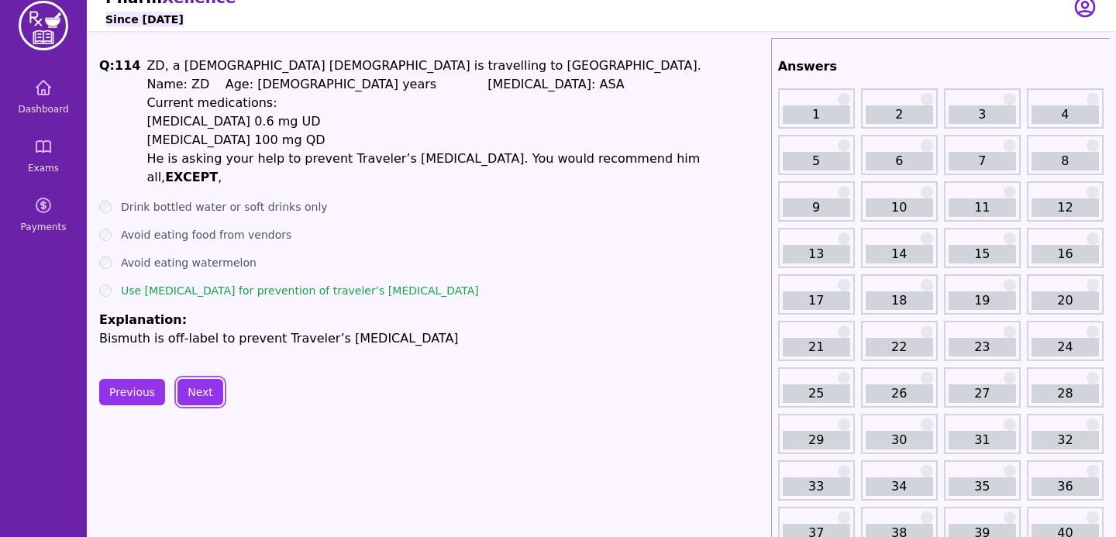
scroll to position [17, 0]
click at [214, 380] on button "Next" at bounding box center [201, 393] width 46 height 26
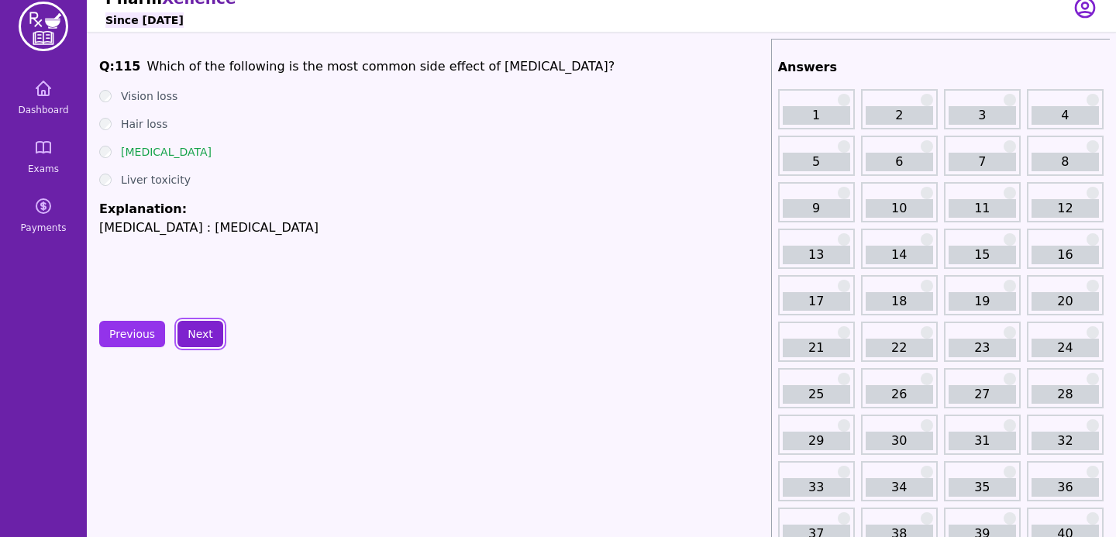
click at [203, 330] on button "Next" at bounding box center [201, 334] width 46 height 26
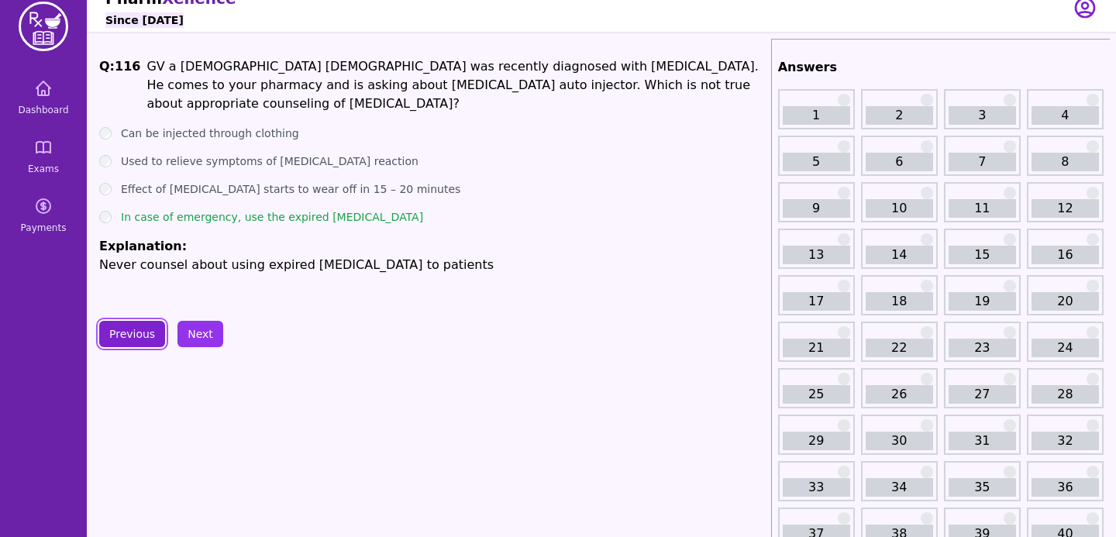
click at [133, 329] on button "Previous" at bounding box center [132, 334] width 66 height 26
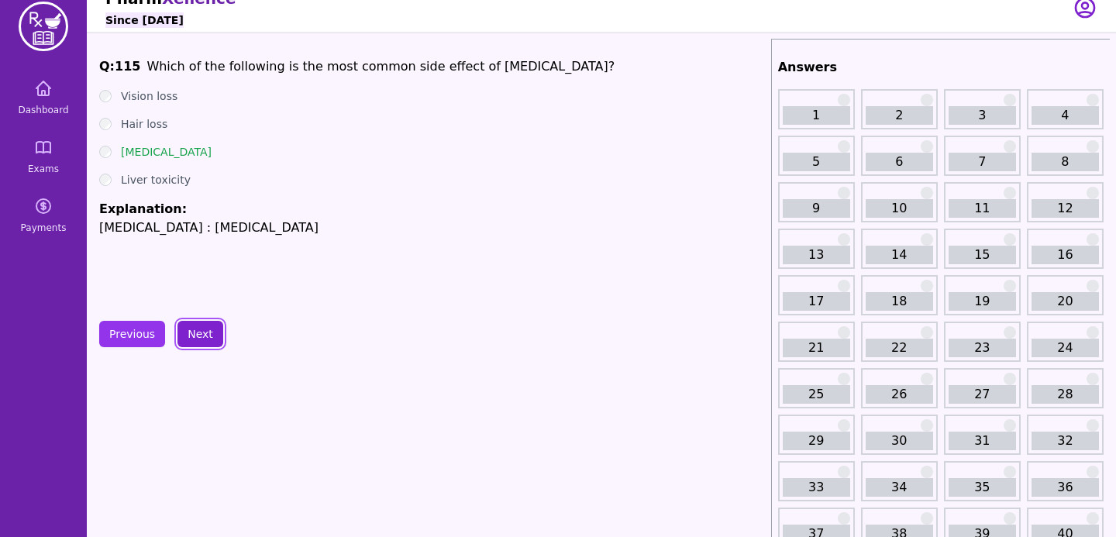
click at [194, 343] on button "Next" at bounding box center [201, 334] width 46 height 26
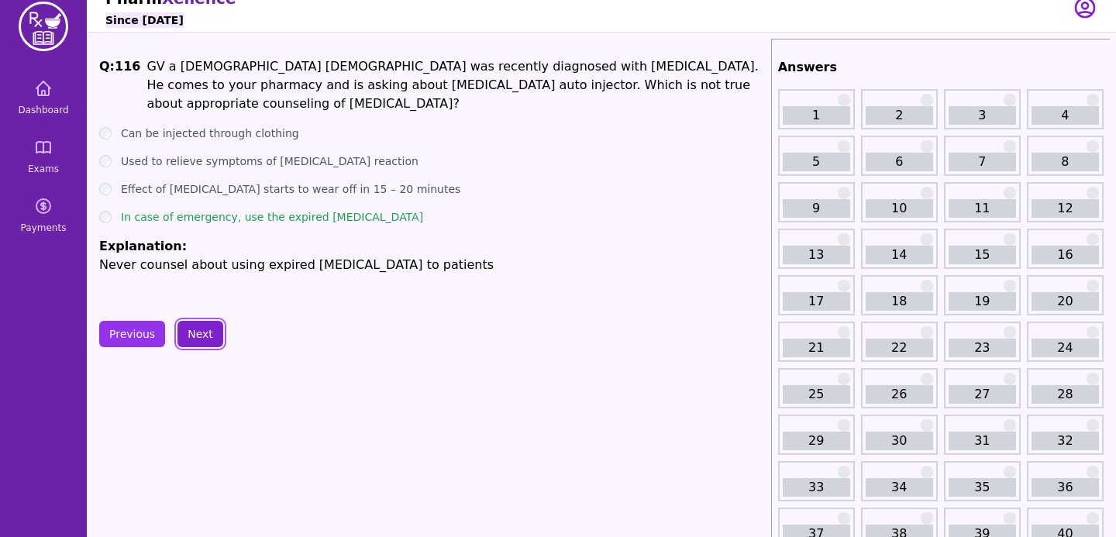
click at [217, 332] on button "Next" at bounding box center [201, 334] width 46 height 26
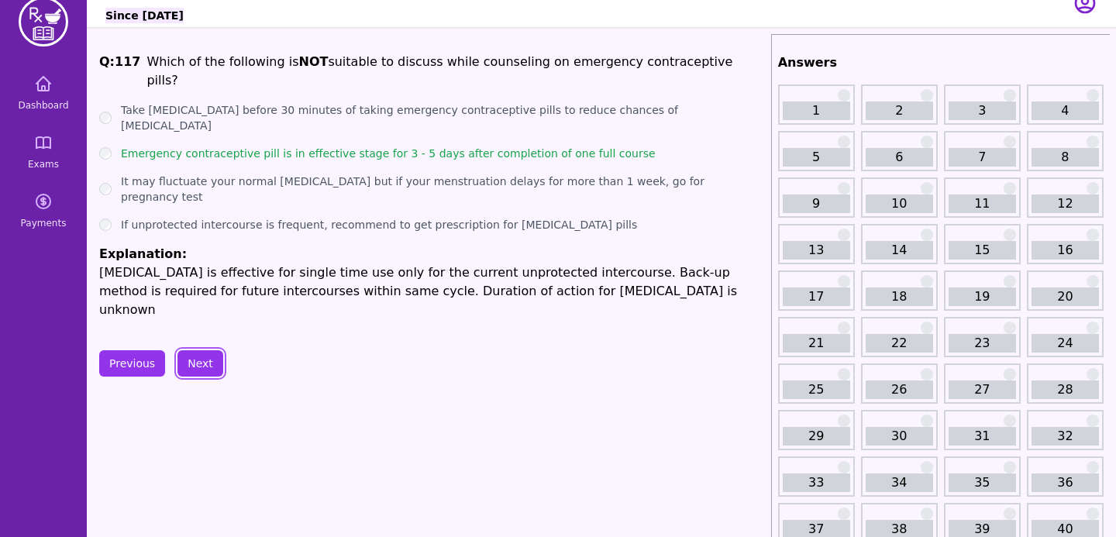
scroll to position [30, 0]
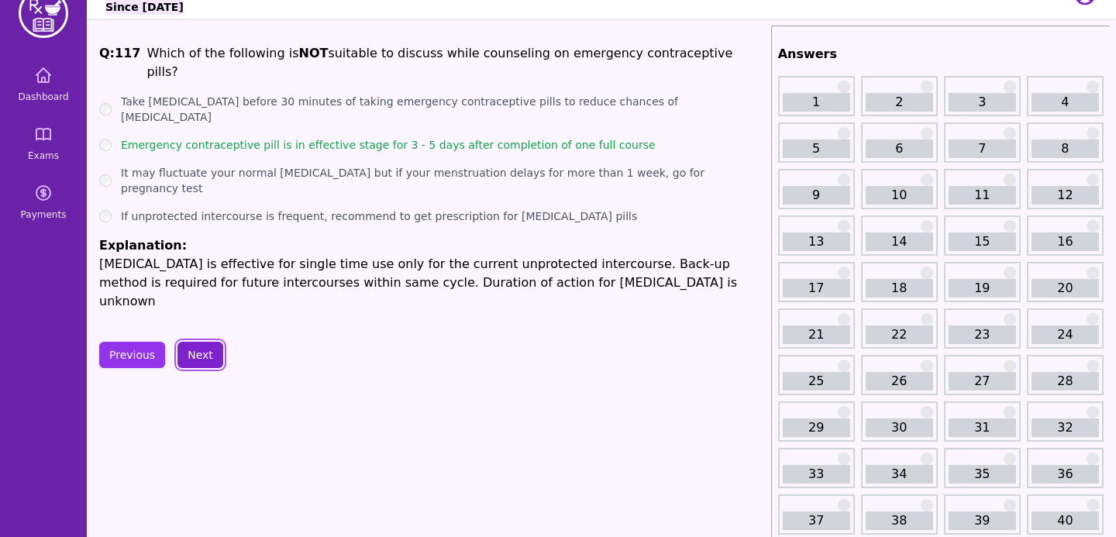
click at [205, 342] on button "Next" at bounding box center [201, 355] width 46 height 26
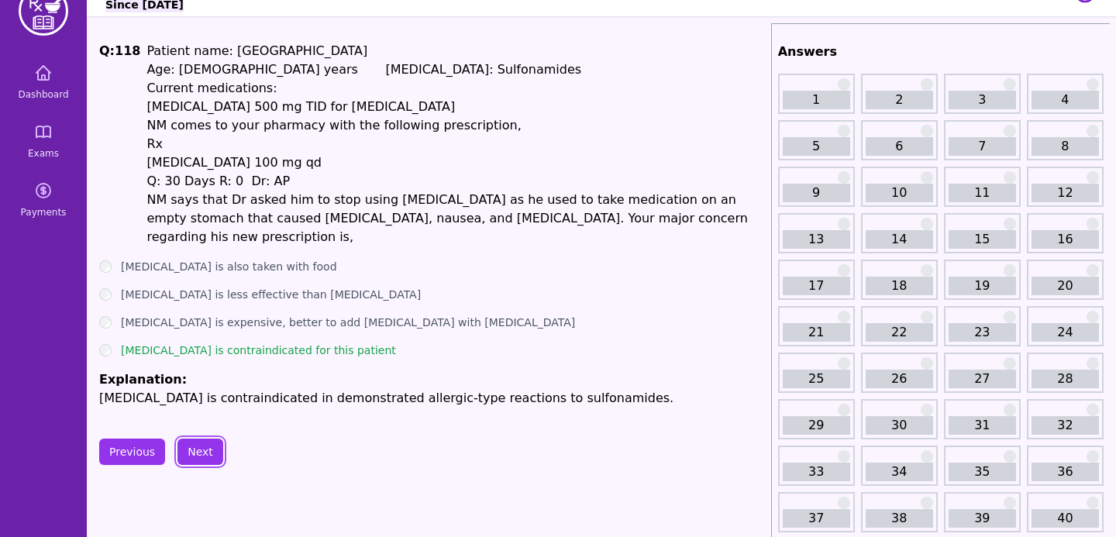
scroll to position [38, 0]
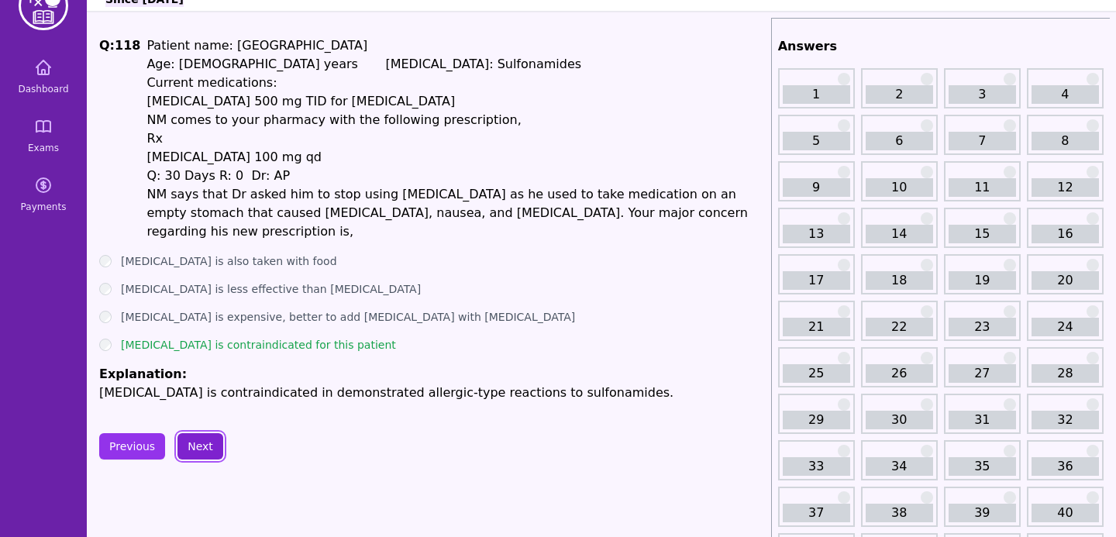
click at [204, 433] on button "Next" at bounding box center [201, 446] width 46 height 26
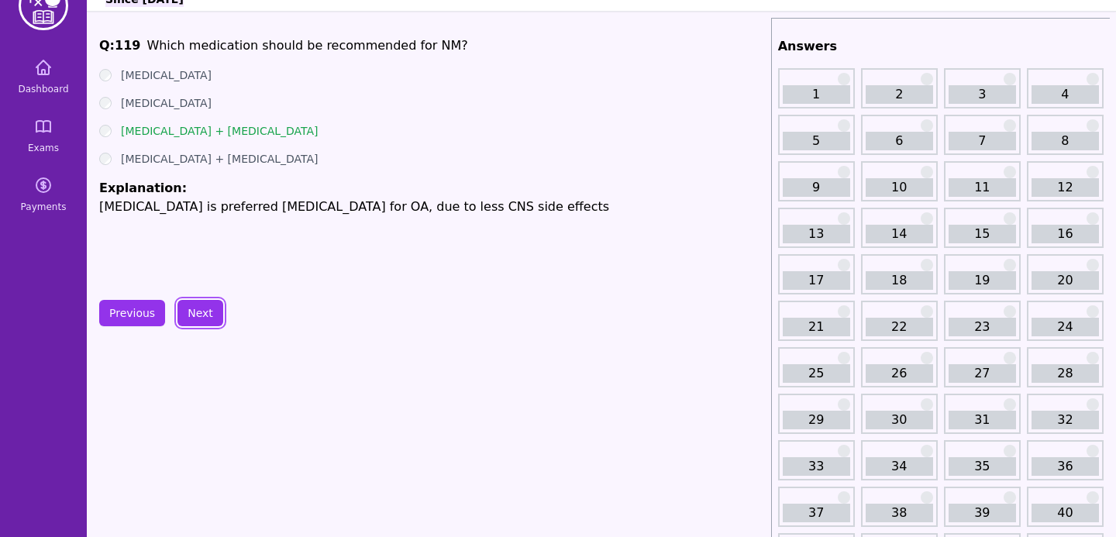
scroll to position [9, 0]
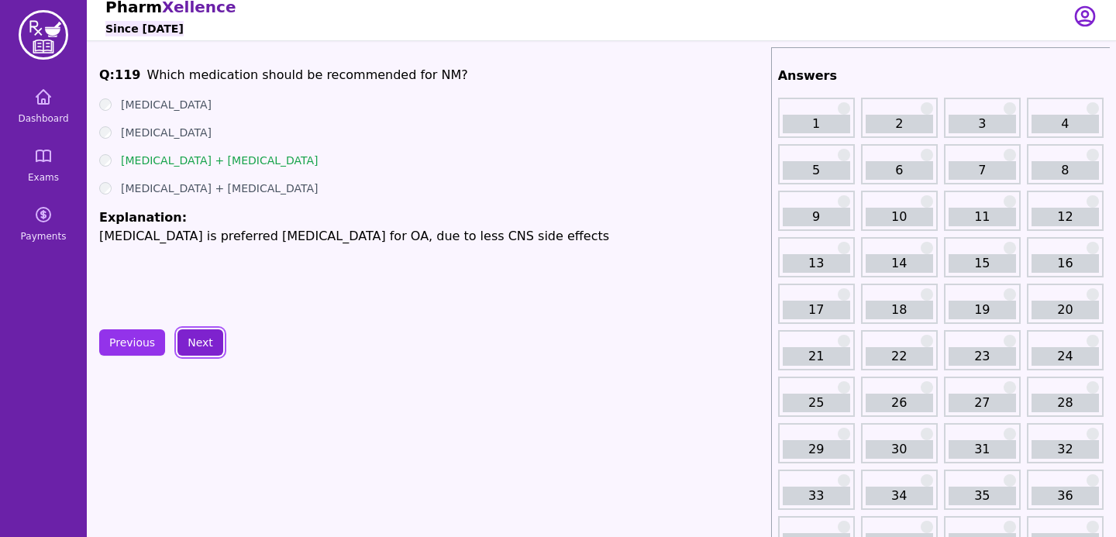
click at [203, 351] on button "Next" at bounding box center [201, 342] width 46 height 26
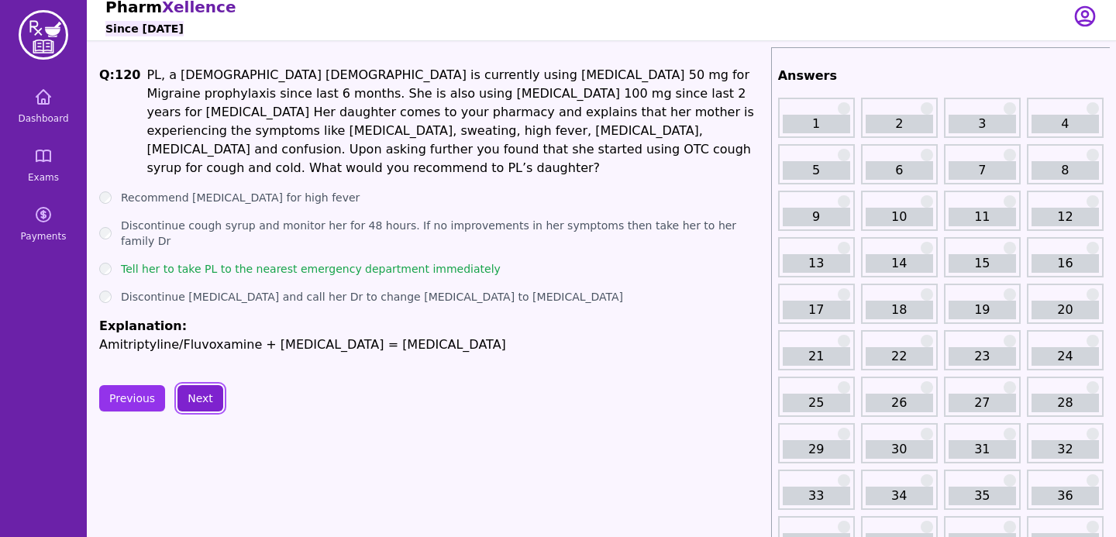
click at [199, 385] on button "Next" at bounding box center [201, 398] width 46 height 26
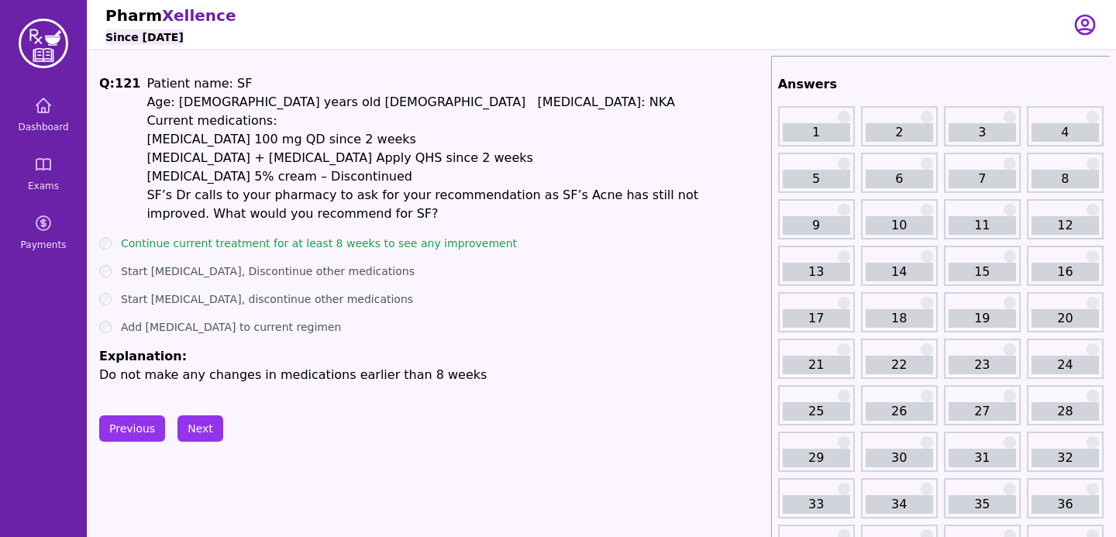
click at [653, 251] on ul "Continue current treatment for at least 8 weeks to see any improvement Start [M…" at bounding box center [432, 310] width 666 height 149
click at [553, 173] on p "[MEDICAL_DATA] 5% cream – Discontinued" at bounding box center [456, 176] width 618 height 19
drag, startPoint x: 426, startPoint y: 390, endPoint x: 484, endPoint y: 402, distance: 60.0
drag, startPoint x: 476, startPoint y: 405, endPoint x: 453, endPoint y: 388, distance: 28.2
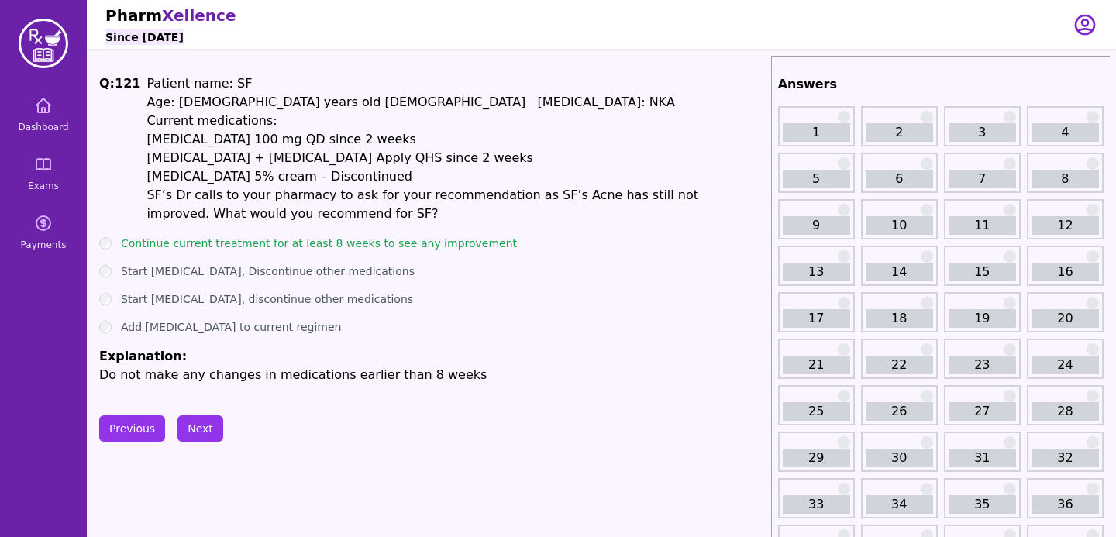
drag, startPoint x: 232, startPoint y: 237, endPoint x: 506, endPoint y: 243, distance: 274.5
click at [506, 243] on div "Continue current treatment for at least 8 weeks to see any improvement" at bounding box center [432, 244] width 666 height 16
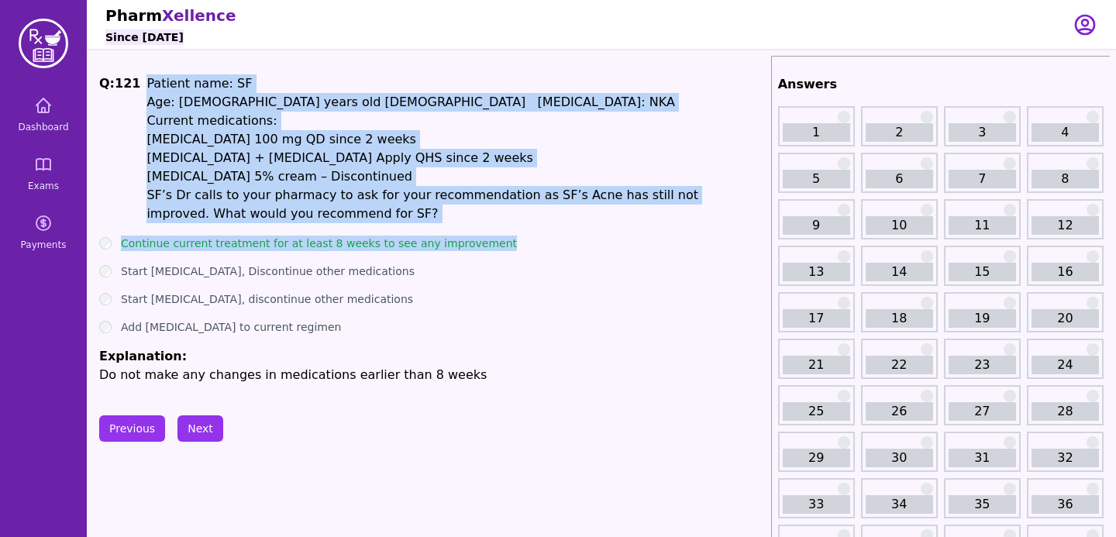
drag, startPoint x: 506, startPoint y: 243, endPoint x: 147, endPoint y: 82, distance: 394.2
click at [147, 82] on div "Q: 121 Patient name: SF Age: [DEMOGRAPHIC_DATA] years old [DEMOGRAPHIC_DATA] [M…" at bounding box center [432, 229] width 666 height 310
click at [147, 82] on span "Patient name: SF" at bounding box center [199, 83] width 105 height 15
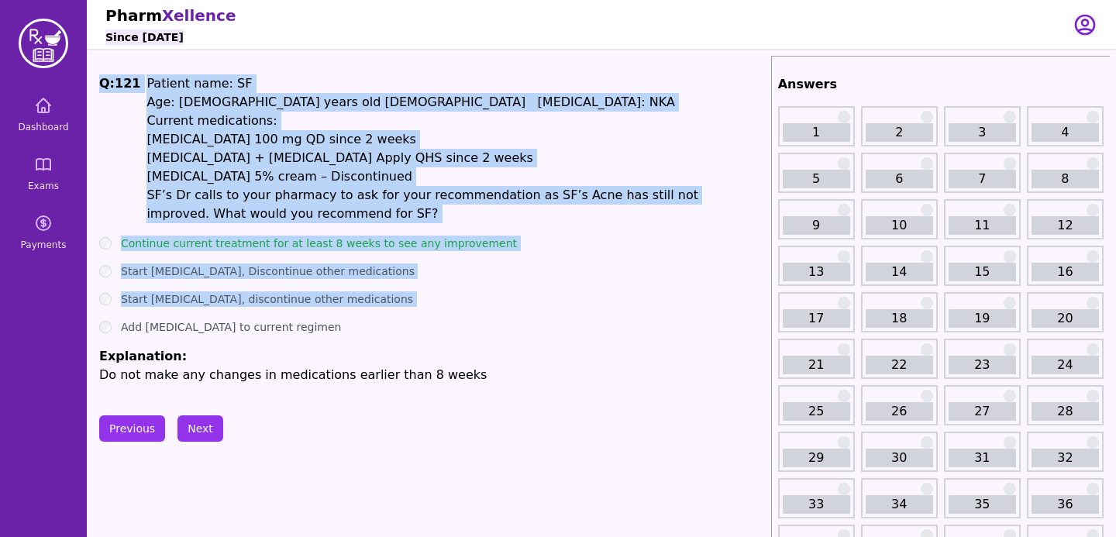
drag, startPoint x: 98, startPoint y: 86, endPoint x: 468, endPoint y: 312, distance: 433.8
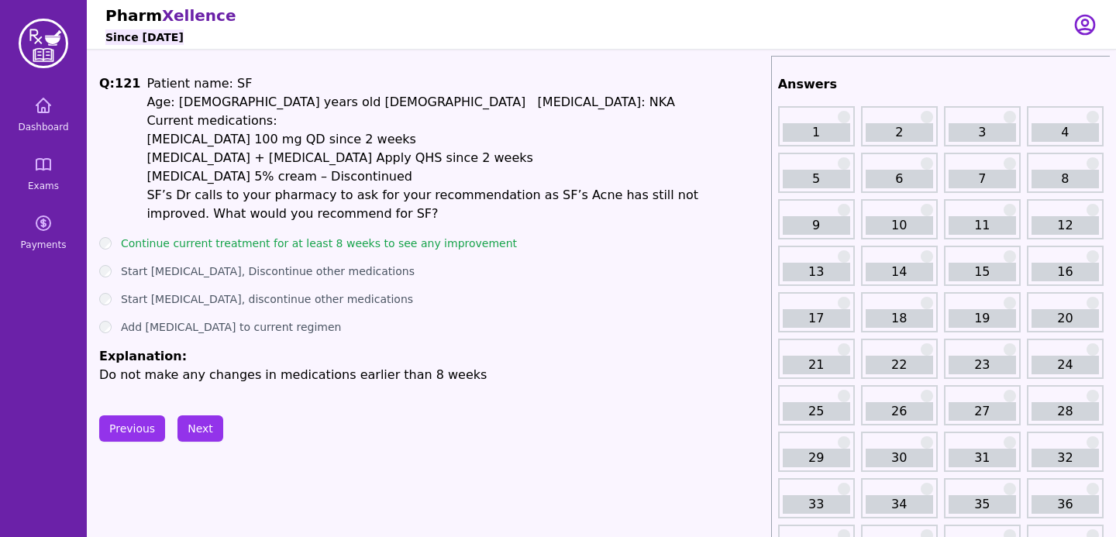
click at [488, 29] on div "Pharm Xellence Since [DATE]" at bounding box center [579, 24] width 949 height 49
click at [208, 427] on button "Next" at bounding box center [201, 428] width 46 height 26
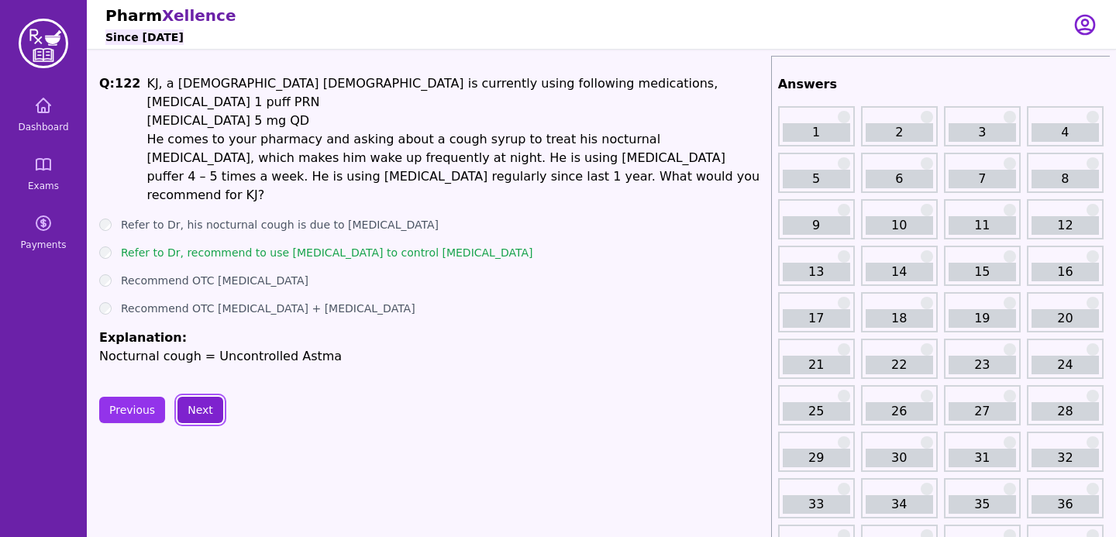
click at [204, 397] on button "Next" at bounding box center [201, 410] width 46 height 26
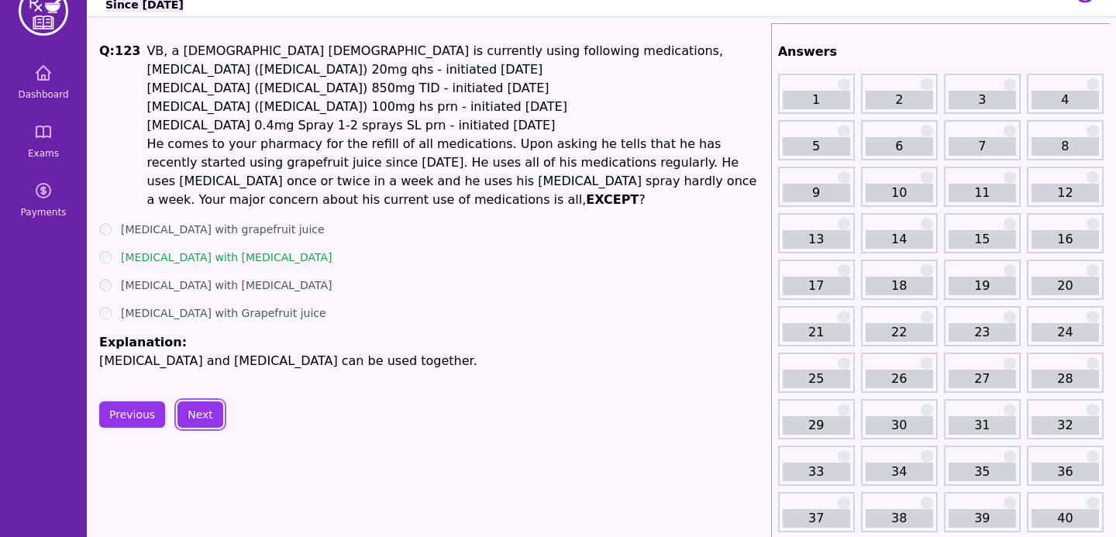
scroll to position [34, 0]
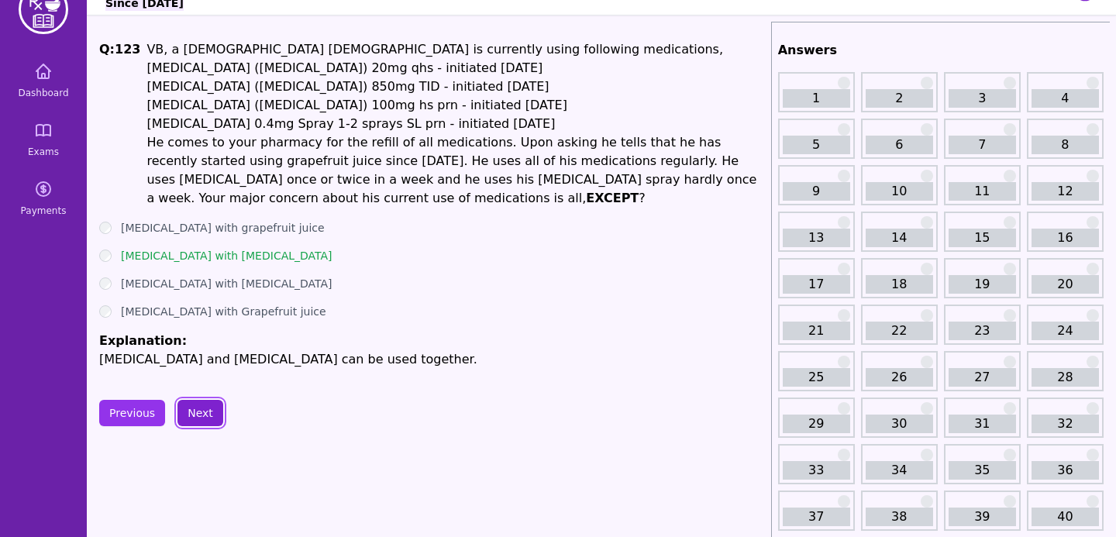
click at [212, 405] on button "Next" at bounding box center [201, 413] width 46 height 26
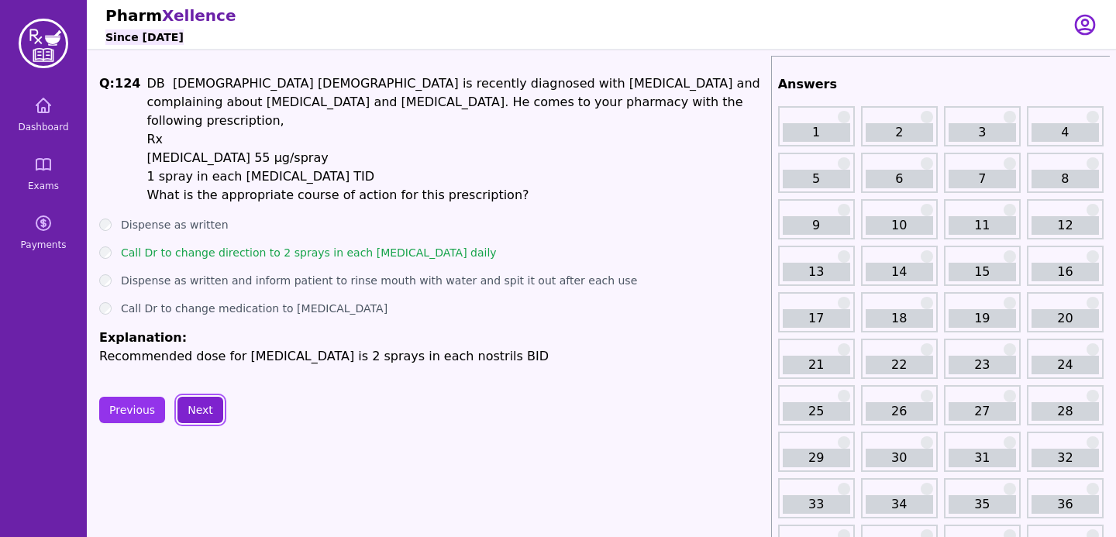
click at [191, 403] on button "Next" at bounding box center [201, 410] width 46 height 26
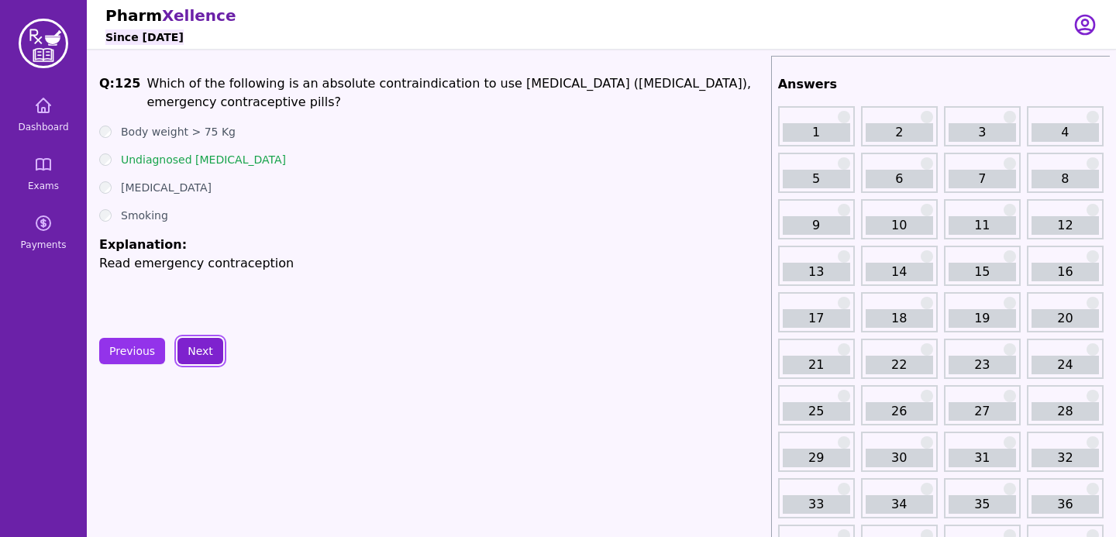
click at [194, 350] on button "Next" at bounding box center [201, 351] width 46 height 26
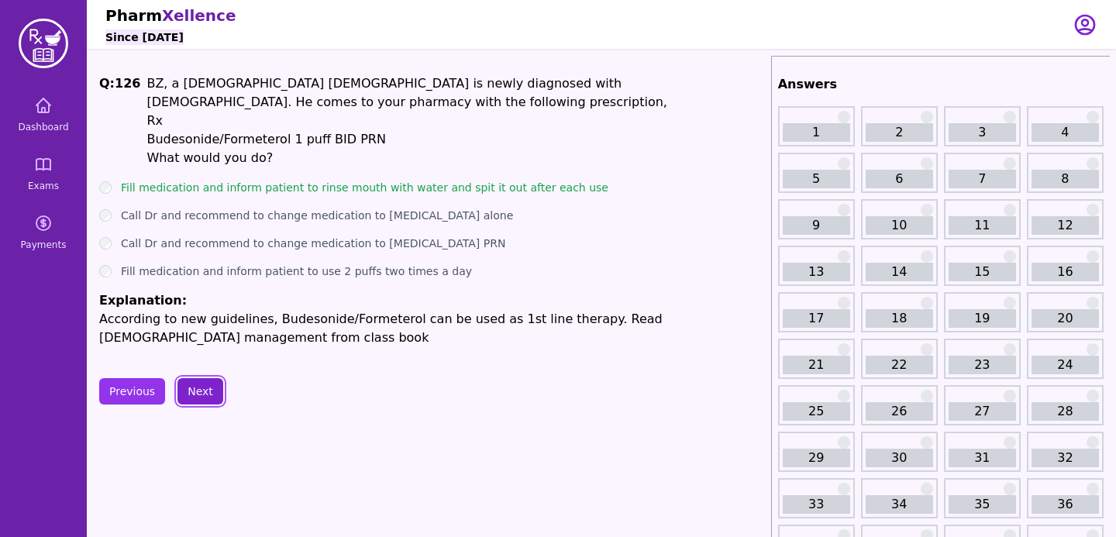
click at [198, 398] on button "Next" at bounding box center [201, 391] width 46 height 26
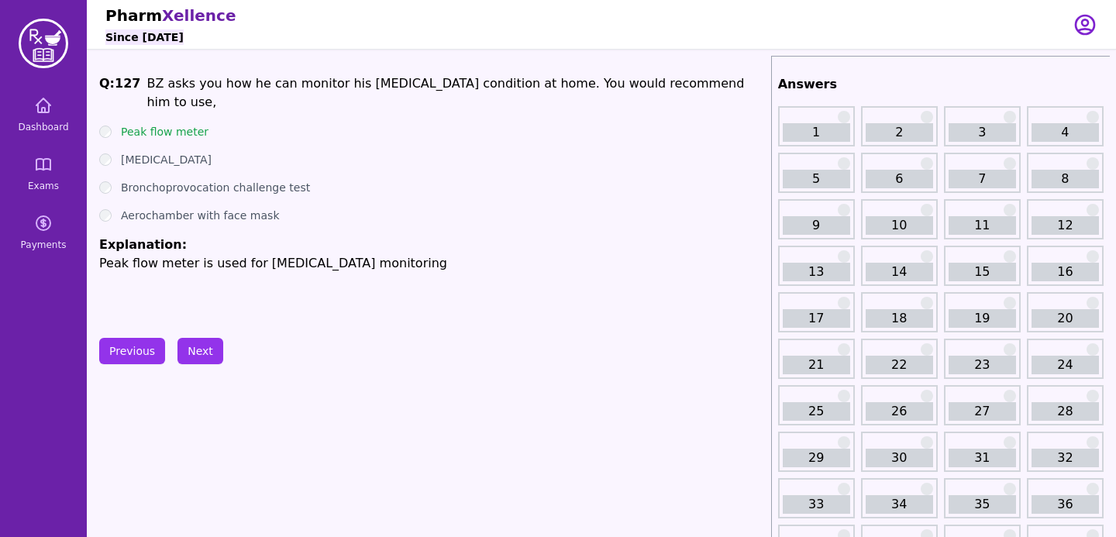
click at [197, 361] on button "Next" at bounding box center [201, 351] width 46 height 26
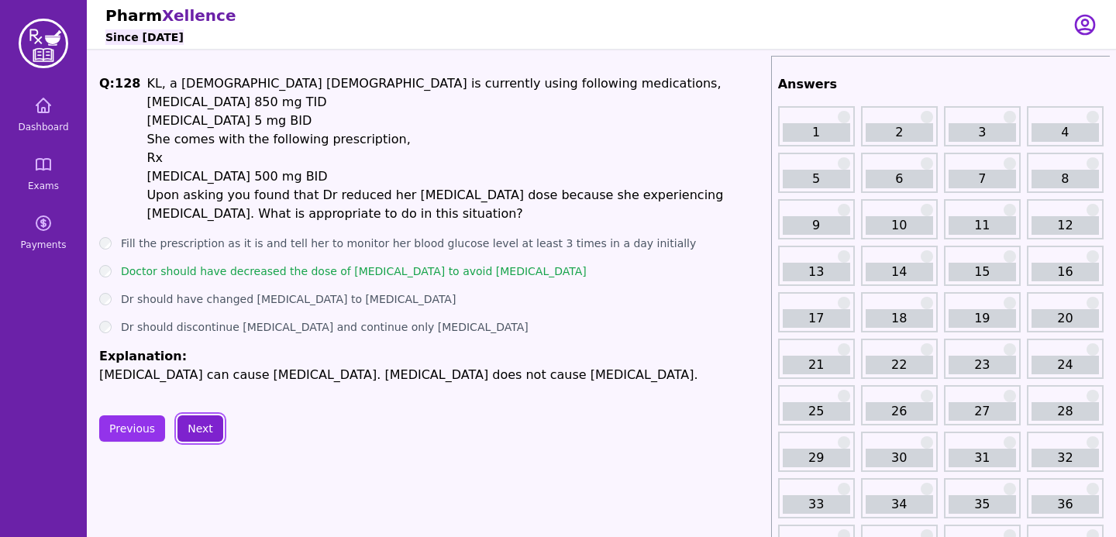
click at [202, 440] on button "Next" at bounding box center [201, 428] width 46 height 26
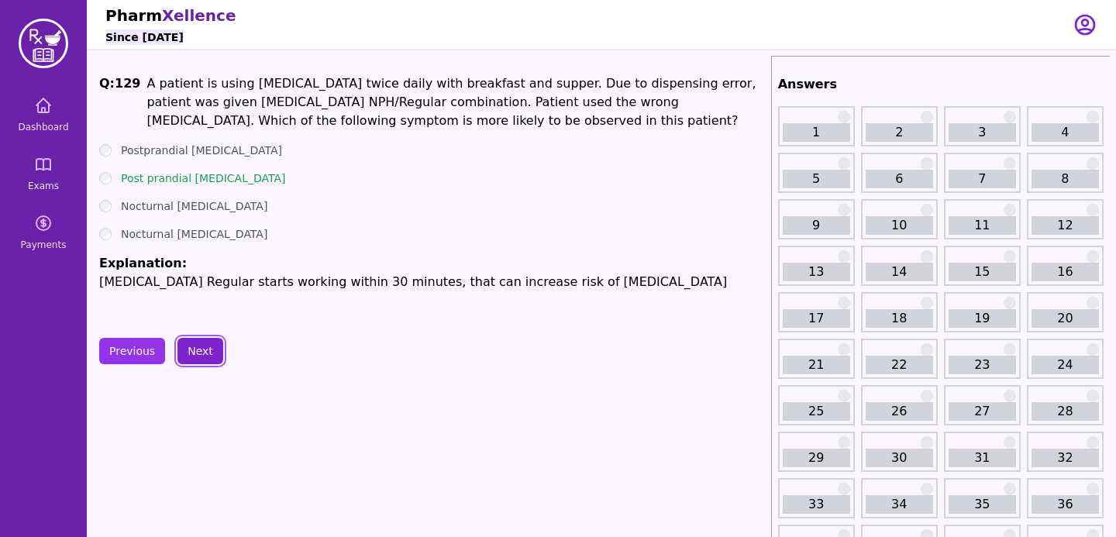
click at [191, 351] on button "Next" at bounding box center [201, 351] width 46 height 26
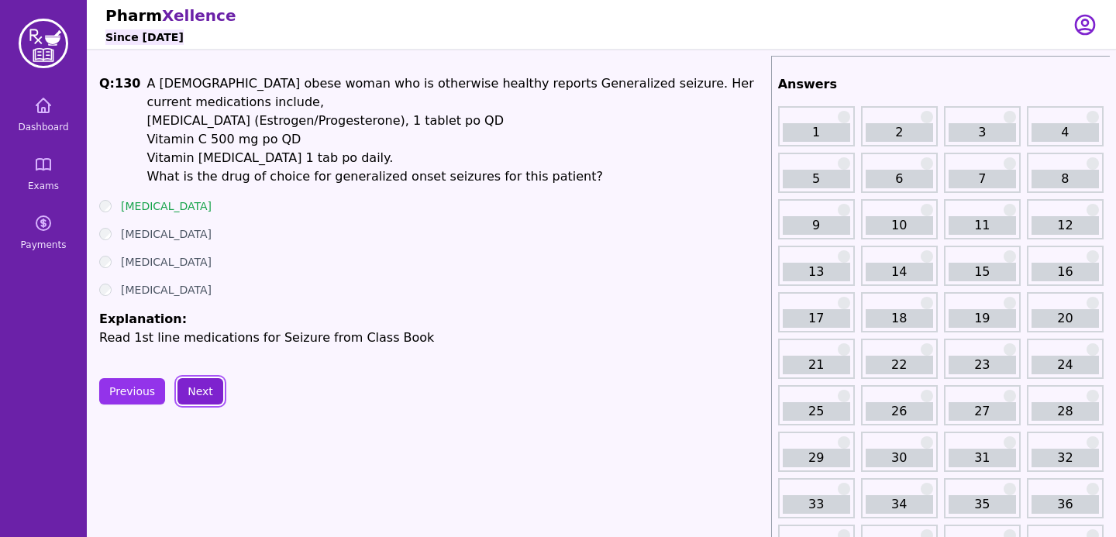
click at [190, 398] on button "Next" at bounding box center [201, 391] width 46 height 26
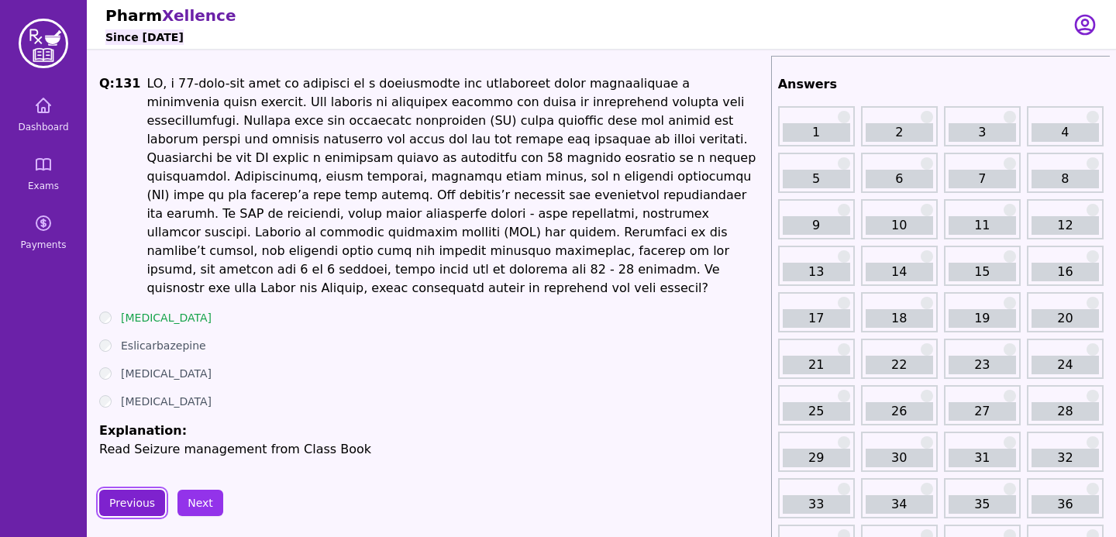
click at [142, 490] on button "Previous" at bounding box center [132, 503] width 66 height 26
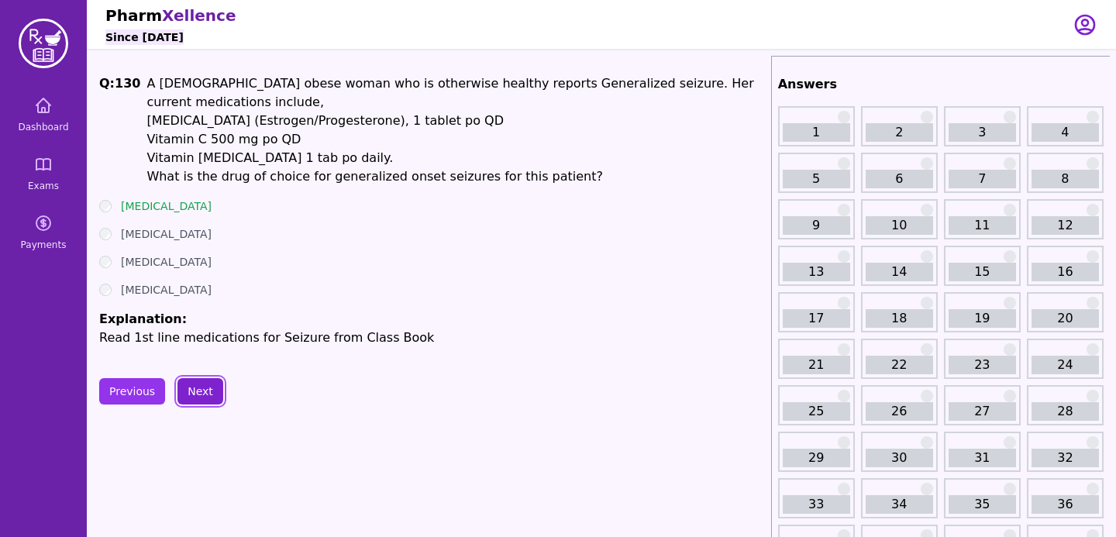
click at [193, 395] on button "Next" at bounding box center [201, 391] width 46 height 26
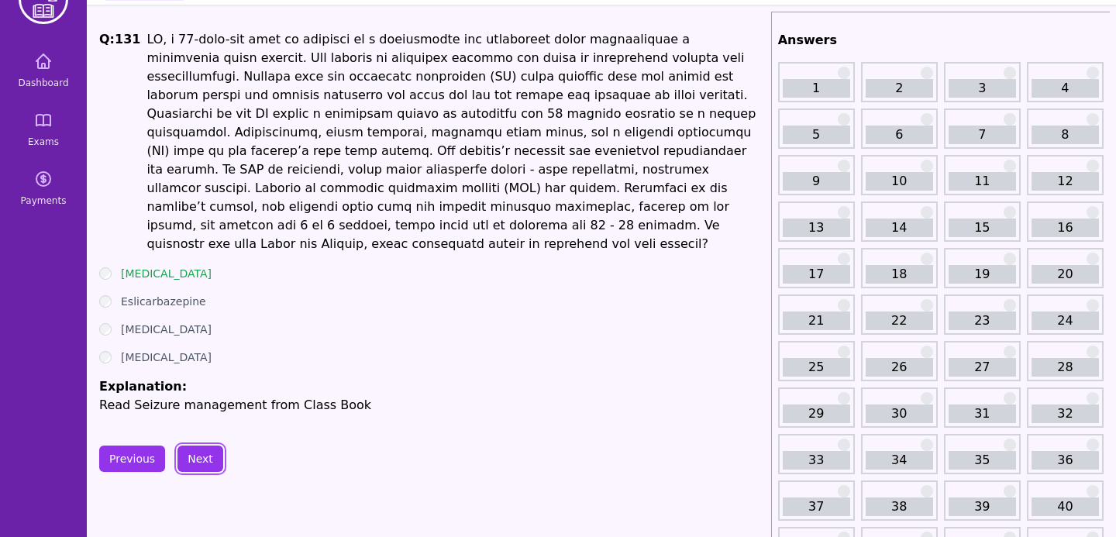
scroll to position [51, 0]
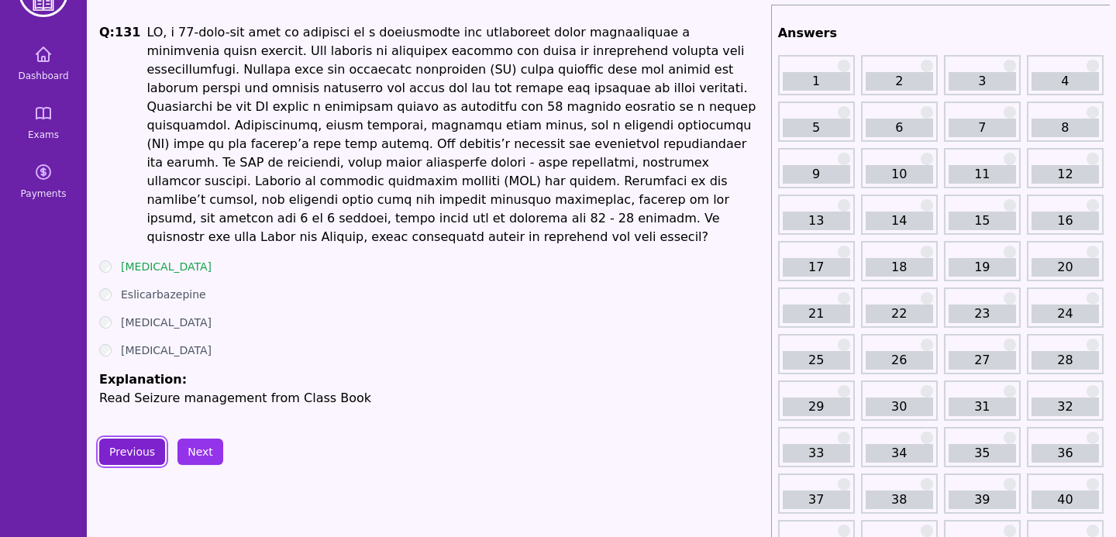
click at [131, 439] on button "Previous" at bounding box center [132, 452] width 66 height 26
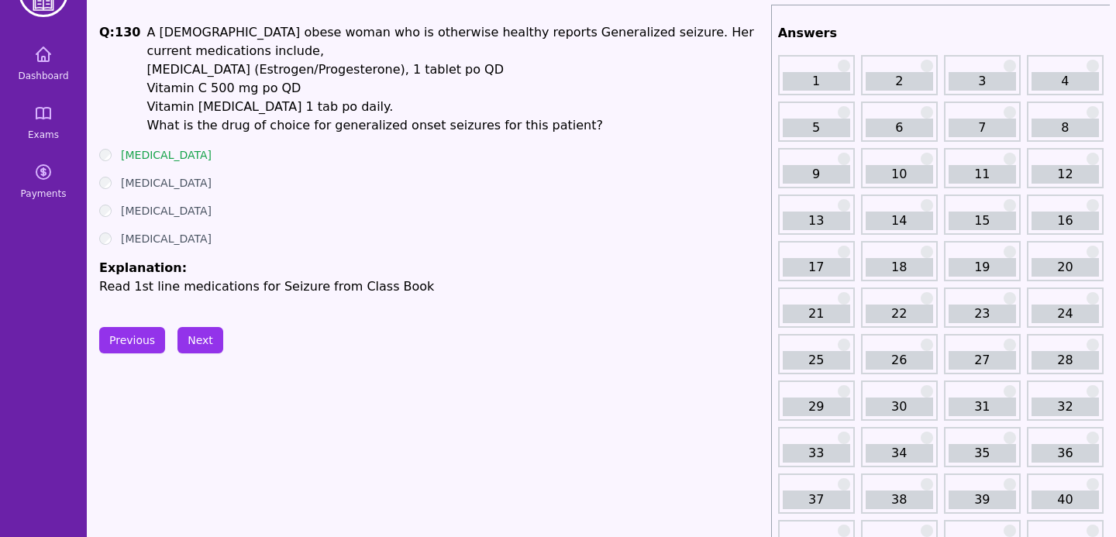
click at [196, 340] on button "Next" at bounding box center [201, 340] width 46 height 26
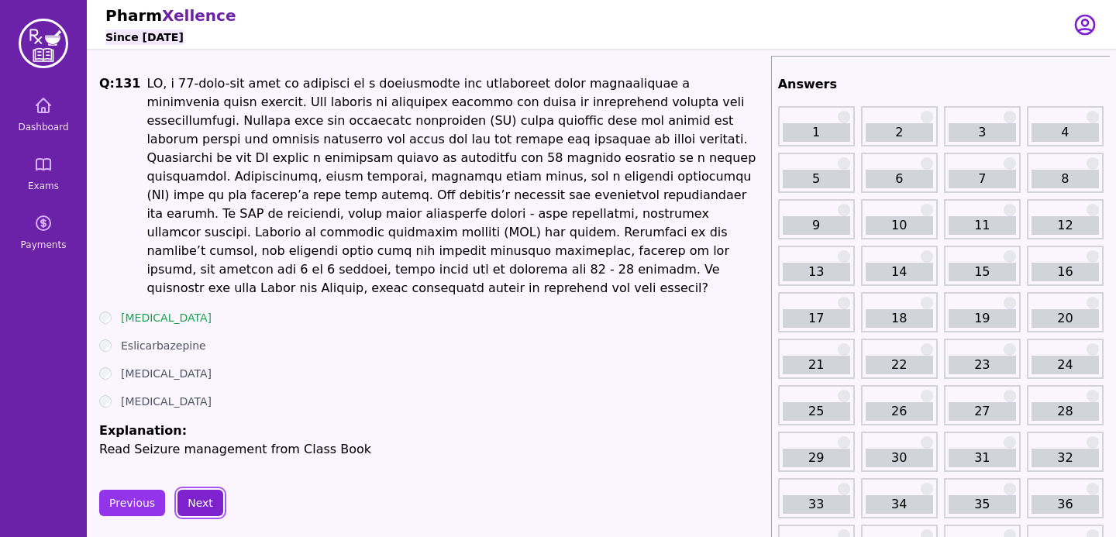
click at [191, 490] on button "Next" at bounding box center [201, 503] width 46 height 26
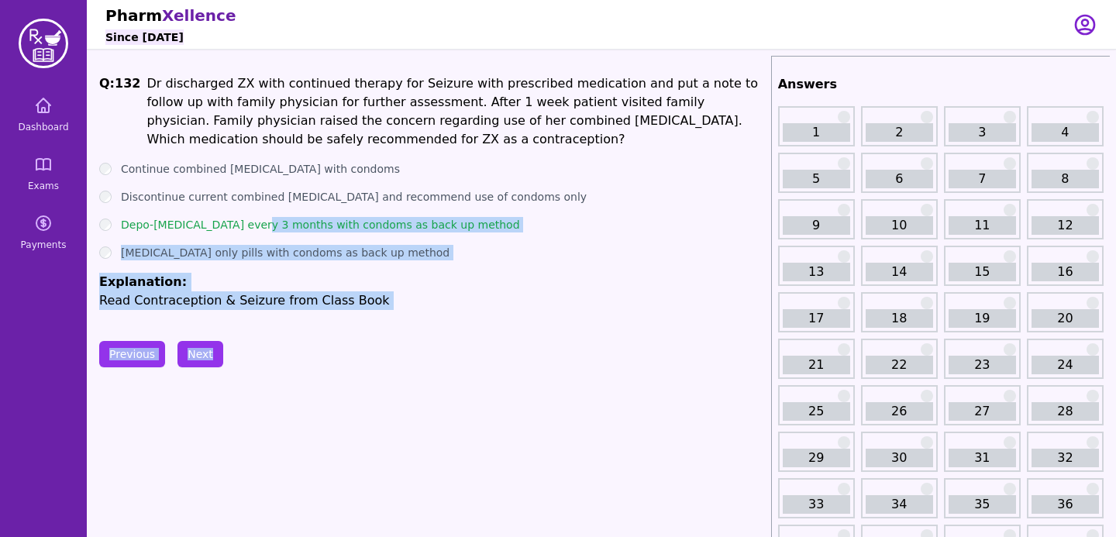
drag, startPoint x: 267, startPoint y: 227, endPoint x: 284, endPoint y: 394, distance: 167.6
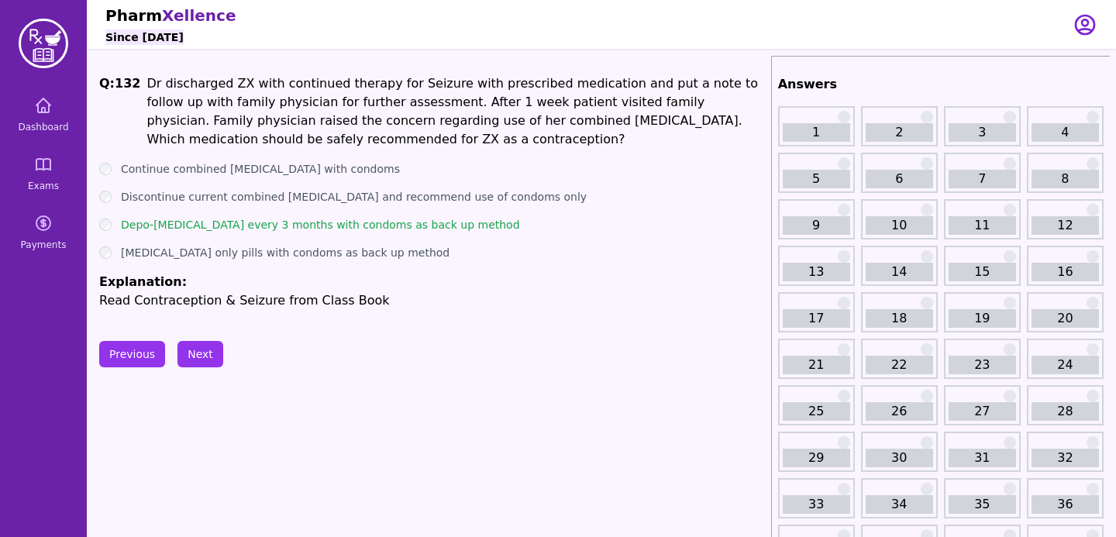
click at [203, 362] on button "Next" at bounding box center [201, 354] width 46 height 26
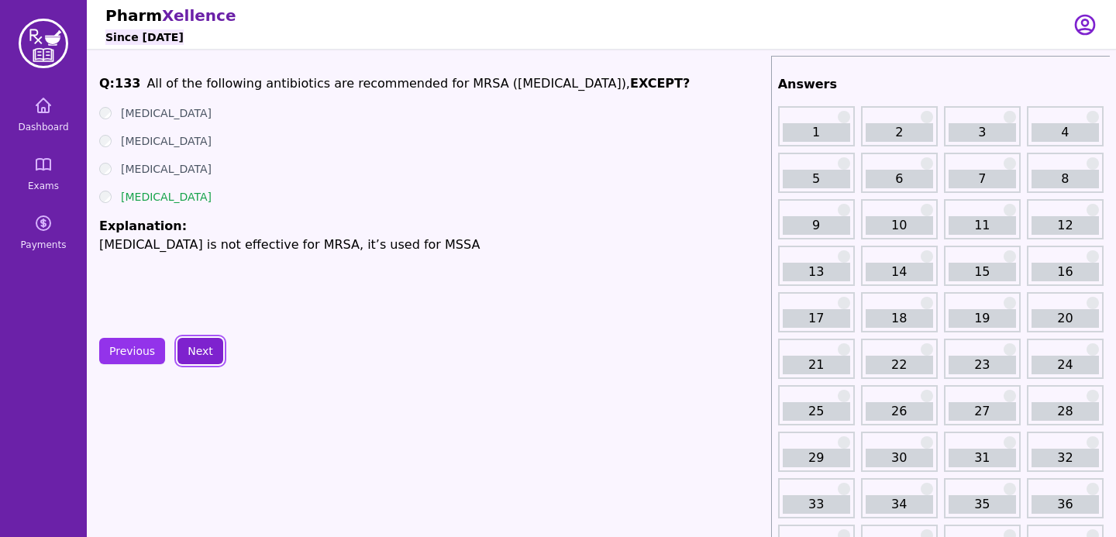
click at [207, 360] on button "Next" at bounding box center [201, 351] width 46 height 26
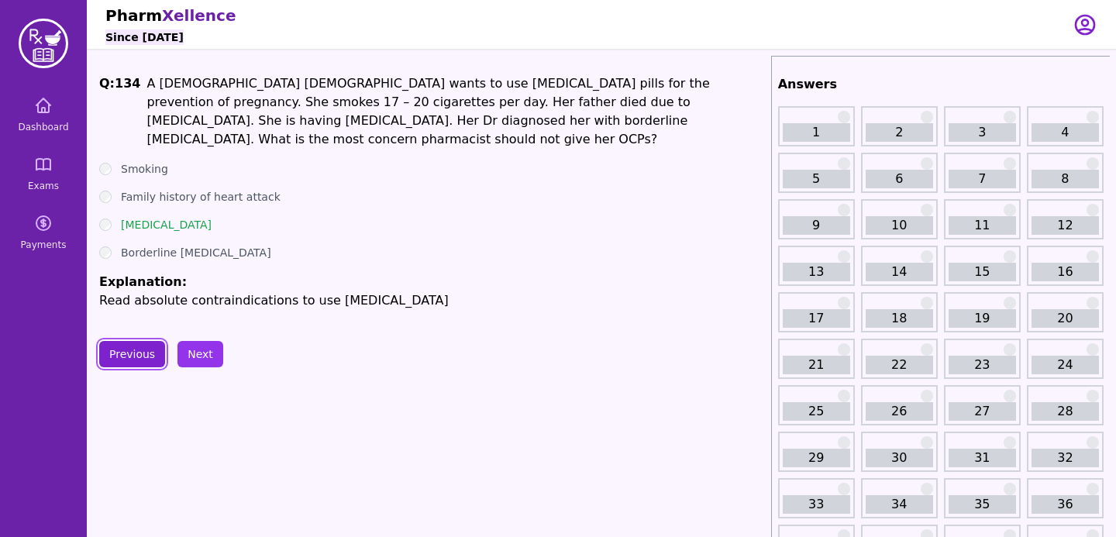
click at [155, 349] on button "Previous" at bounding box center [132, 354] width 66 height 26
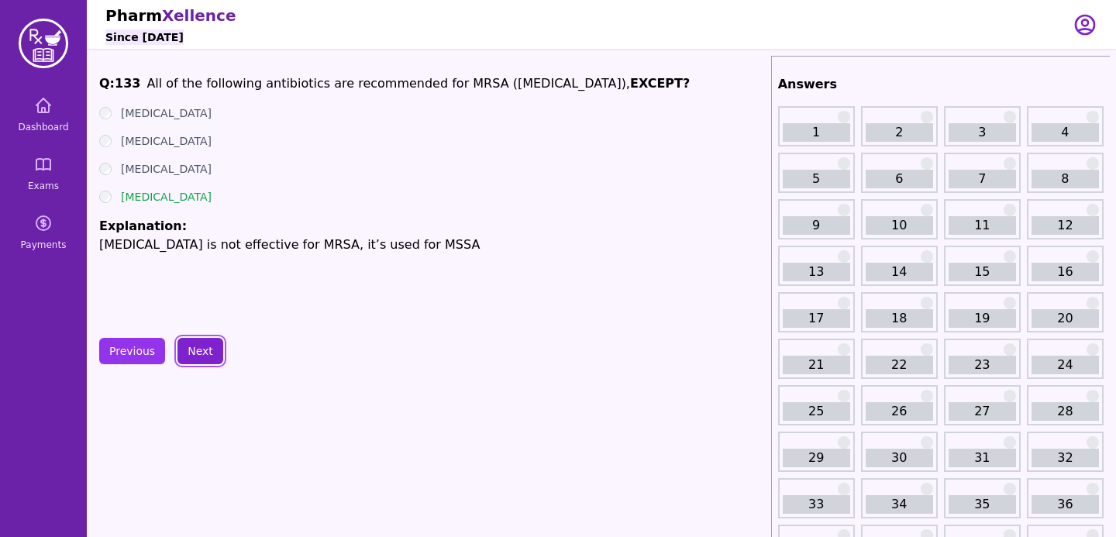
click at [191, 350] on button "Next" at bounding box center [201, 351] width 46 height 26
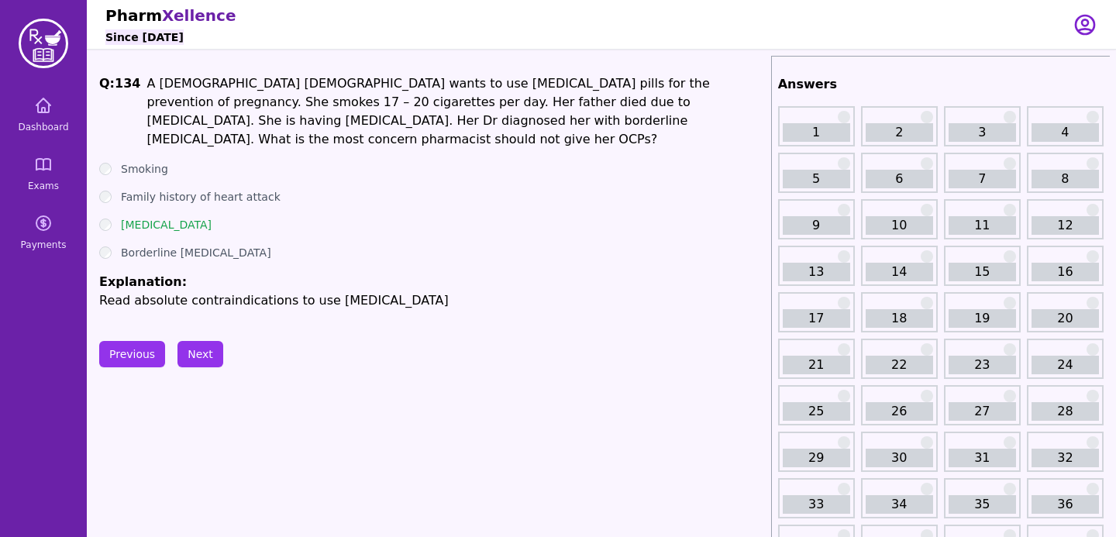
click at [202, 343] on button "Next" at bounding box center [201, 354] width 46 height 26
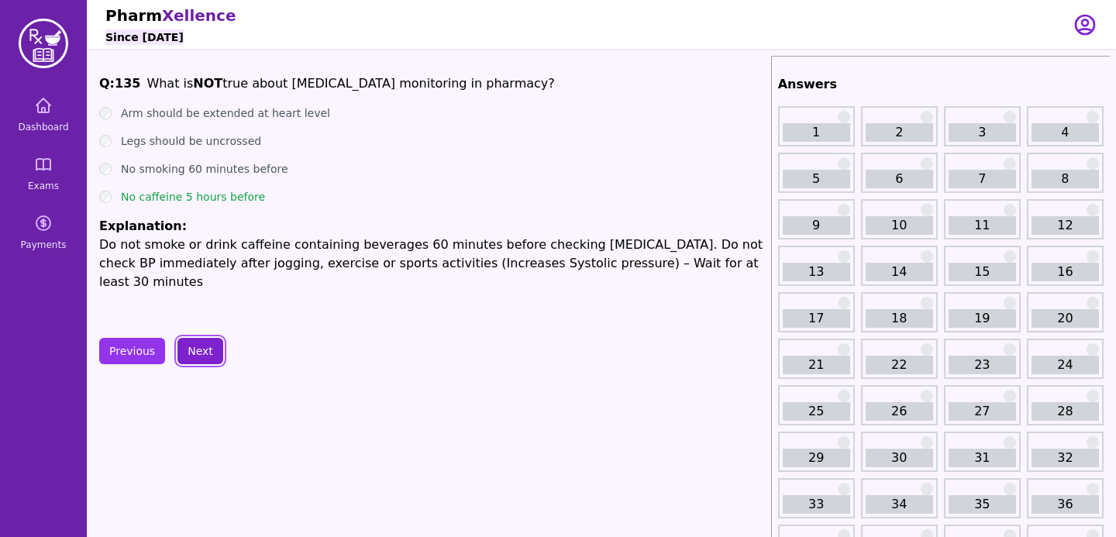
click at [213, 343] on button "Next" at bounding box center [201, 351] width 46 height 26
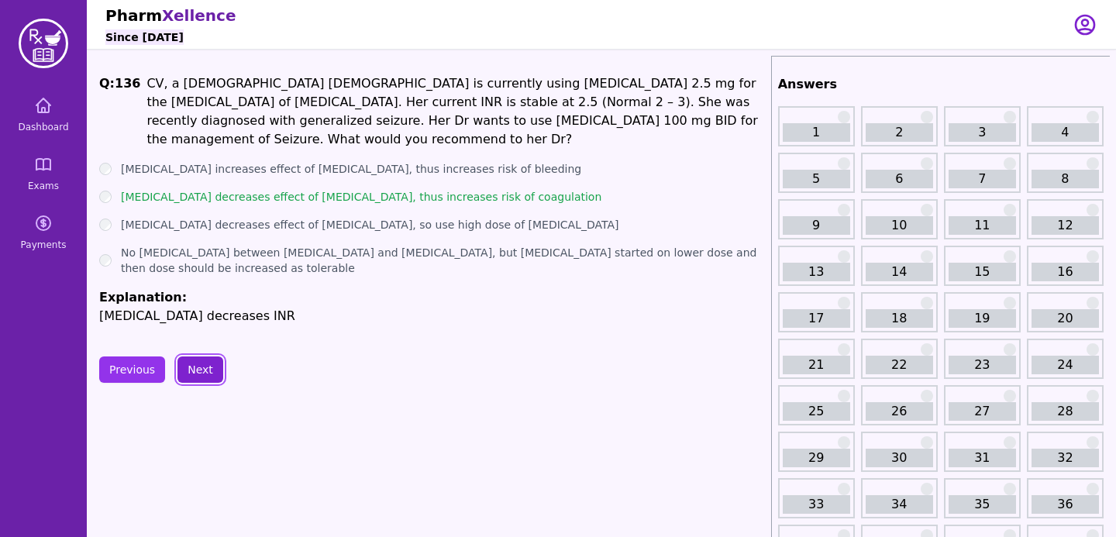
click at [198, 360] on button "Next" at bounding box center [201, 370] width 46 height 26
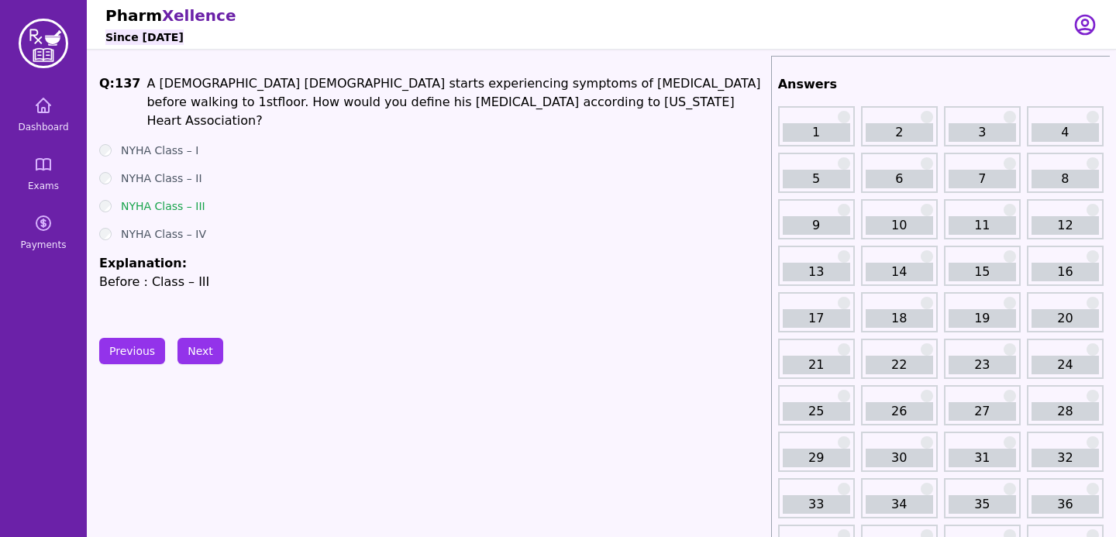
click at [165, 143] on label "NYHA Class – I" at bounding box center [160, 151] width 78 height 16
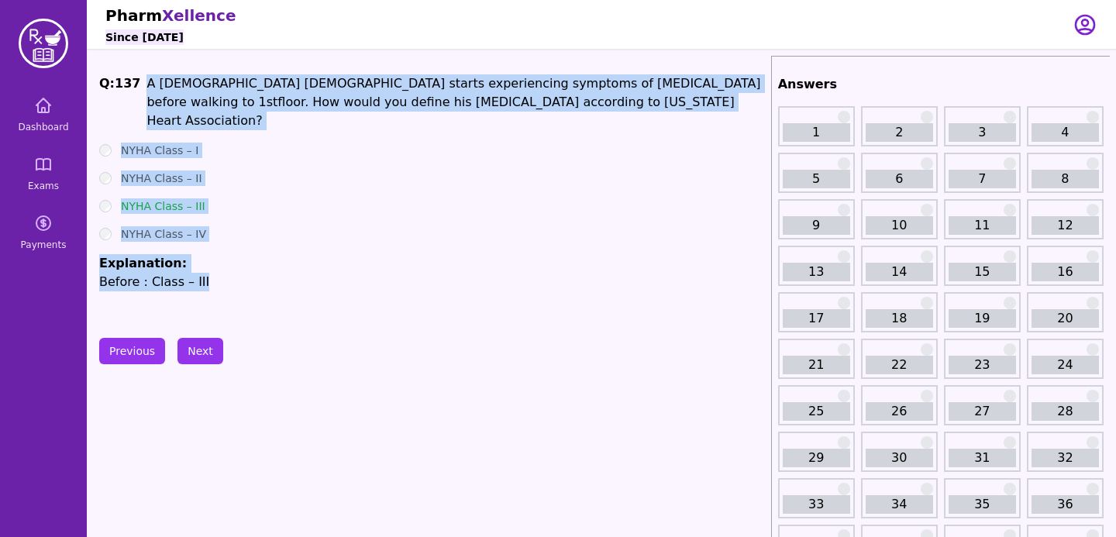
drag, startPoint x: 142, startPoint y: 79, endPoint x: 220, endPoint y: 287, distance: 222.0
click at [220, 287] on div "Q: 137 A [DEMOGRAPHIC_DATA] [DEMOGRAPHIC_DATA] starts experiencing symptoms of …" at bounding box center [432, 190] width 666 height 233
click at [239, 97] on span "floor. How would you define his [MEDICAL_DATA] according to [US_STATE] Heart As…" at bounding box center [441, 111] width 588 height 33
drag, startPoint x: 138, startPoint y: 84, endPoint x: 201, endPoint y: 288, distance: 214.1
click at [201, 288] on div "Q: 137 A [DEMOGRAPHIC_DATA] [DEMOGRAPHIC_DATA] starts experiencing symptoms of …" at bounding box center [432, 190] width 666 height 233
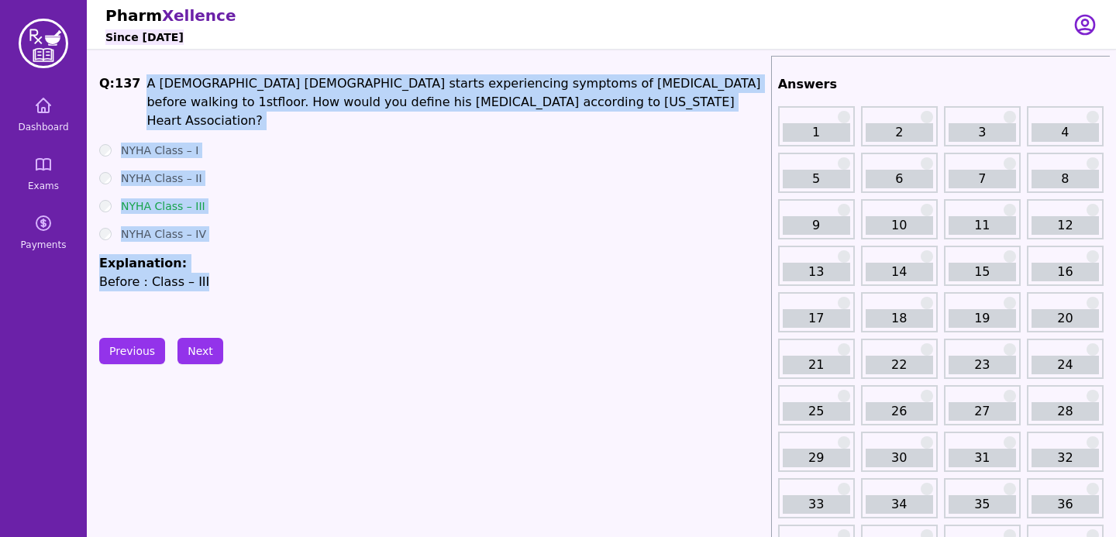
copy div "A [DEMOGRAPHIC_DATA] [DEMOGRAPHIC_DATA] starts experiencing symptoms of [MEDICA…"
click at [400, 143] on ul "NYHA Class – I NYHA Class – II NYHA Class – III NYHA Class – IV Explanation: Be…" at bounding box center [432, 217] width 666 height 149
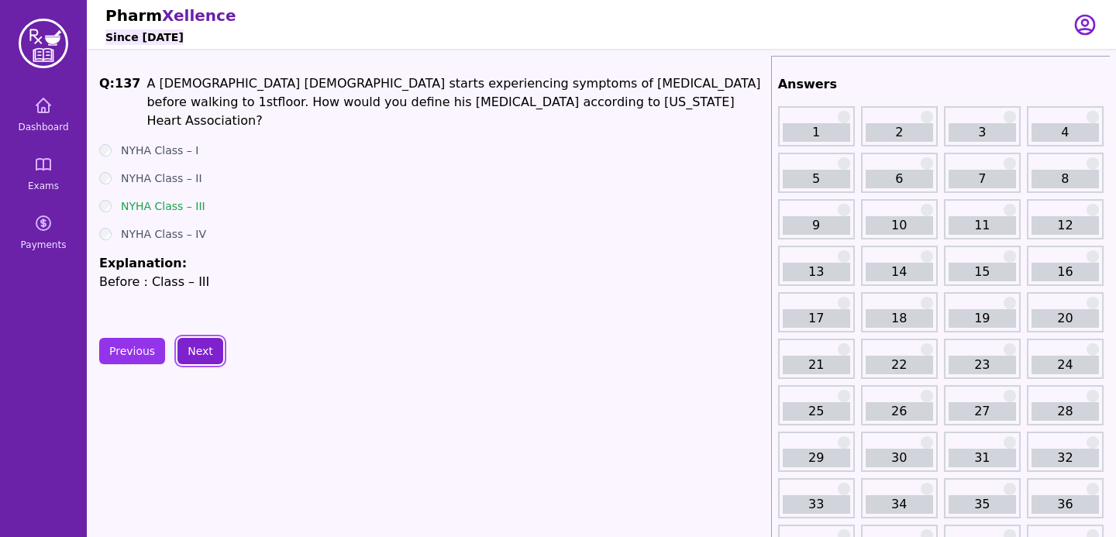
click at [205, 340] on button "Next" at bounding box center [201, 351] width 46 height 26
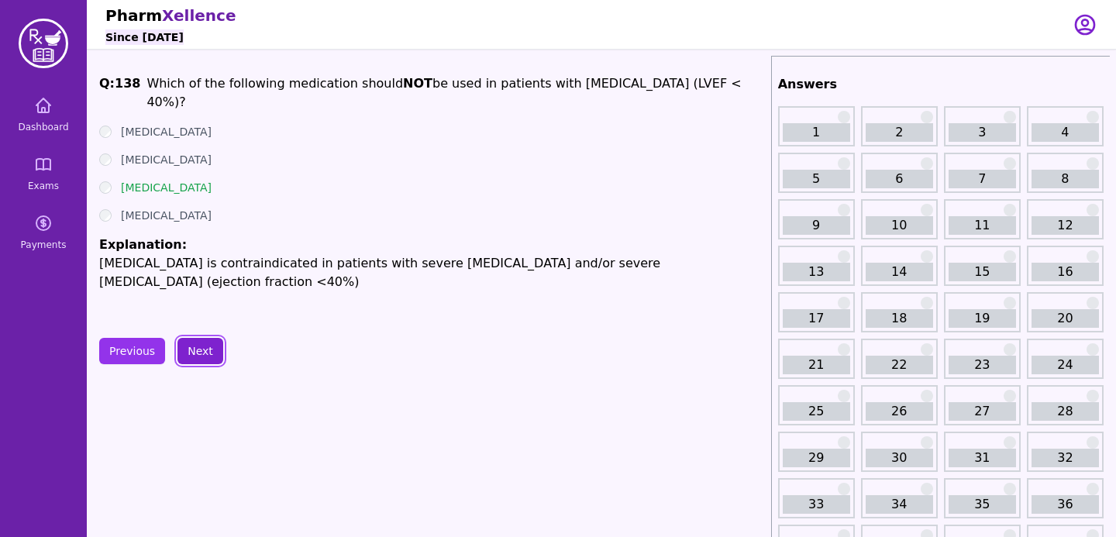
click at [202, 359] on button "Next" at bounding box center [201, 351] width 46 height 26
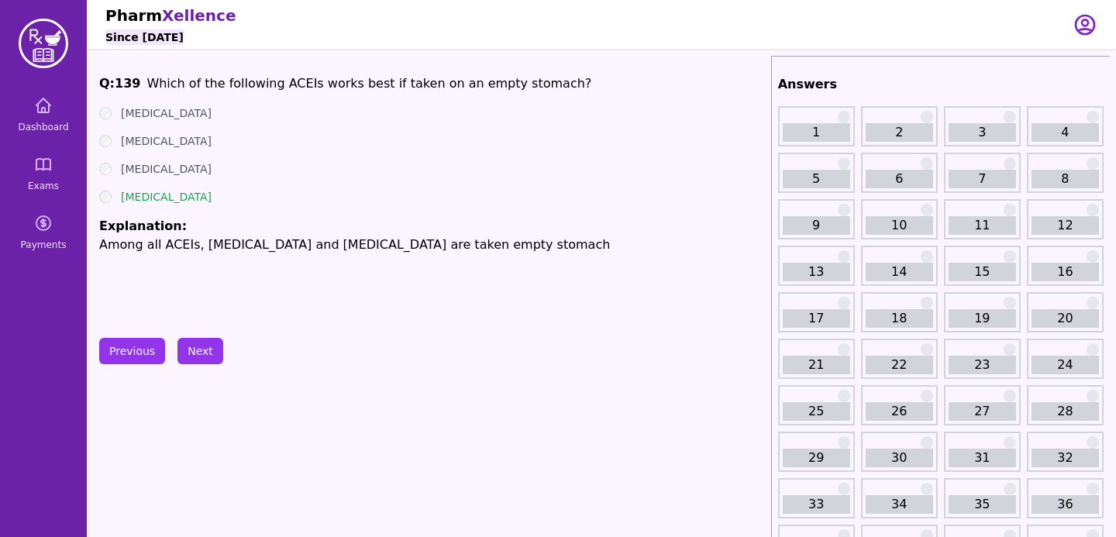
click at [683, 140] on div "[MEDICAL_DATA]" at bounding box center [432, 141] width 666 height 16
click at [650, 211] on ul "[MEDICAL_DATA] [MEDICAL_DATA] [MEDICAL_DATA] [MEDICAL_DATA] Explanation: Among …" at bounding box center [432, 179] width 666 height 149
click at [202, 347] on button "Next" at bounding box center [201, 351] width 46 height 26
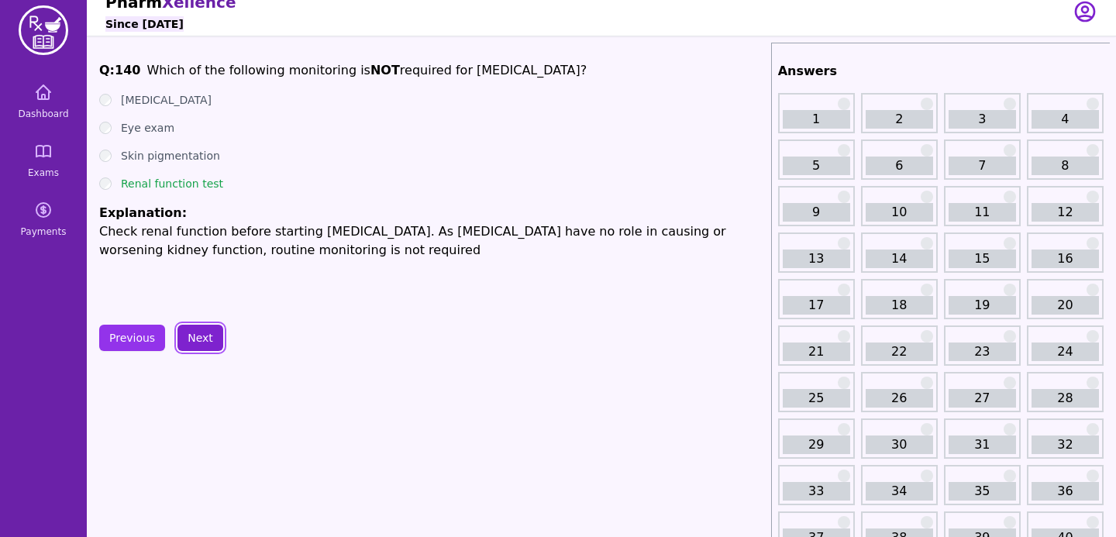
scroll to position [26, 0]
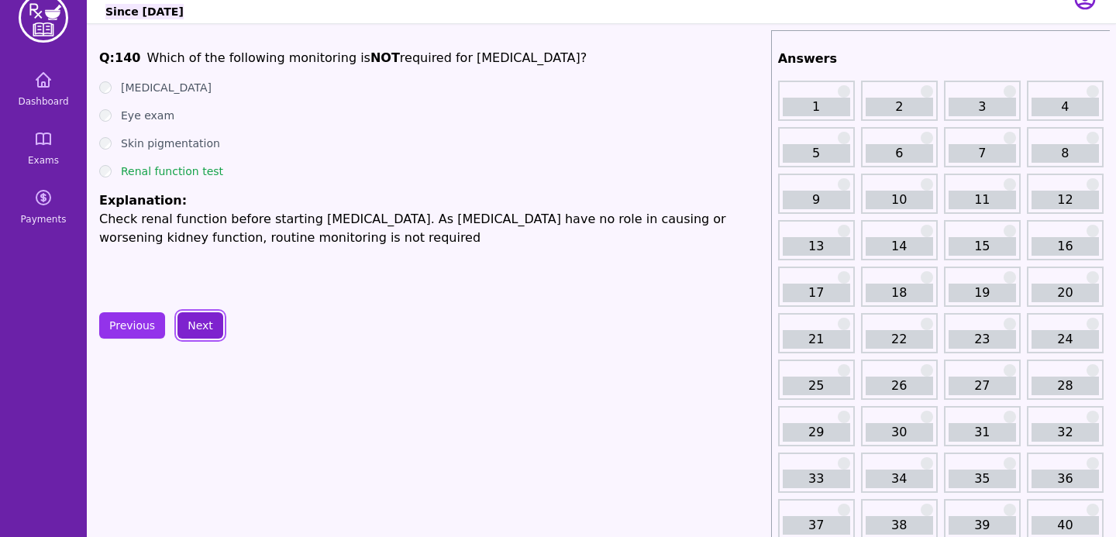
click at [216, 319] on button "Next" at bounding box center [201, 325] width 46 height 26
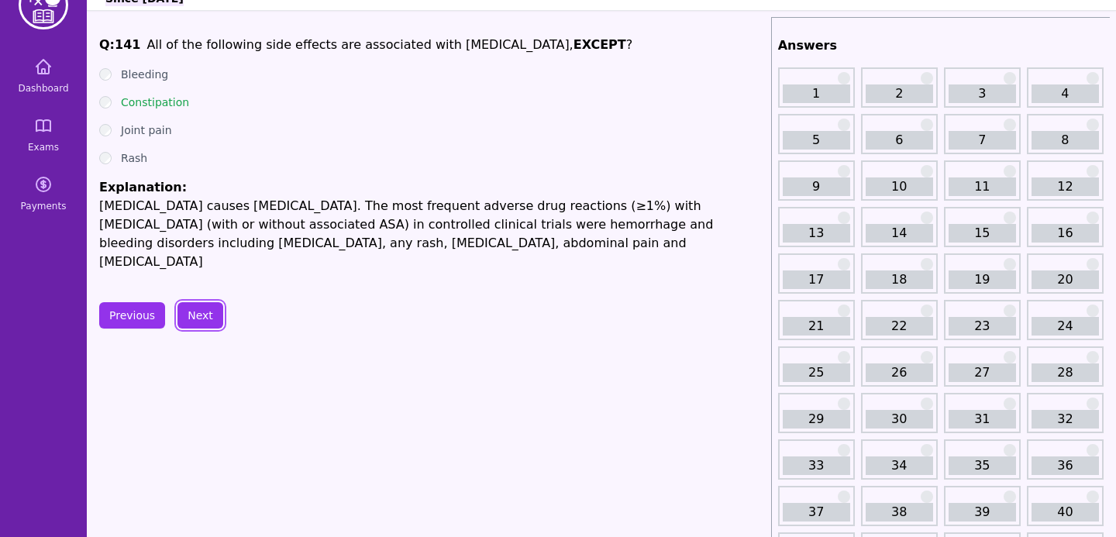
scroll to position [4, 0]
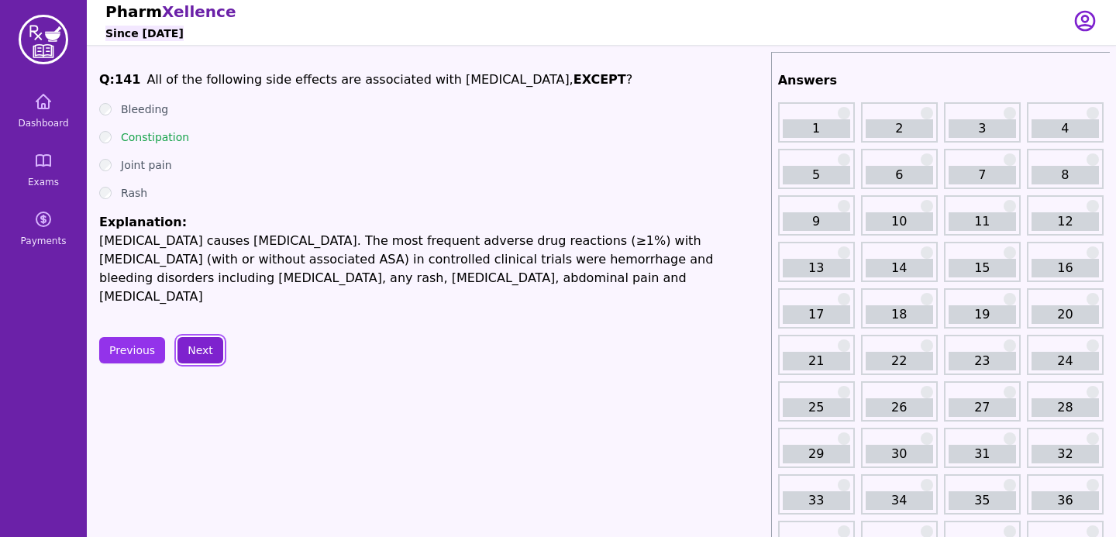
click at [211, 347] on button "Next" at bounding box center [201, 350] width 46 height 26
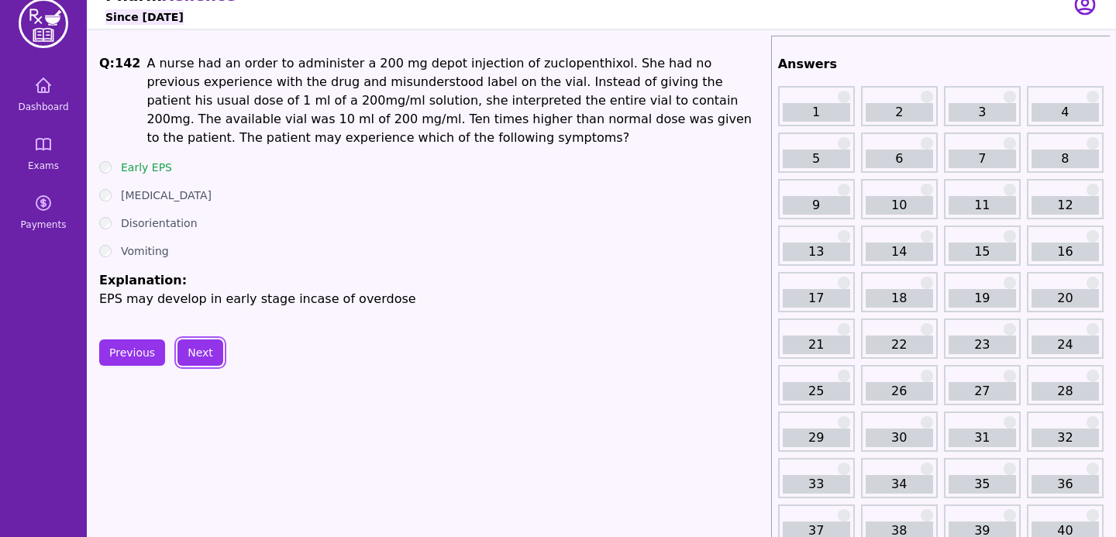
scroll to position [22, 0]
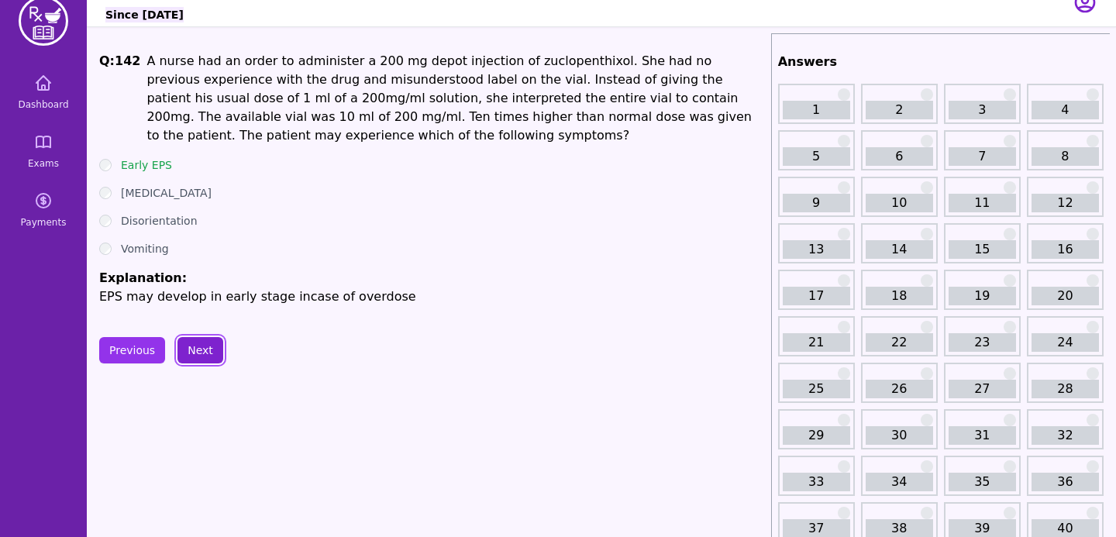
click at [198, 353] on button "Next" at bounding box center [201, 350] width 46 height 26
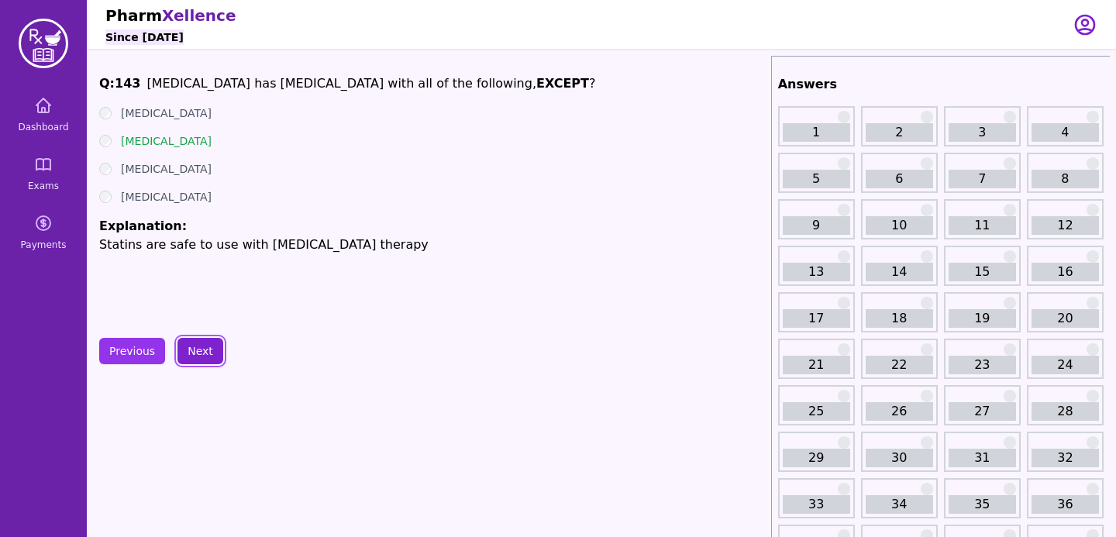
click at [214, 347] on button "Next" at bounding box center [201, 351] width 46 height 26
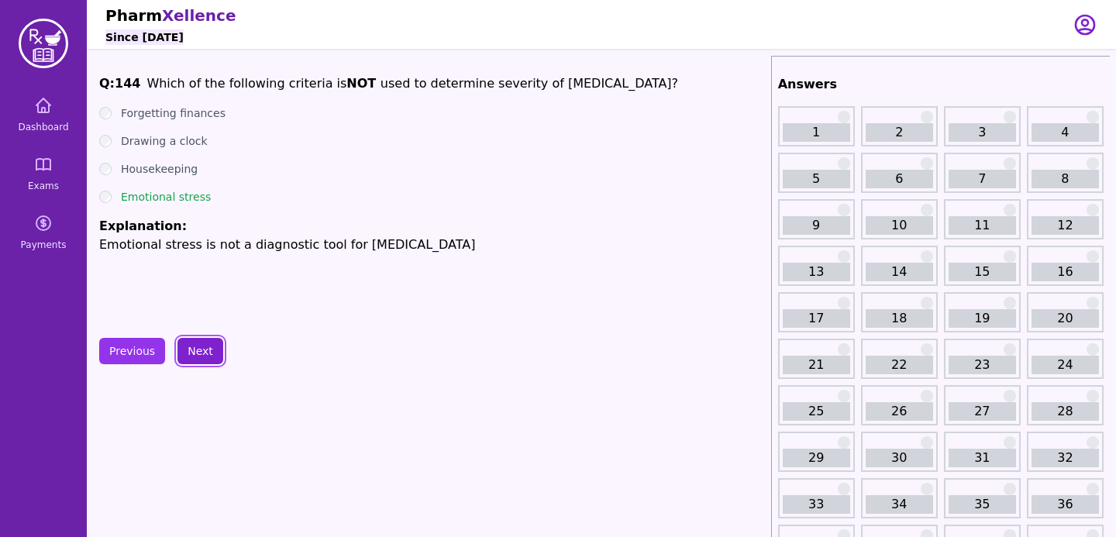
click at [211, 350] on button "Next" at bounding box center [201, 351] width 46 height 26
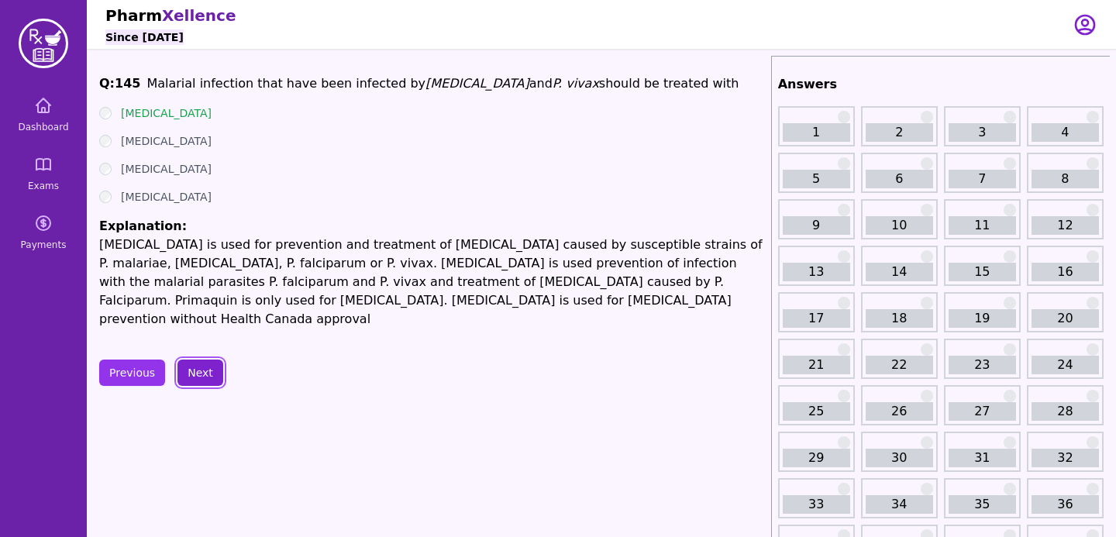
click at [211, 360] on button "Next" at bounding box center [201, 373] width 46 height 26
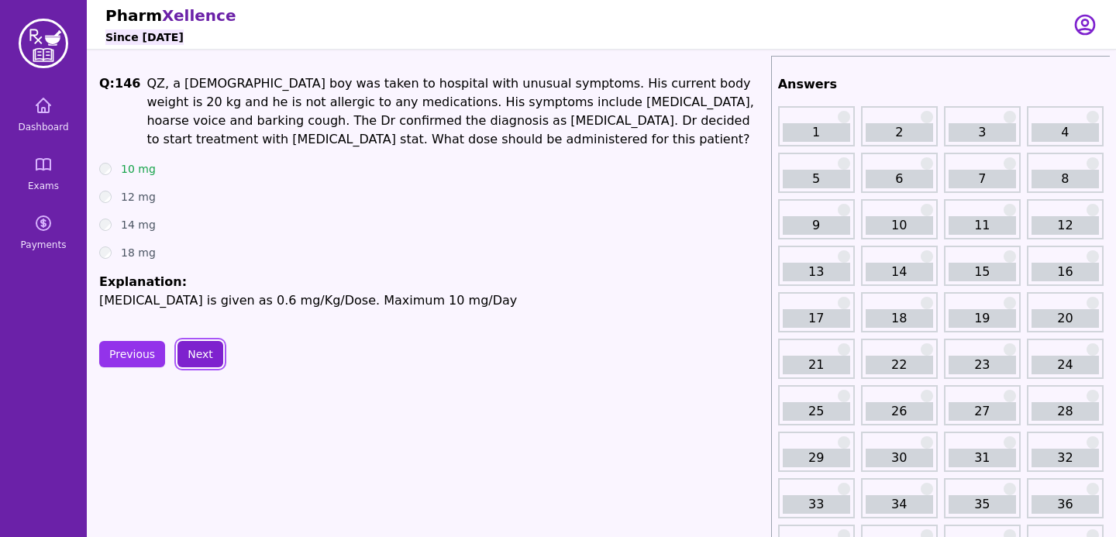
click at [206, 360] on button "Next" at bounding box center [201, 354] width 46 height 26
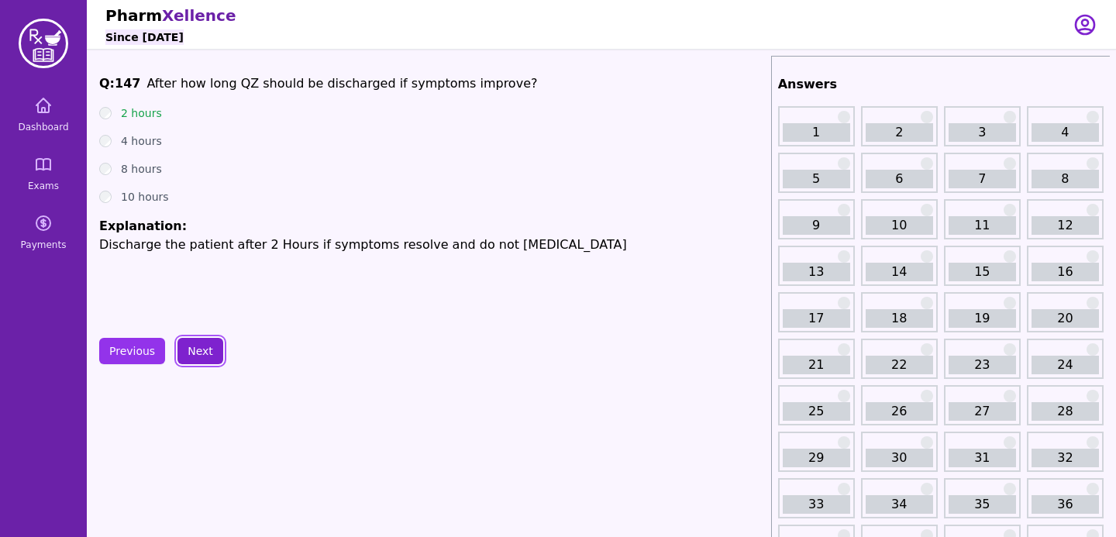
click at [206, 352] on button "Next" at bounding box center [201, 351] width 46 height 26
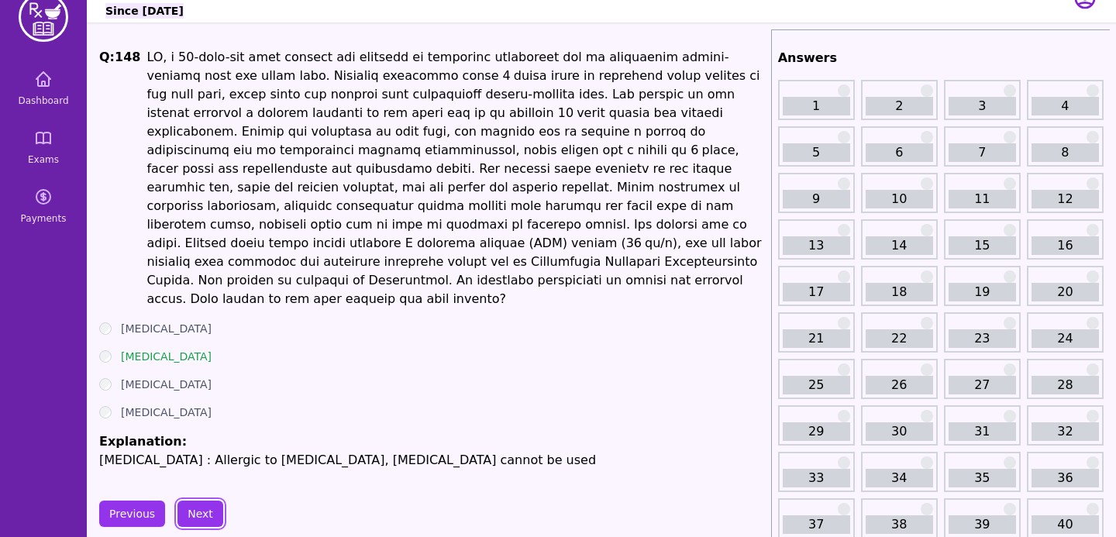
scroll to position [37, 0]
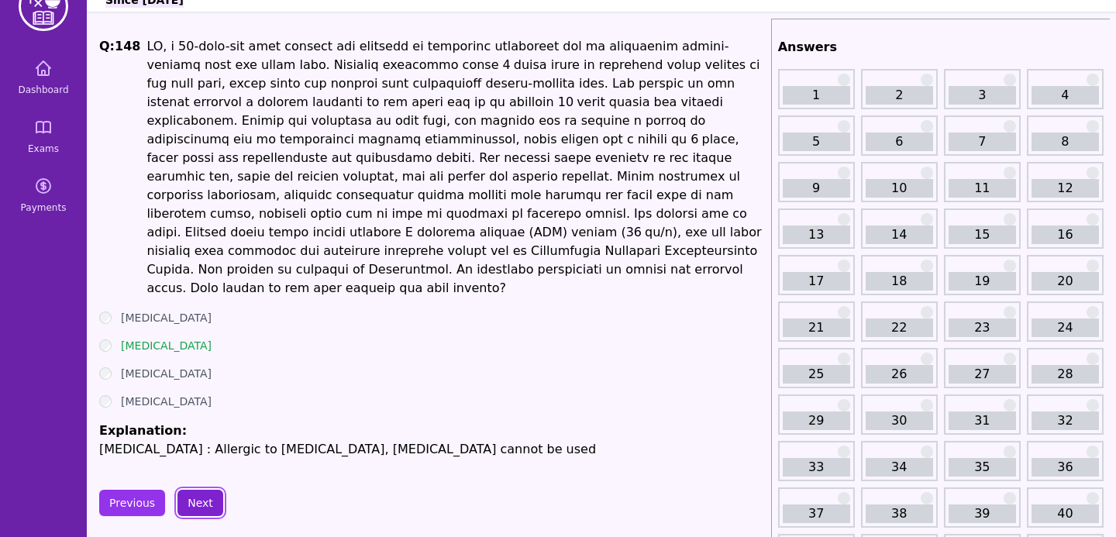
click at [204, 490] on button "Next" at bounding box center [201, 503] width 46 height 26
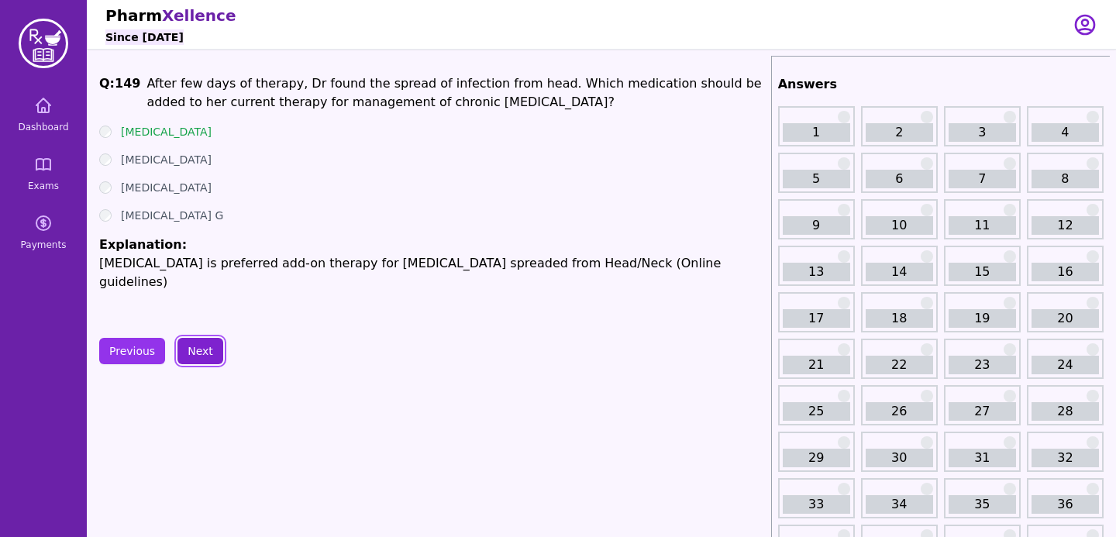
click at [207, 356] on button "Next" at bounding box center [201, 351] width 46 height 26
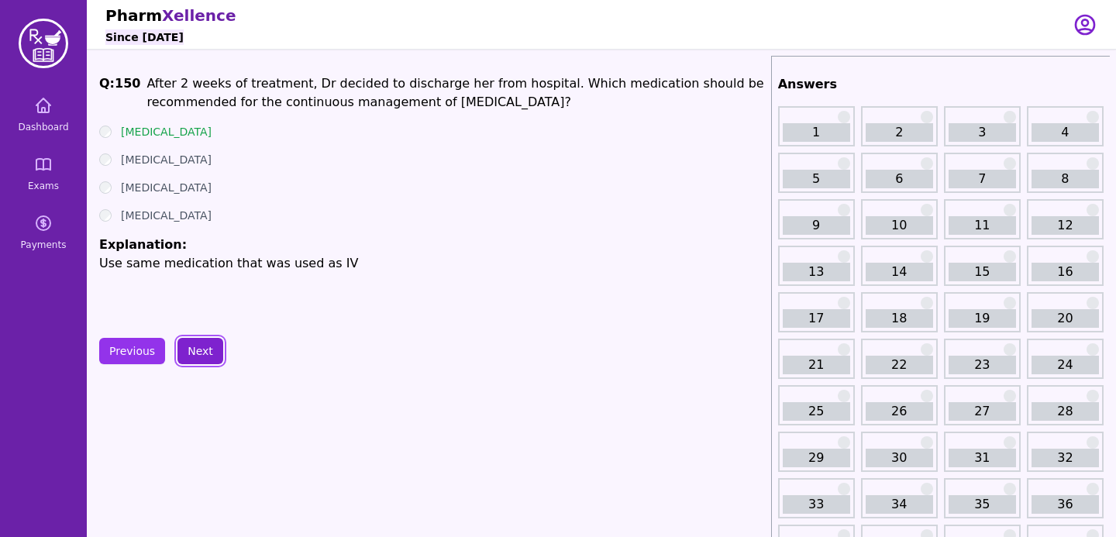
click at [205, 346] on button "Next" at bounding box center [201, 351] width 46 height 26
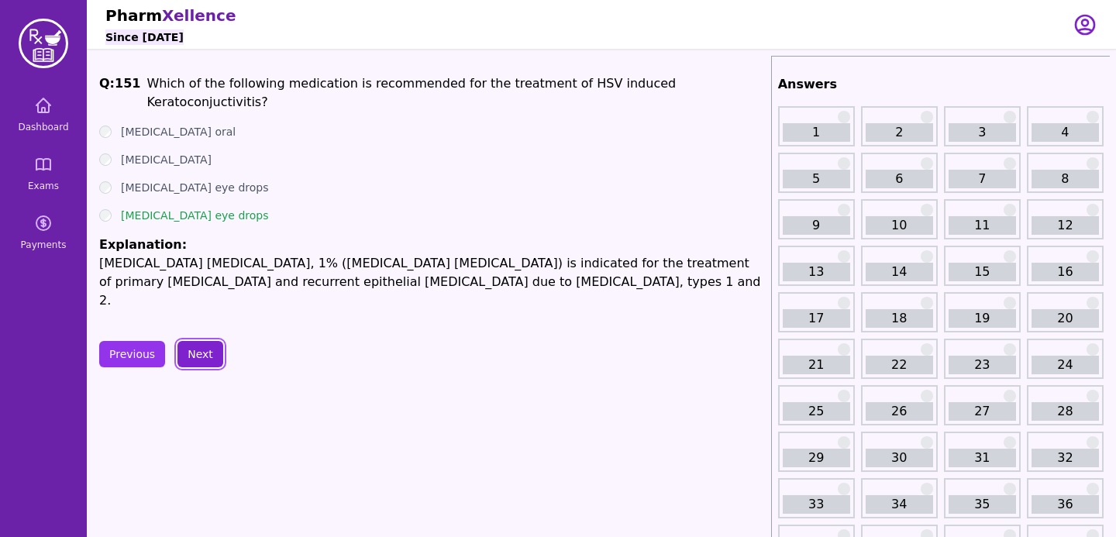
click at [205, 350] on button "Next" at bounding box center [201, 354] width 46 height 26
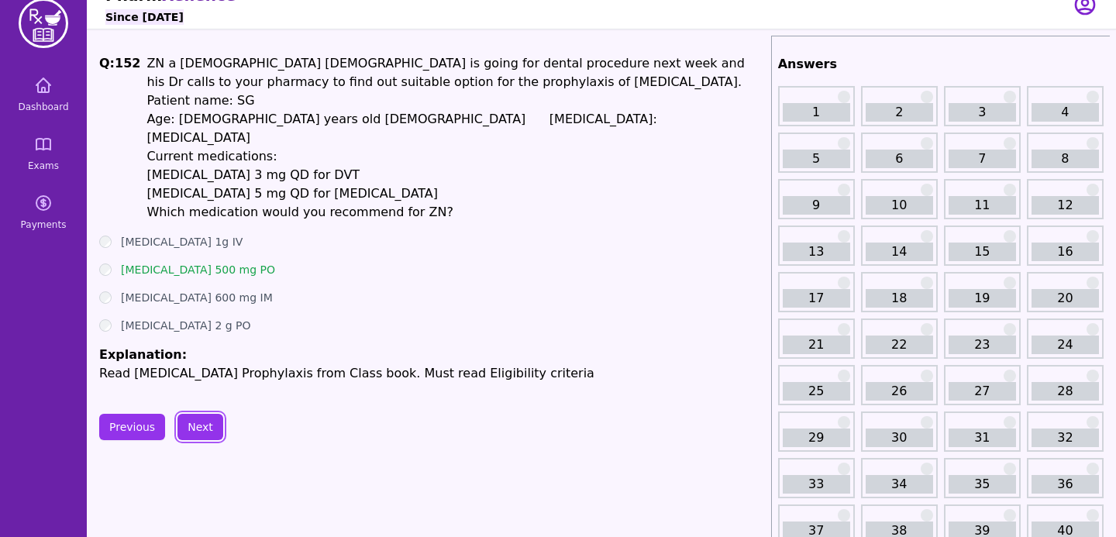
scroll to position [26, 0]
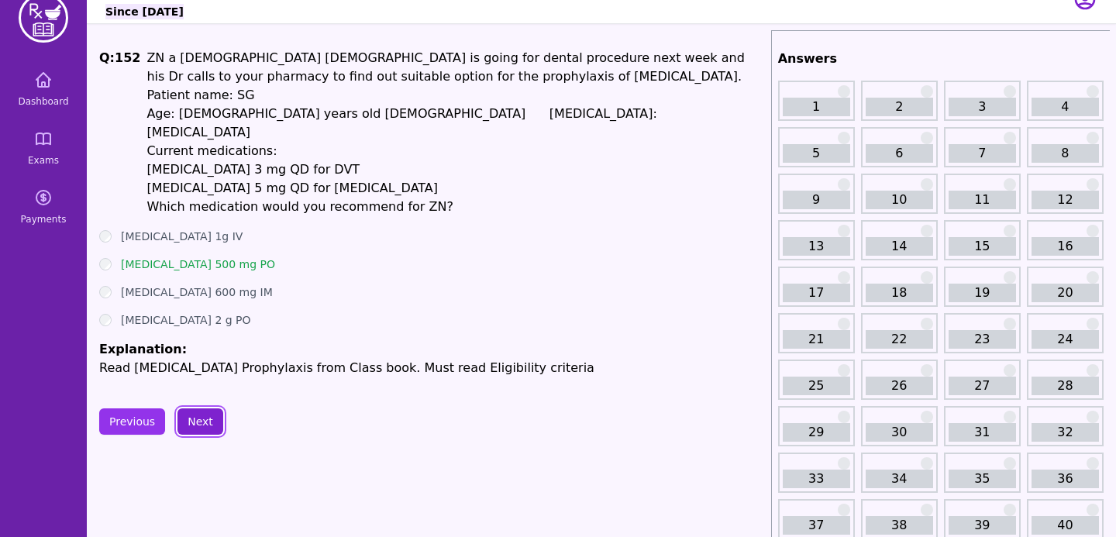
click at [208, 409] on button "Next" at bounding box center [201, 422] width 46 height 26
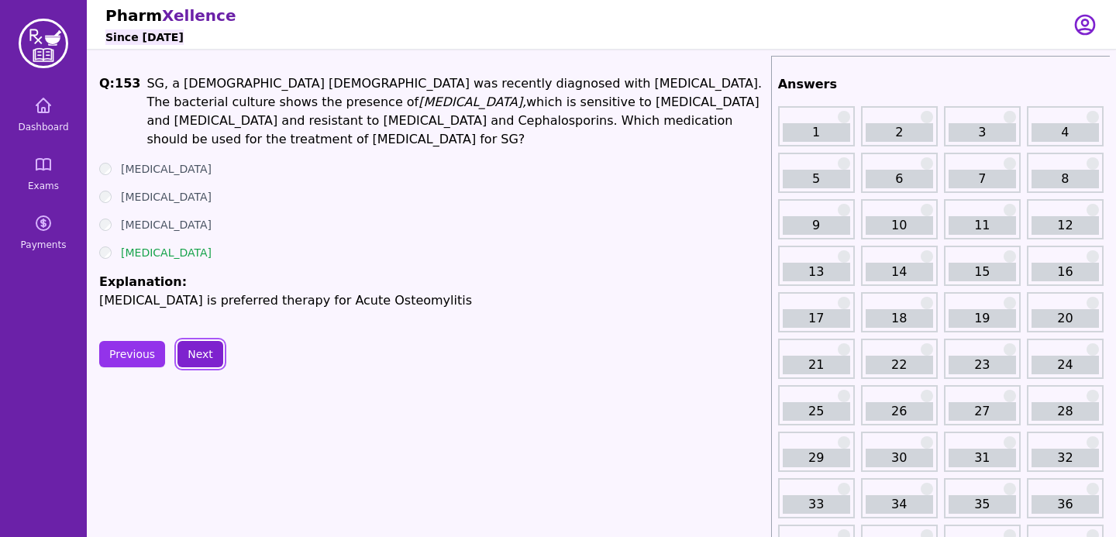
click at [214, 345] on button "Next" at bounding box center [201, 354] width 46 height 26
